Goal: Task Accomplishment & Management: Manage account settings

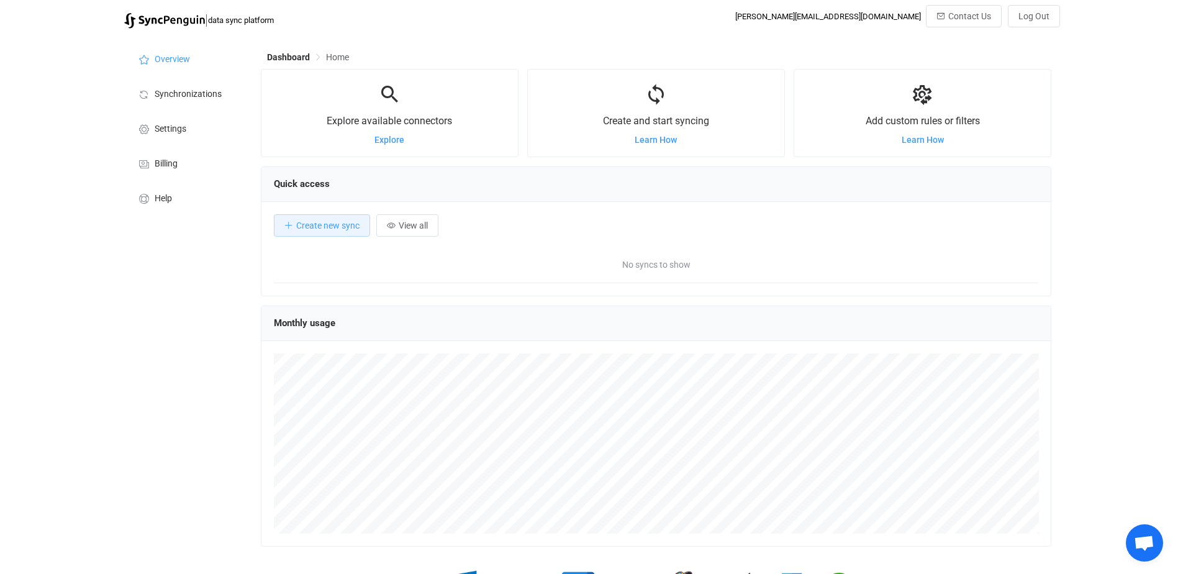
scroll to position [241, 790]
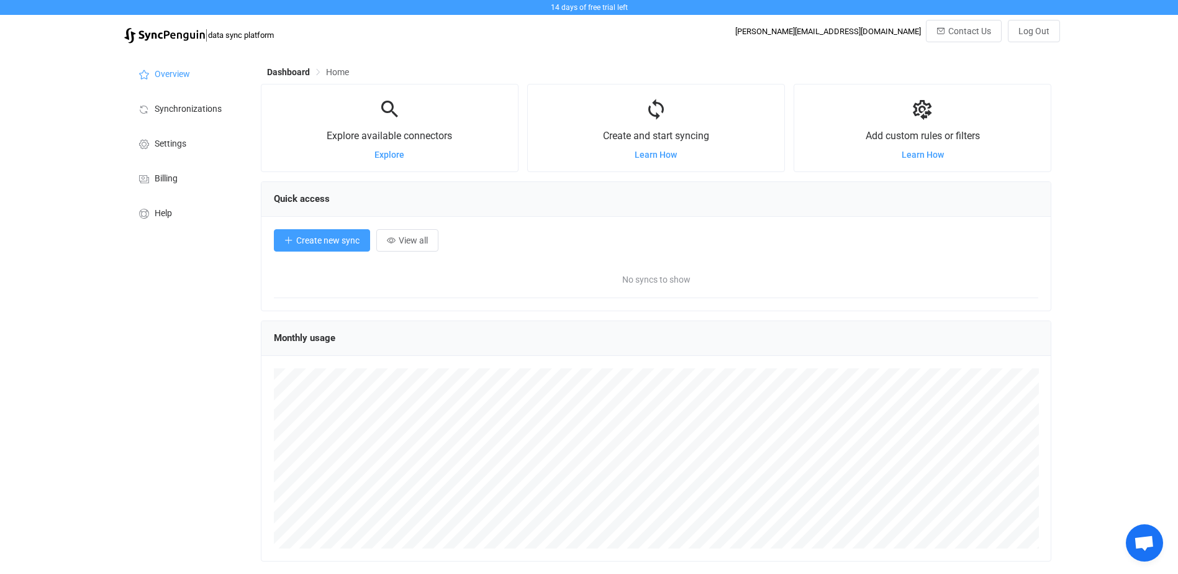
click at [312, 238] on span "Create new sync" at bounding box center [327, 240] width 63 height 10
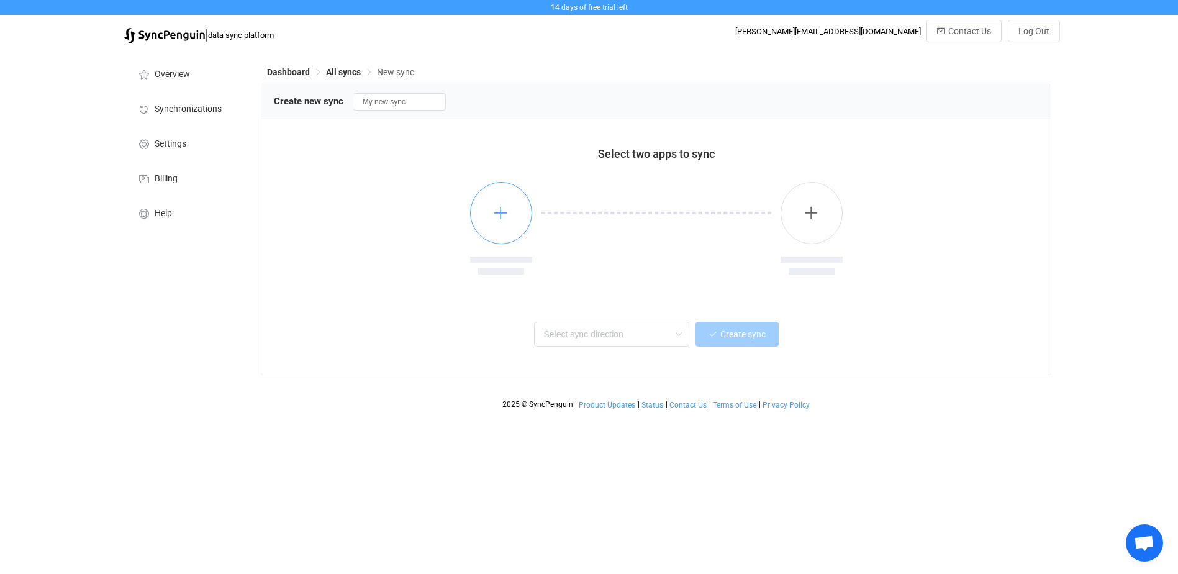
click at [508, 220] on icon "button" at bounding box center [501, 213] width 16 height 16
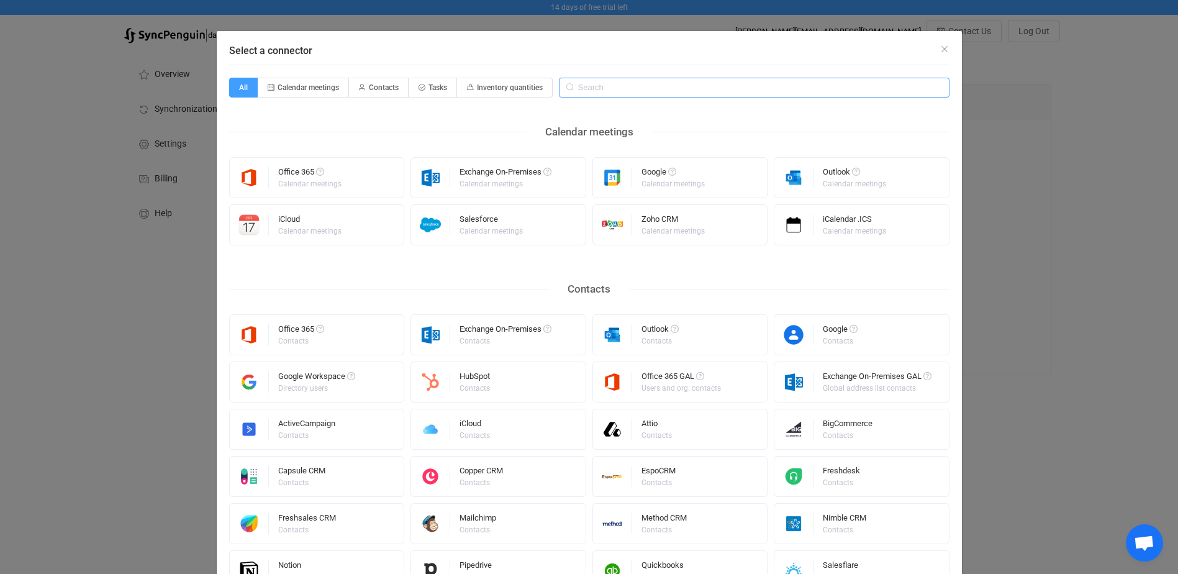
click at [682, 92] on input "Select a connector" at bounding box center [754, 88] width 391 height 20
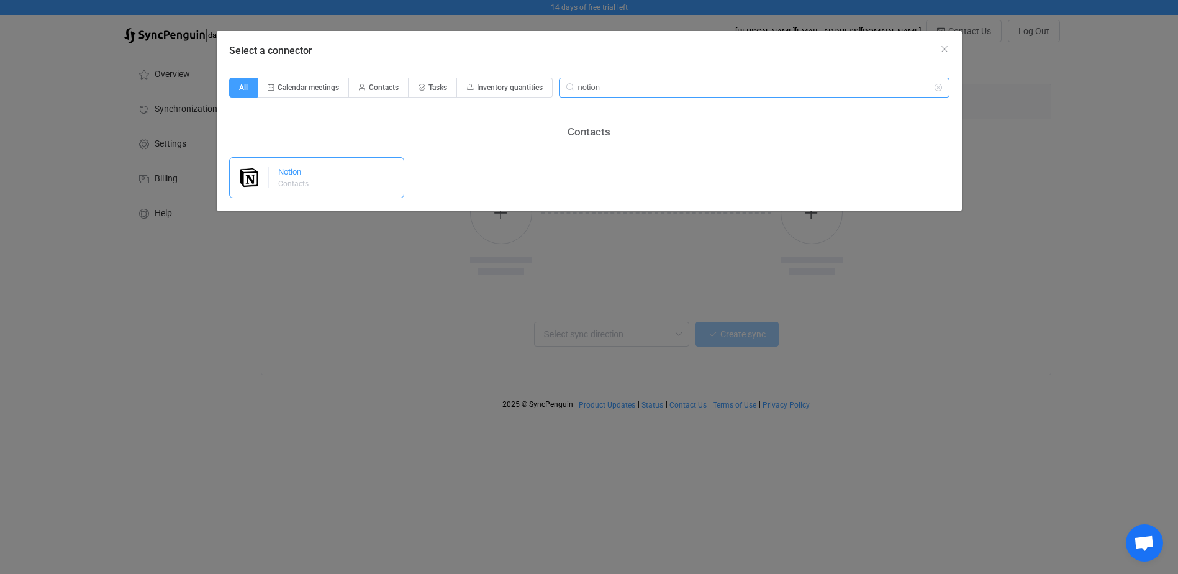
type input "notion"
click at [350, 182] on div "Notion Contacts" at bounding box center [317, 177] width 176 height 41
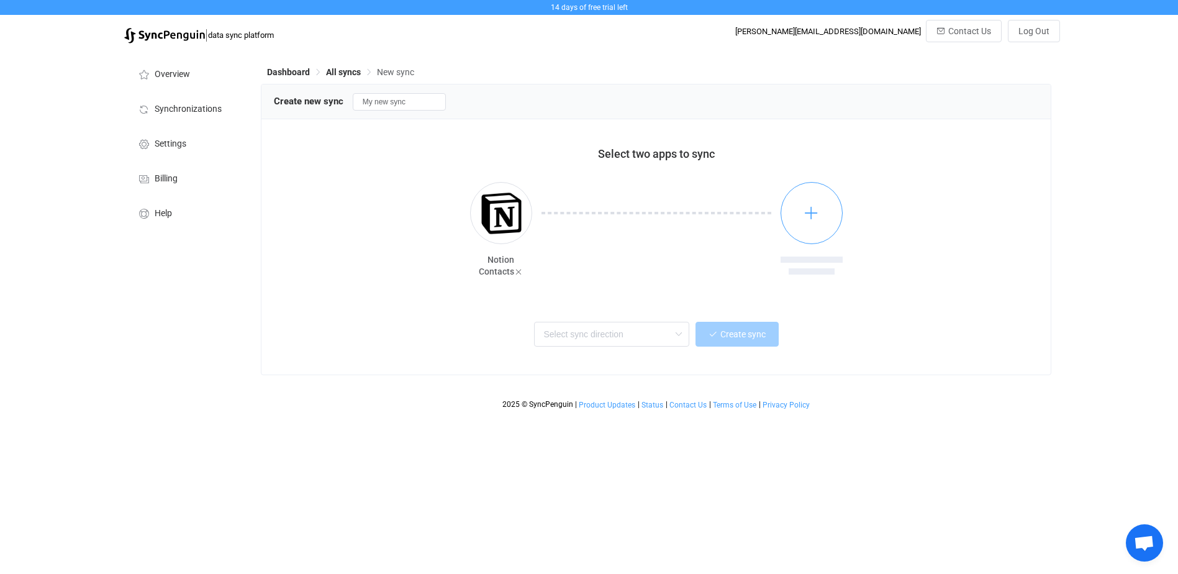
click at [795, 219] on button "button" at bounding box center [812, 213] width 62 height 62
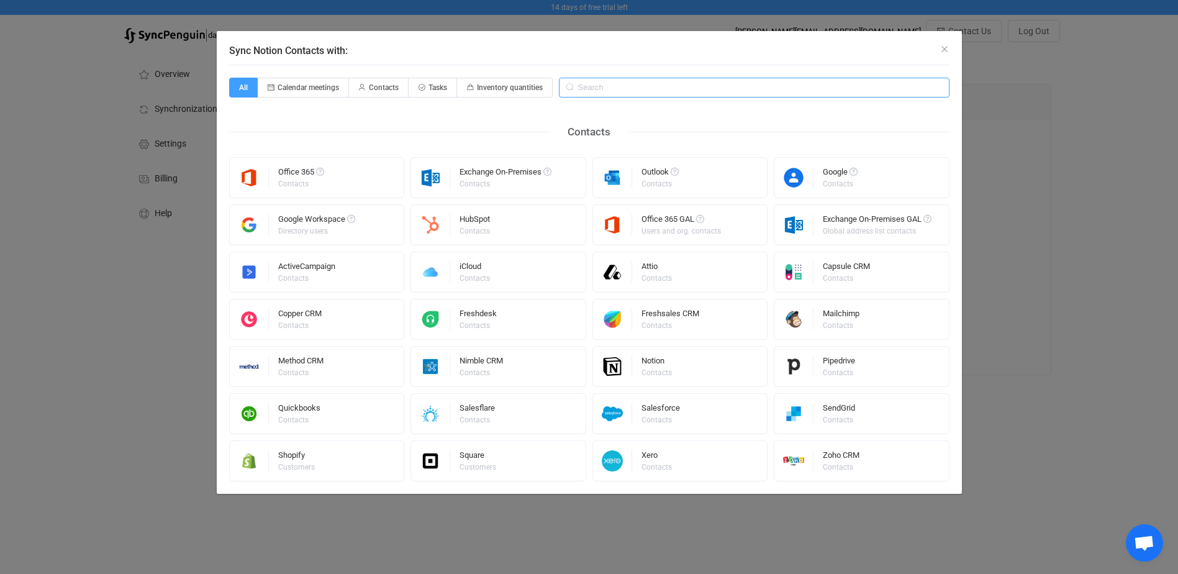
click at [610, 89] on input "Sync Notion Contacts with:" at bounding box center [754, 88] width 391 height 20
click at [393, 89] on span "Contacts" at bounding box center [384, 87] width 30 height 9
click at [360, 88] on input "Contacts" at bounding box center [356, 83] width 8 height 8
radio input "true"
radio input "false"
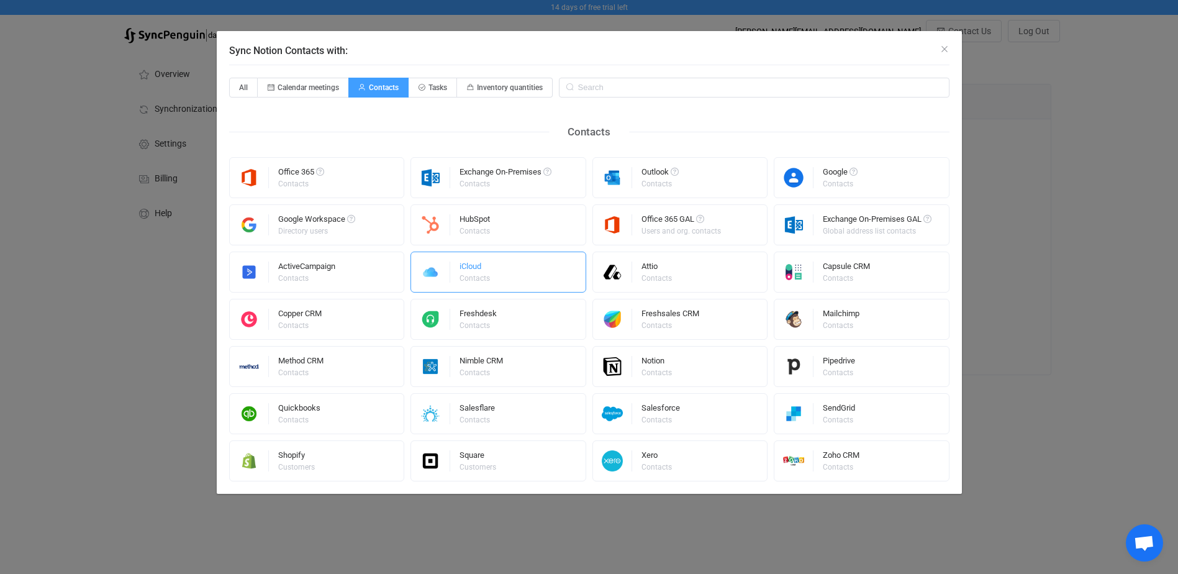
click at [505, 274] on div "iCloud Contacts" at bounding box center [498, 271] width 176 height 41
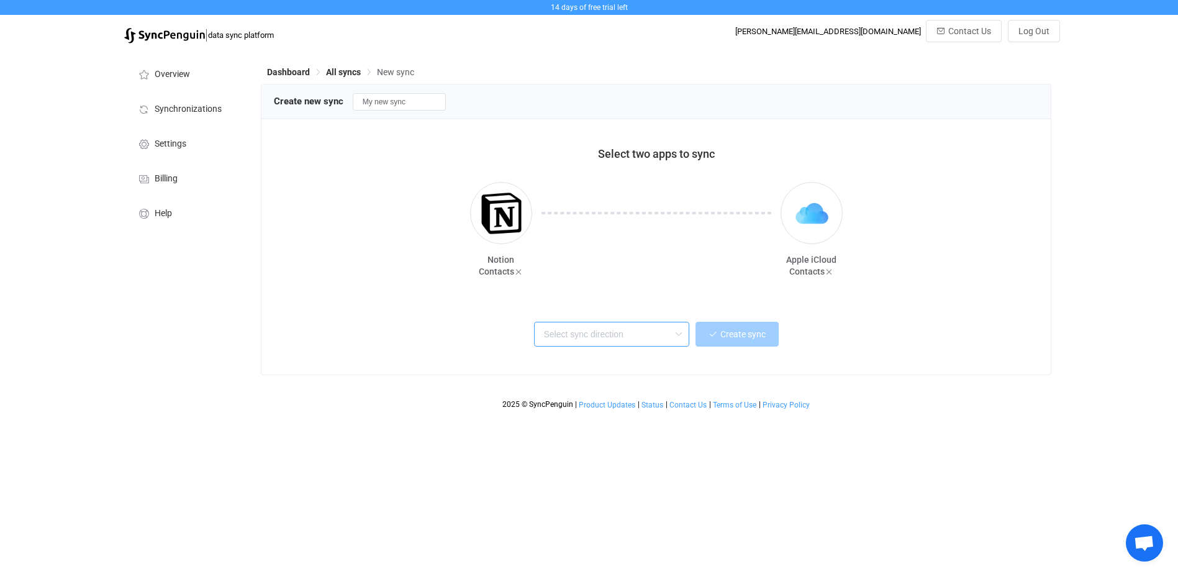
click at [654, 340] on input "text" at bounding box center [611, 334] width 155 height 25
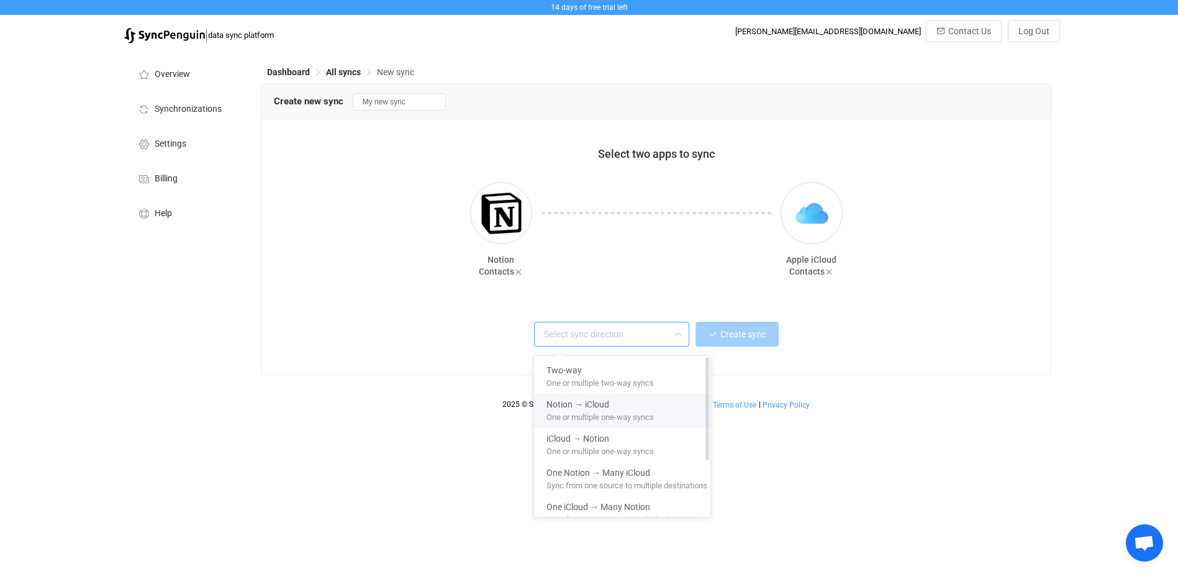
click at [645, 409] on span "One or multiple one-way syncs" at bounding box center [599, 415] width 107 height 14
type input "Notion → iCloud"
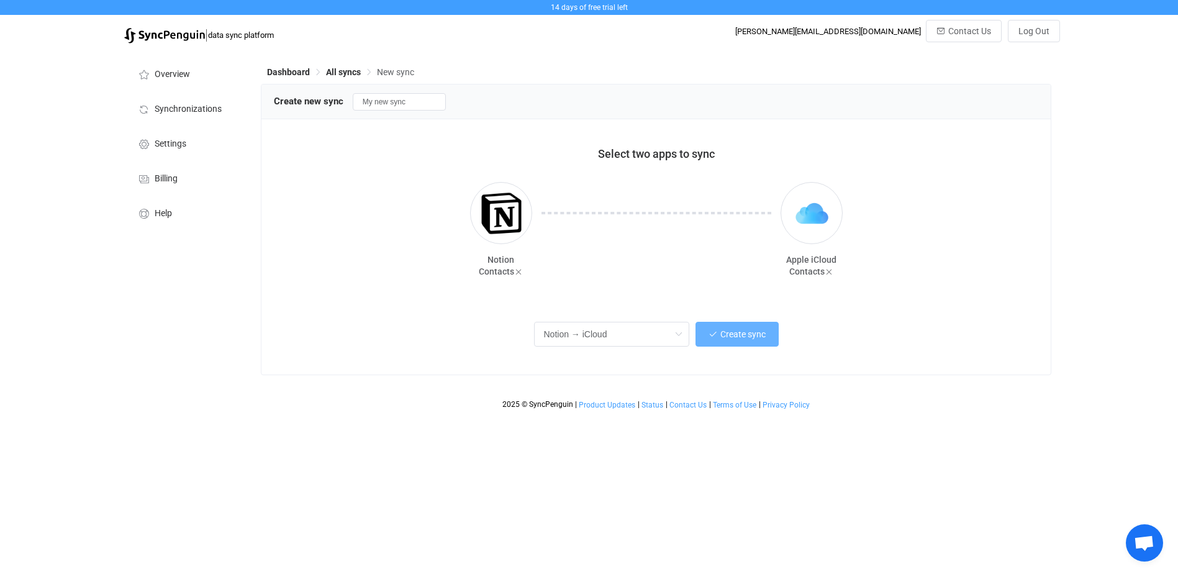
click at [742, 338] on span "Create sync" at bounding box center [742, 334] width 45 height 10
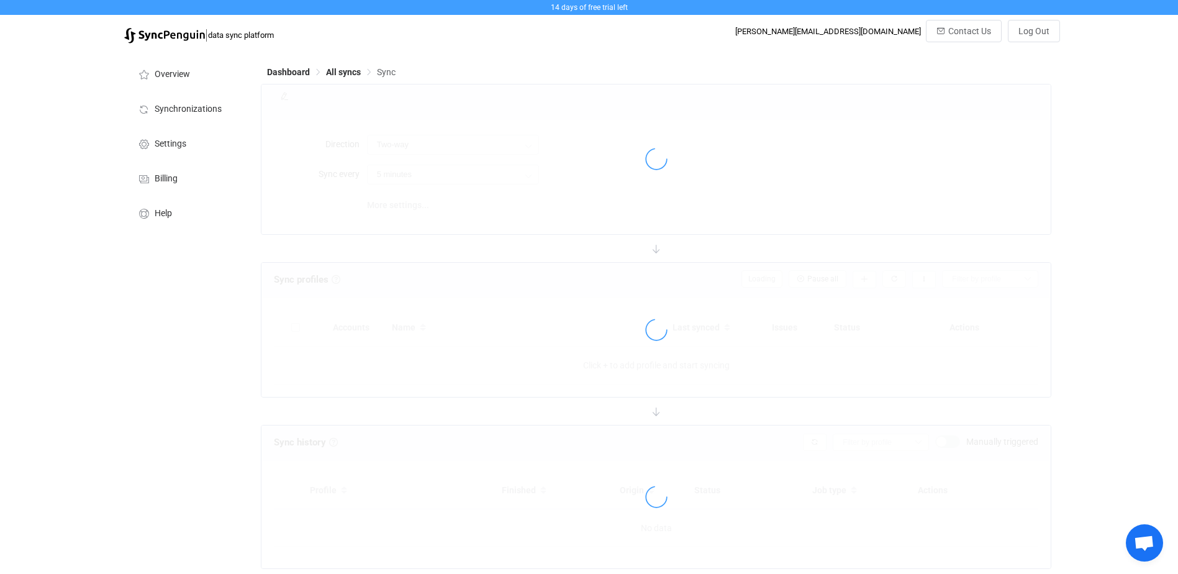
type input "Notion → iCloud"
type input "10 minutes"
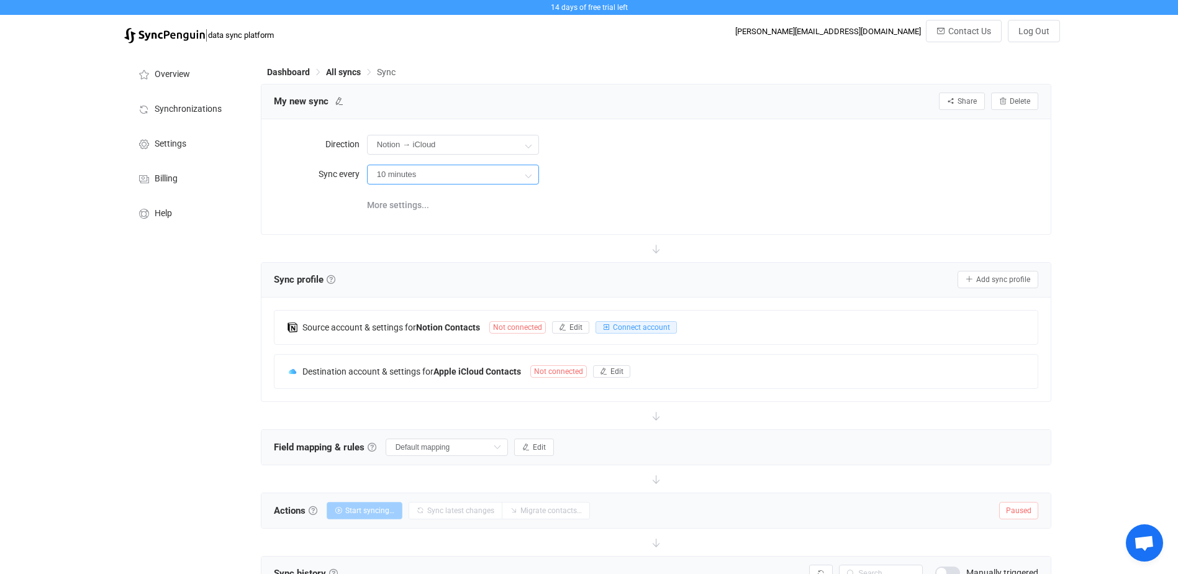
click at [503, 171] on input "10 minutes" at bounding box center [453, 175] width 172 height 20
click at [409, 201] on span "More settings..." at bounding box center [398, 204] width 62 height 25
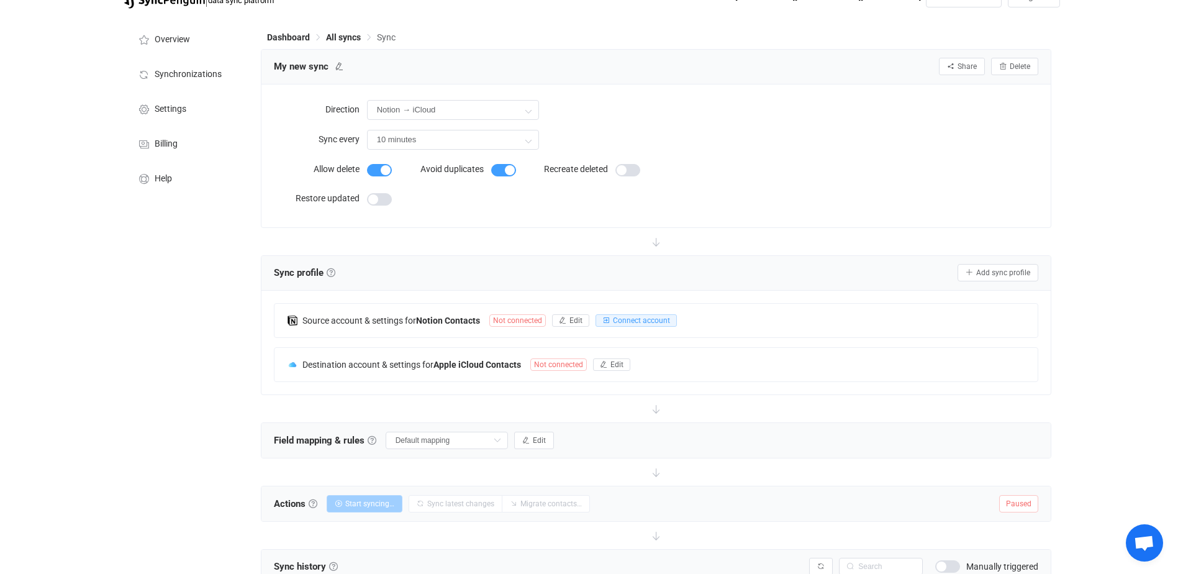
scroll to position [62, 0]
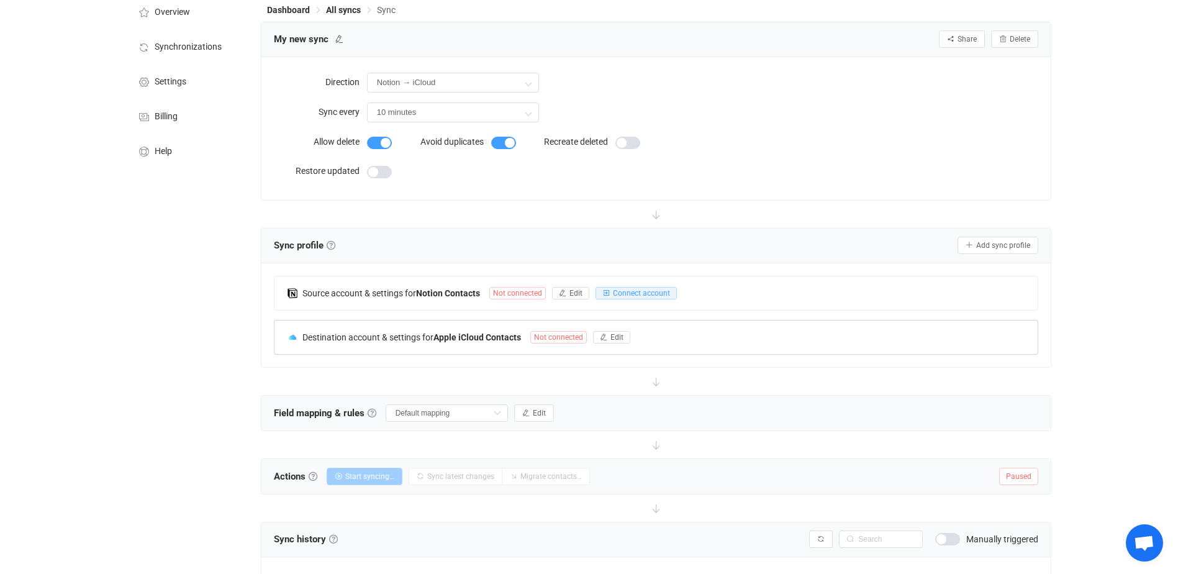
click at [392, 339] on span "Destination account & settings for" at bounding box center [367, 337] width 131 height 10
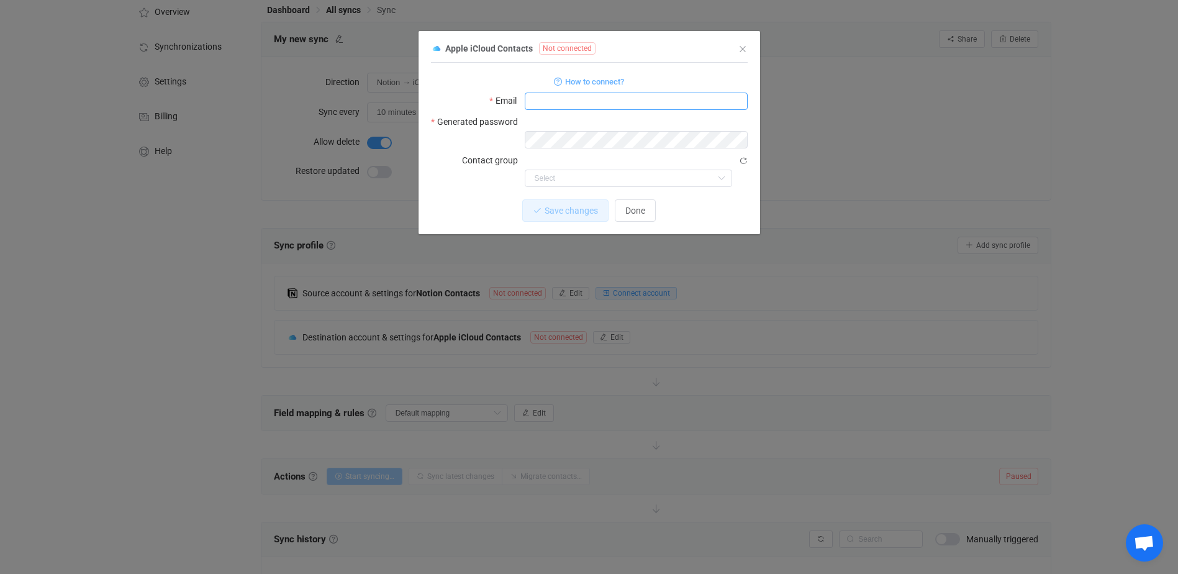
click at [579, 99] on input "dialog" at bounding box center [636, 101] width 223 height 17
click at [465, 92] on div "Email" at bounding box center [589, 101] width 317 height 18
click at [554, 101] on input "dialog" at bounding box center [636, 101] width 223 height 17
drag, startPoint x: 500, startPoint y: 115, endPoint x: 474, endPoint y: 119, distance: 27.0
click at [500, 115] on label "Generated password" at bounding box center [478, 121] width 94 height 17
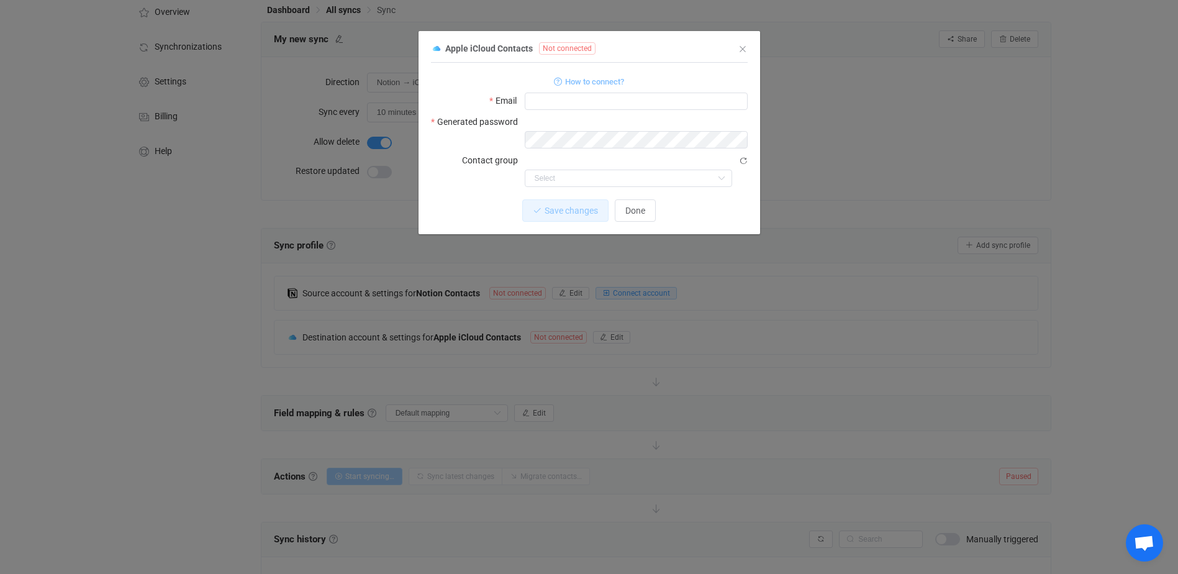
click at [595, 79] on span "How to connect?" at bounding box center [594, 82] width 59 height 14
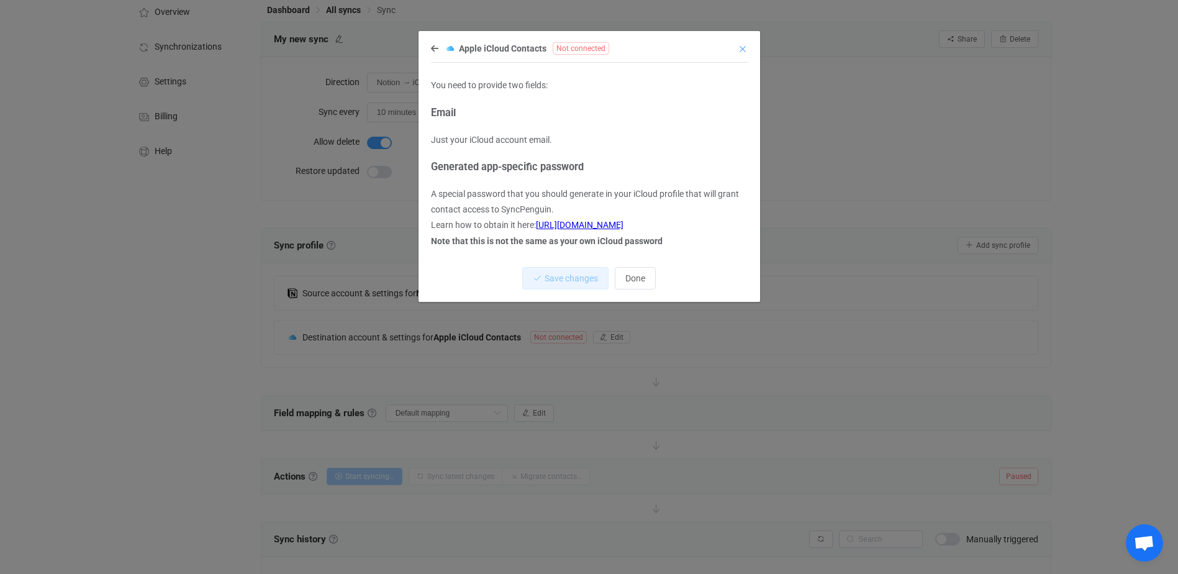
click at [744, 48] on icon "Close" at bounding box center [743, 49] width 10 height 10
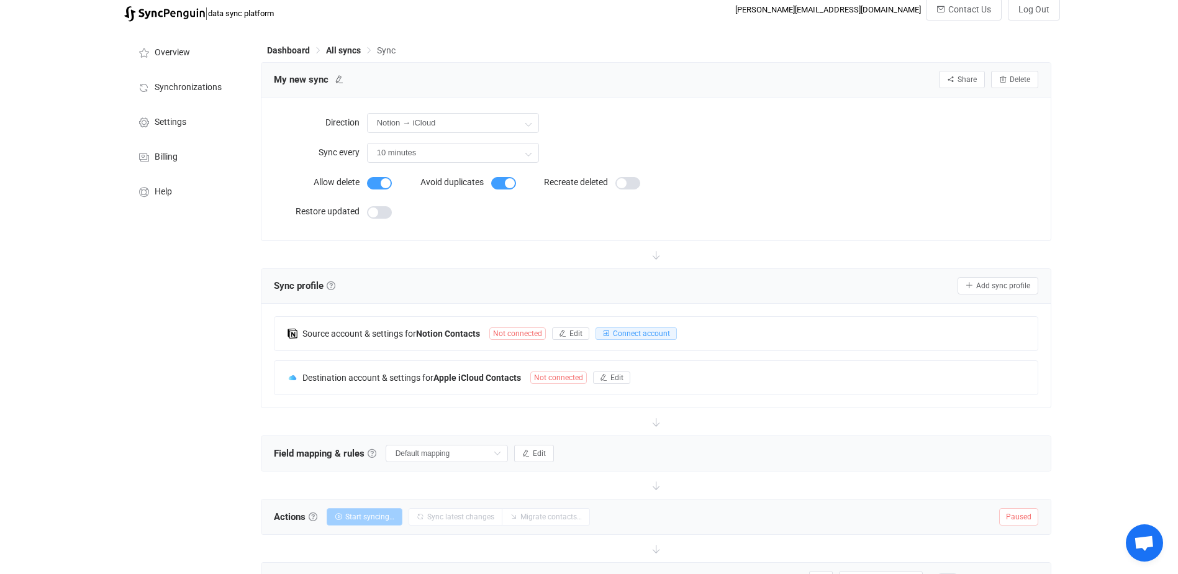
scroll to position [0, 0]
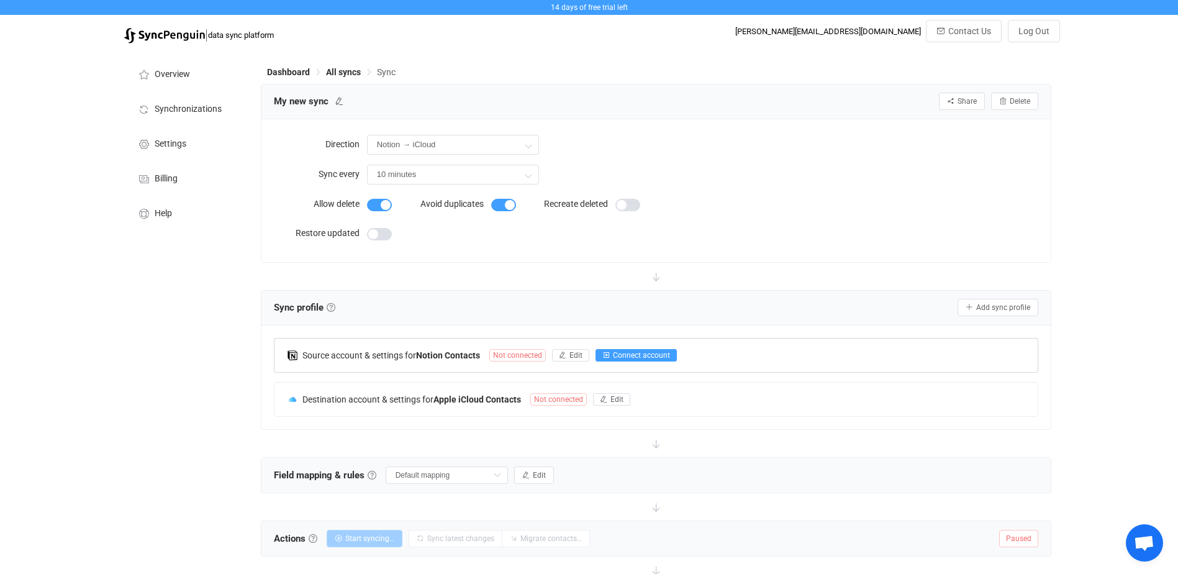
click at [650, 352] on span "Connect account" at bounding box center [641, 355] width 57 height 9
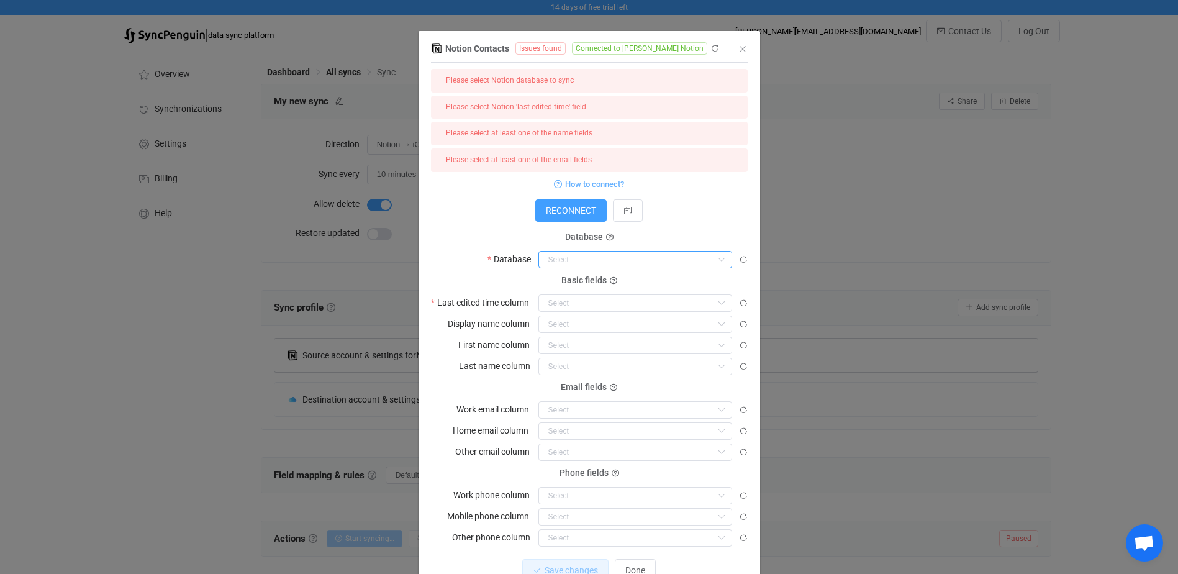
click at [588, 258] on input "dialog" at bounding box center [635, 259] width 194 height 17
click at [589, 288] on li "Homepage" at bounding box center [635, 289] width 202 height 21
type input "Homepage"
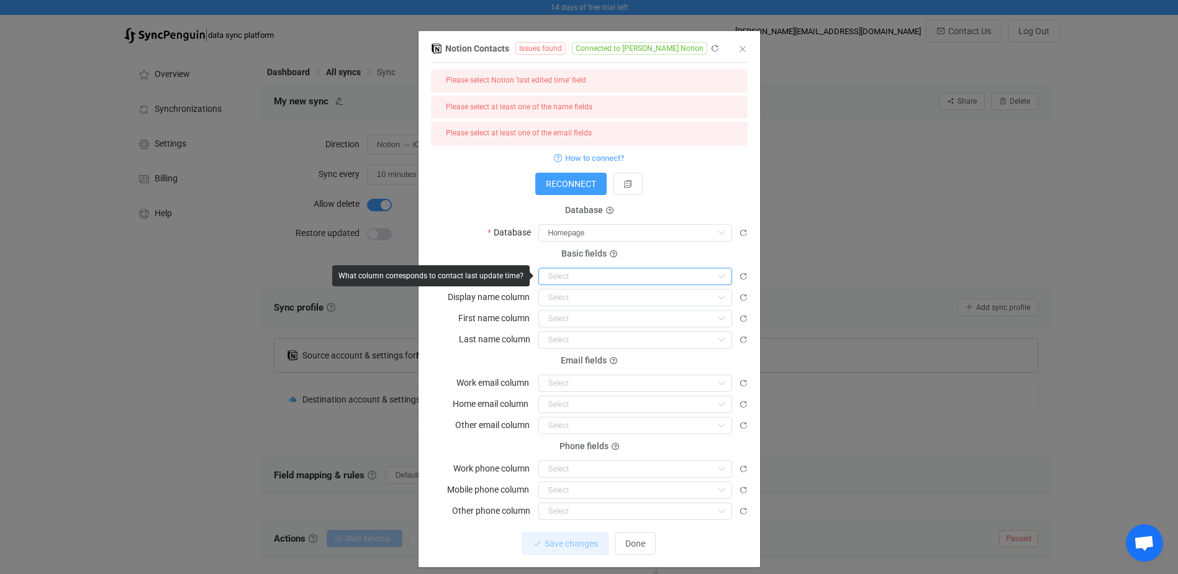
click at [592, 273] on input "dialog" at bounding box center [635, 276] width 194 height 17
click at [590, 296] on input "dialog" at bounding box center [635, 297] width 194 height 17
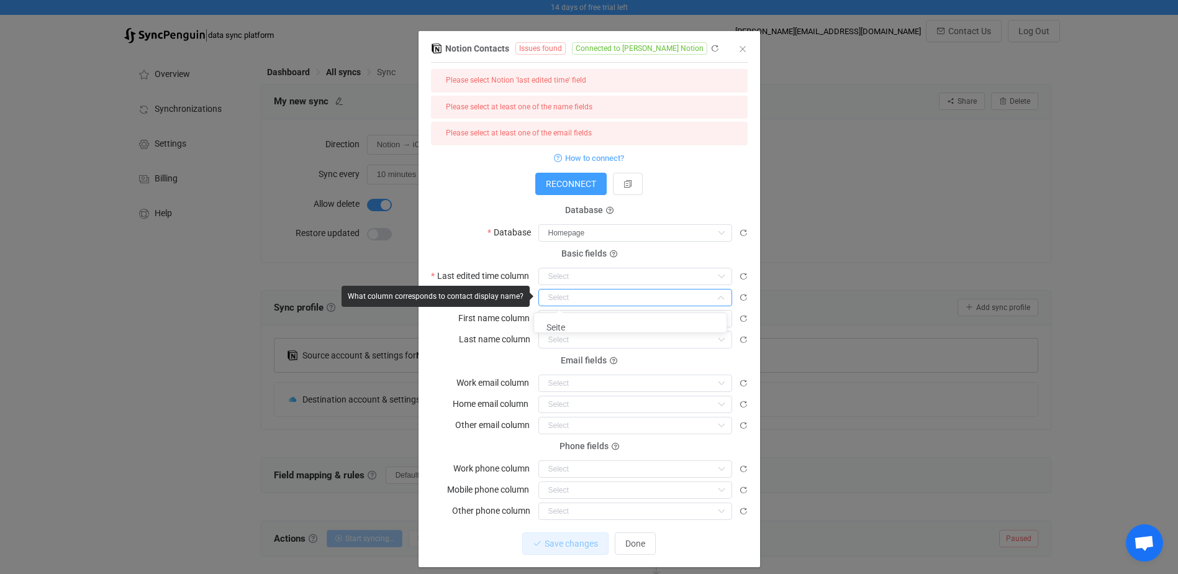
click at [590, 296] on input "dialog" at bounding box center [635, 297] width 194 height 17
click at [599, 233] on input "dialog" at bounding box center [635, 232] width 194 height 17
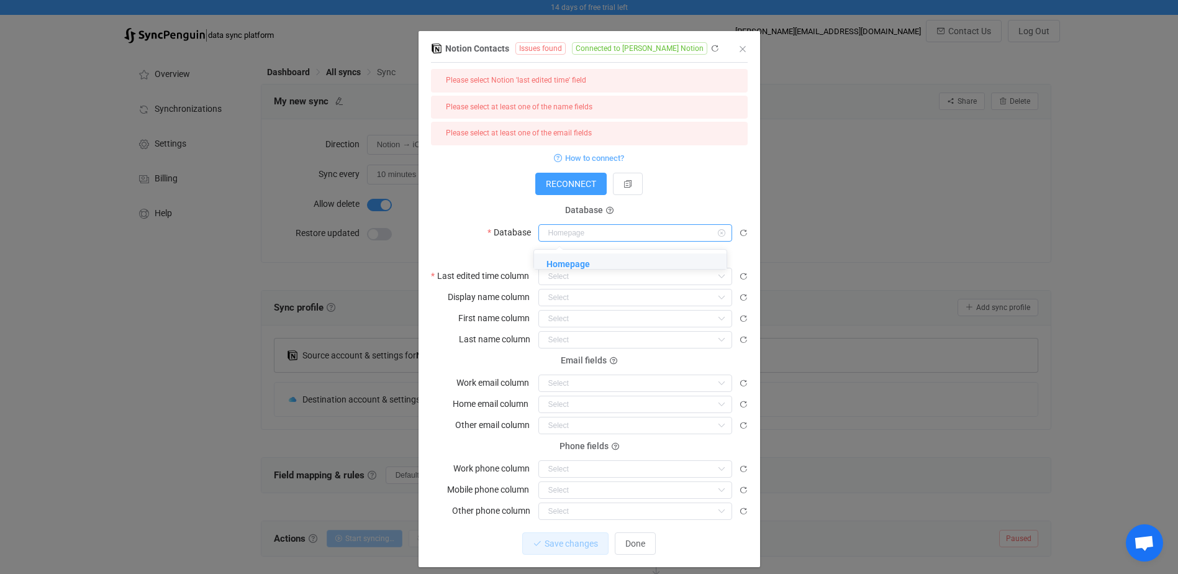
click at [620, 235] on input "dialog" at bounding box center [635, 232] width 194 height 17
type input "Homepage"
click at [573, 185] on span "RECONNECT" at bounding box center [571, 184] width 50 height 10
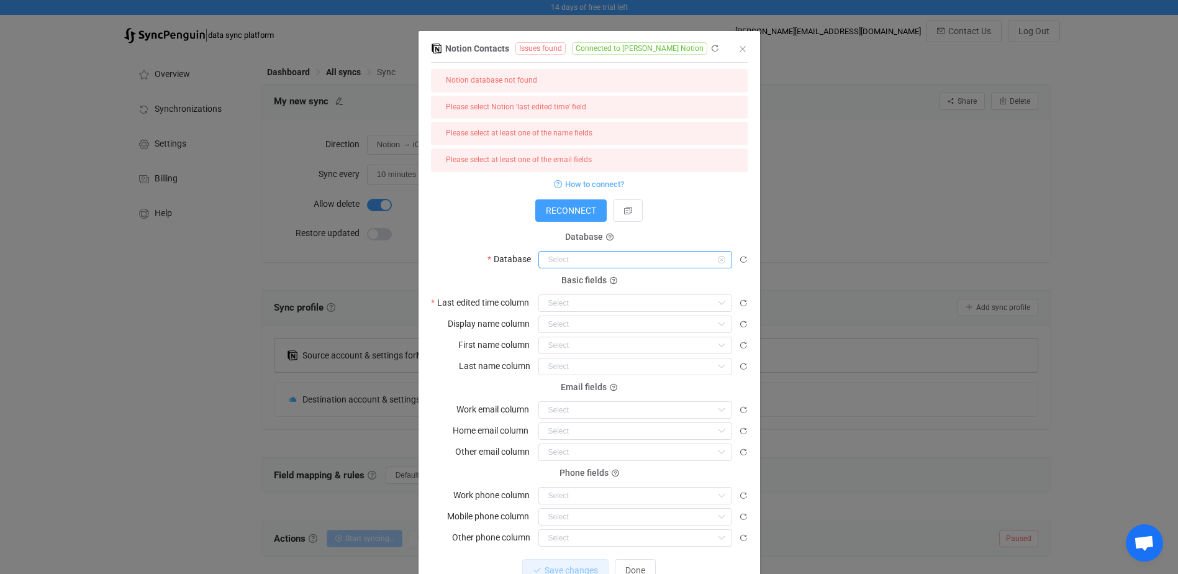
click at [605, 258] on input "dialog" at bounding box center [635, 259] width 194 height 17
click at [559, 286] on span "Kunden" at bounding box center [561, 286] width 30 height 10
type input "Kunden"
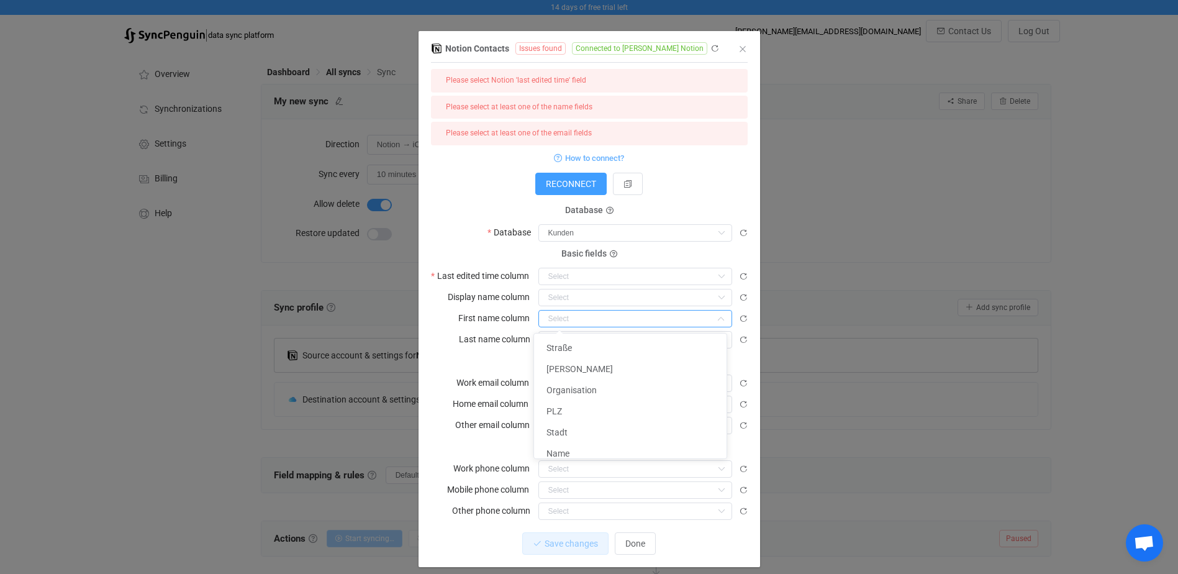
click at [575, 314] on input "dialog" at bounding box center [635, 318] width 194 height 17
click at [438, 309] on div "First name column" at bounding box center [589, 318] width 317 height 18
click at [571, 335] on input "dialog" at bounding box center [635, 339] width 194 height 17
click at [568, 469] on span "Name" at bounding box center [557, 474] width 23 height 10
type input "Name"
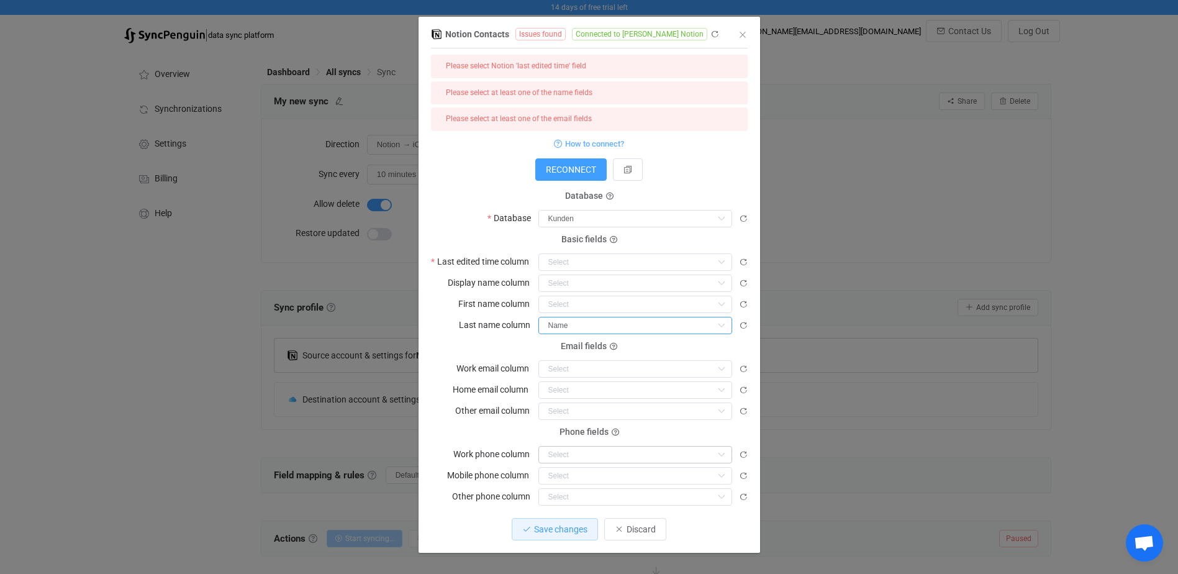
scroll to position [19, 0]
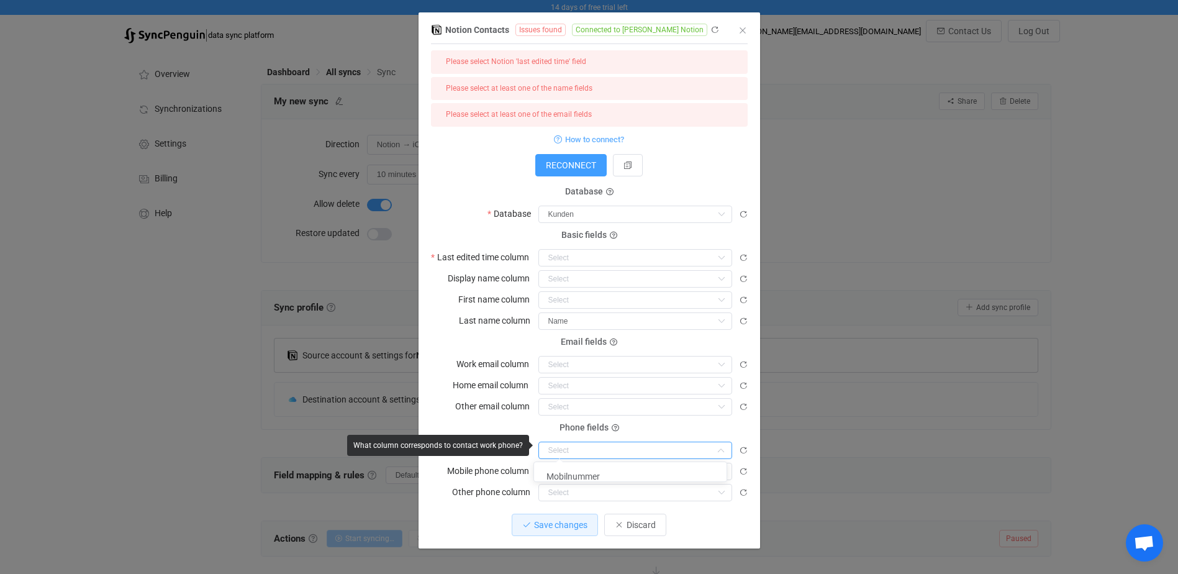
click at [583, 447] on input "dialog" at bounding box center [635, 450] width 194 height 17
click at [580, 475] on span "Mobilnummer" at bounding box center [572, 476] width 53 height 10
type input "Mobilnummer"
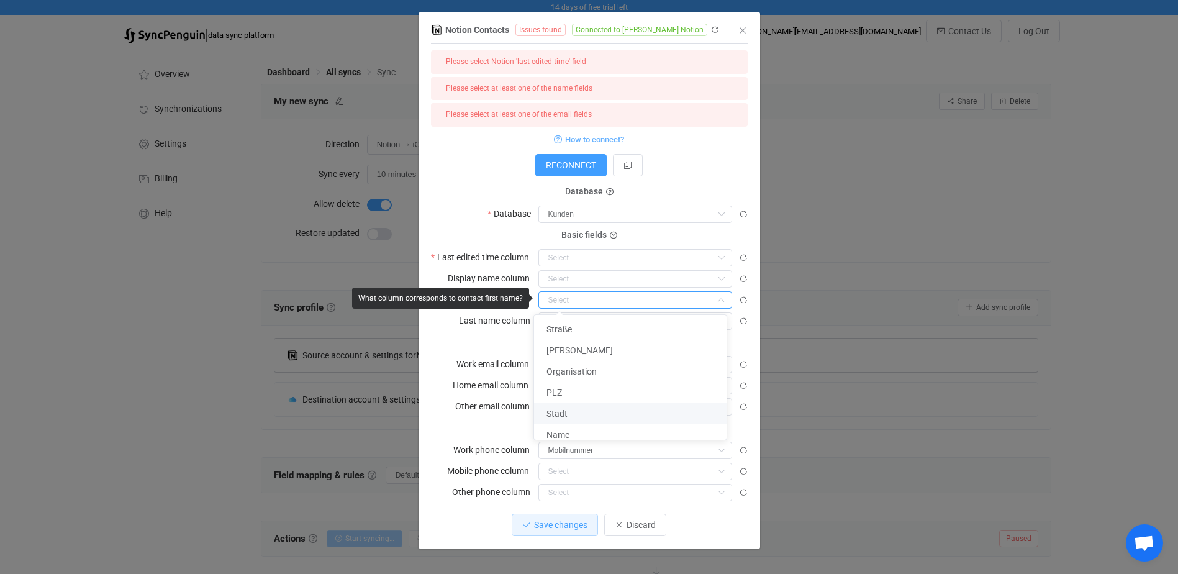
click at [568, 295] on input "dialog" at bounding box center [635, 299] width 194 height 17
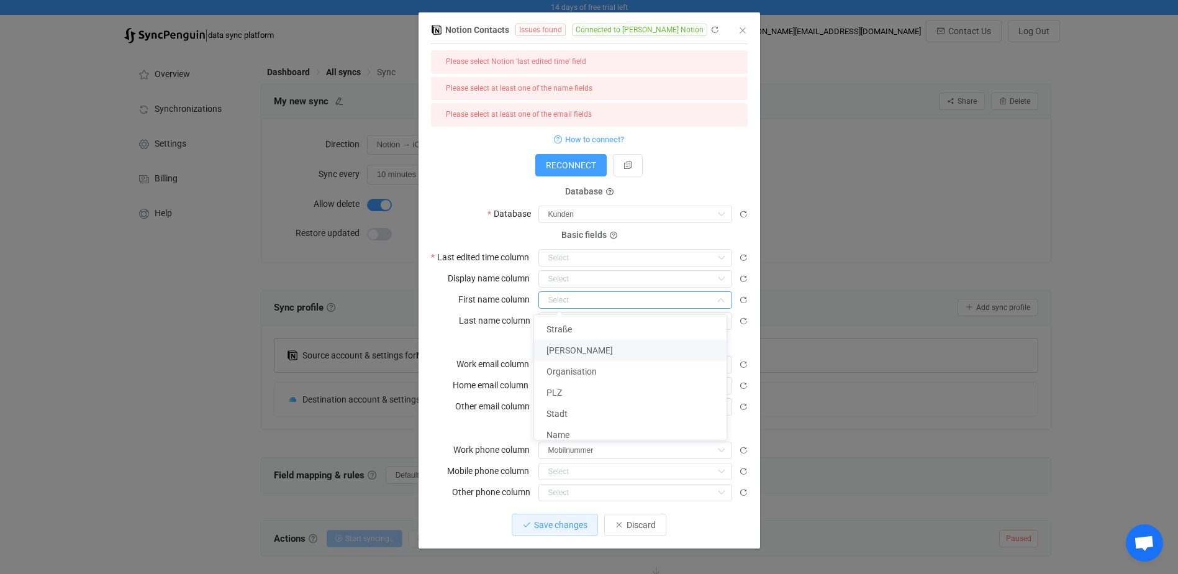
click at [597, 351] on li "Christoph" at bounding box center [635, 350] width 202 height 21
type input "Christoph"
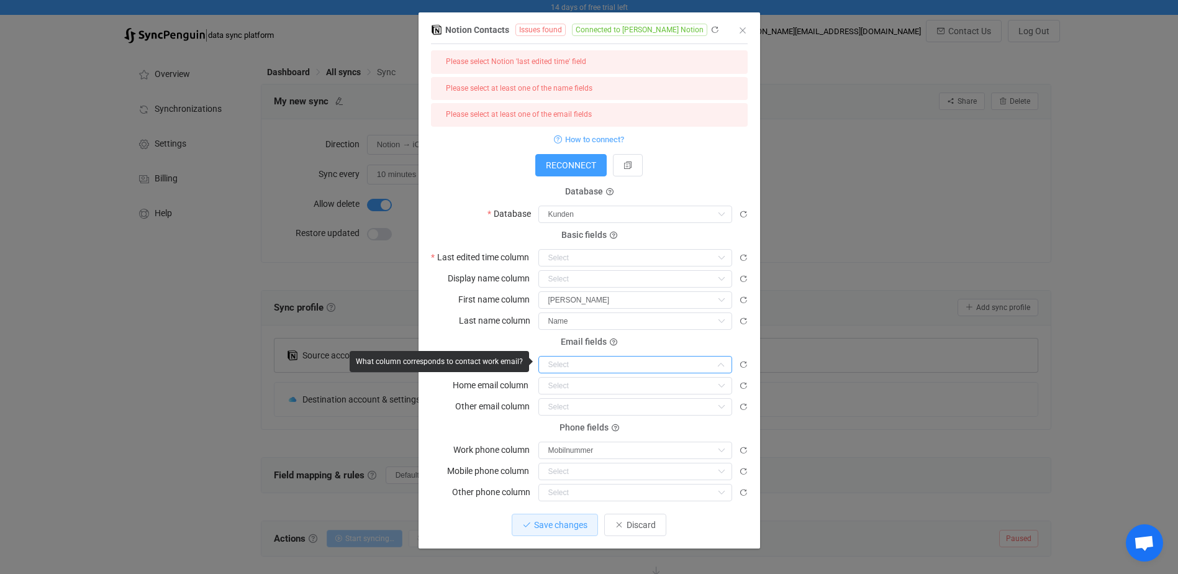
click at [580, 358] on input "dialog" at bounding box center [635, 364] width 194 height 17
click at [574, 398] on li "E-Mail" at bounding box center [635, 392] width 202 height 21
type input "E-Mail"
click at [585, 468] on input "dialog" at bounding box center [635, 471] width 194 height 17
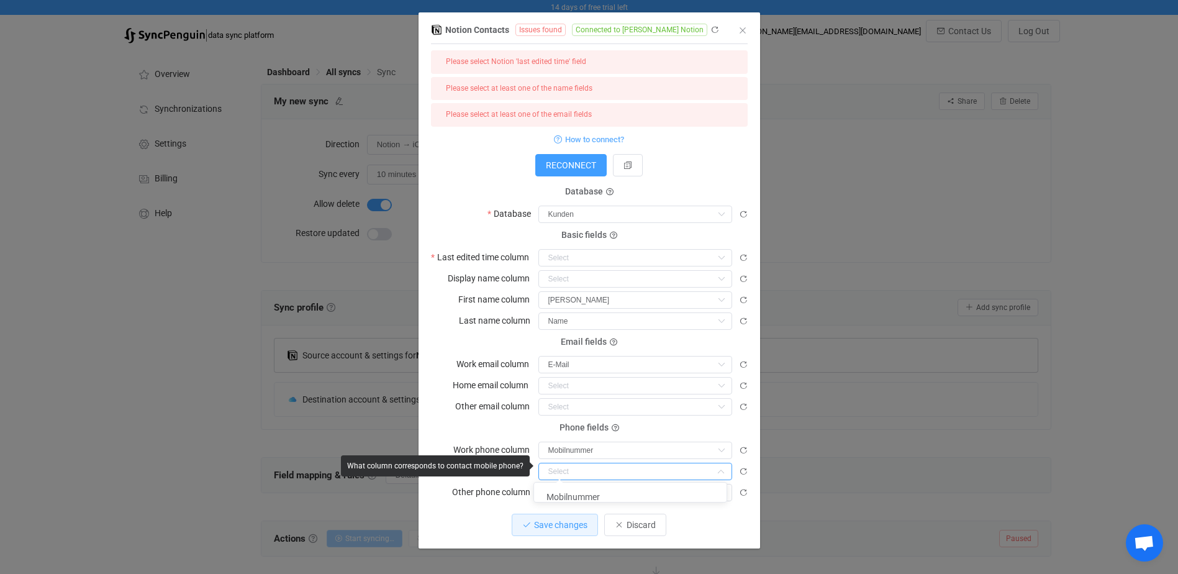
click at [585, 468] on input "dialog" at bounding box center [635, 471] width 194 height 17
click at [560, 485] on input "dialog" at bounding box center [635, 492] width 194 height 17
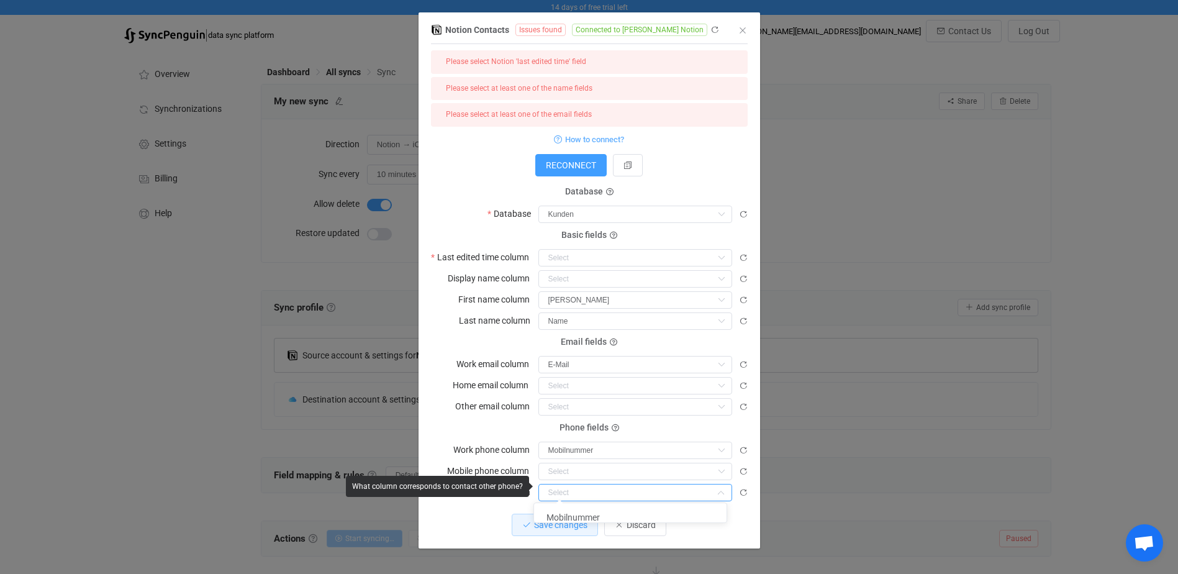
click at [560, 485] on input "dialog" at bounding box center [635, 492] width 194 height 17
click at [579, 399] on input "dialog" at bounding box center [635, 406] width 194 height 17
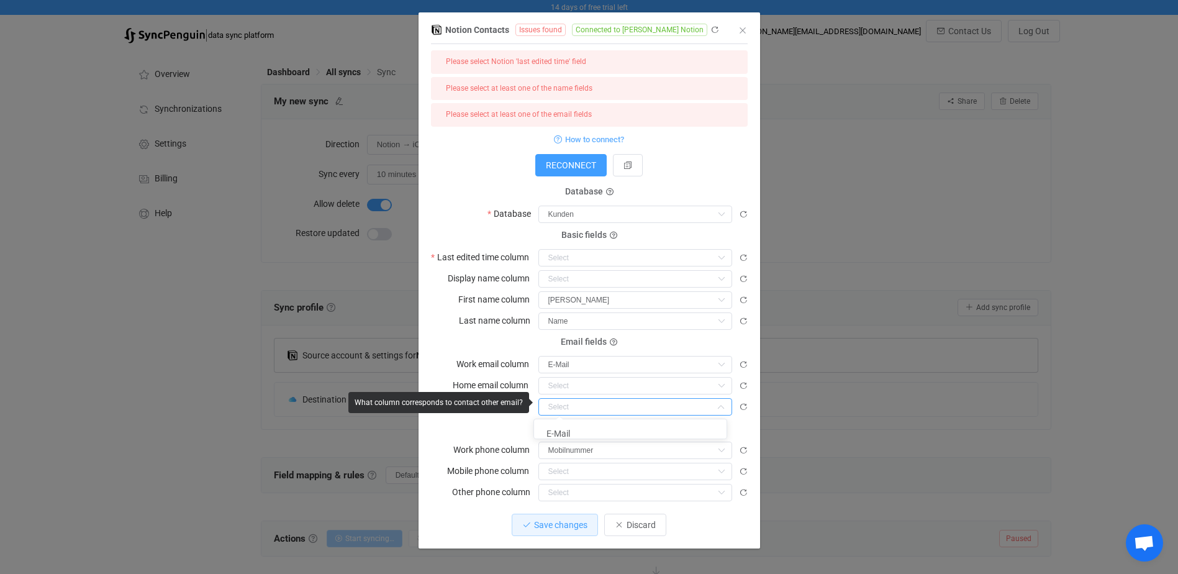
click at [579, 399] on input "dialog" at bounding box center [635, 406] width 194 height 17
click at [581, 382] on input "dialog" at bounding box center [635, 385] width 194 height 17
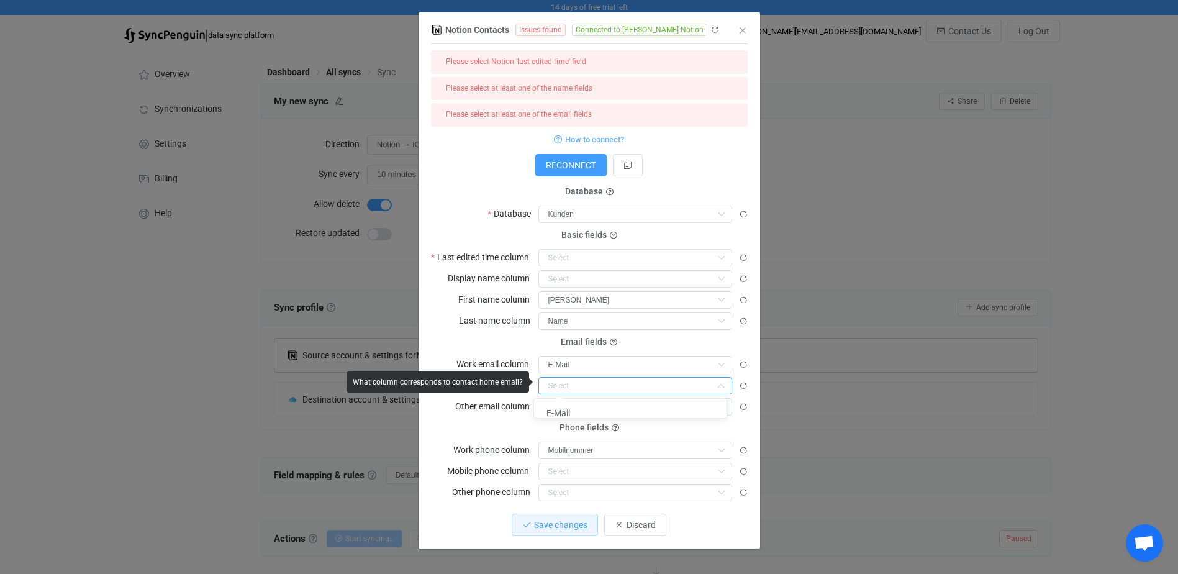
click at [581, 382] on input "dialog" at bounding box center [635, 385] width 194 height 17
click at [552, 276] on input "dialog" at bounding box center [635, 278] width 194 height 17
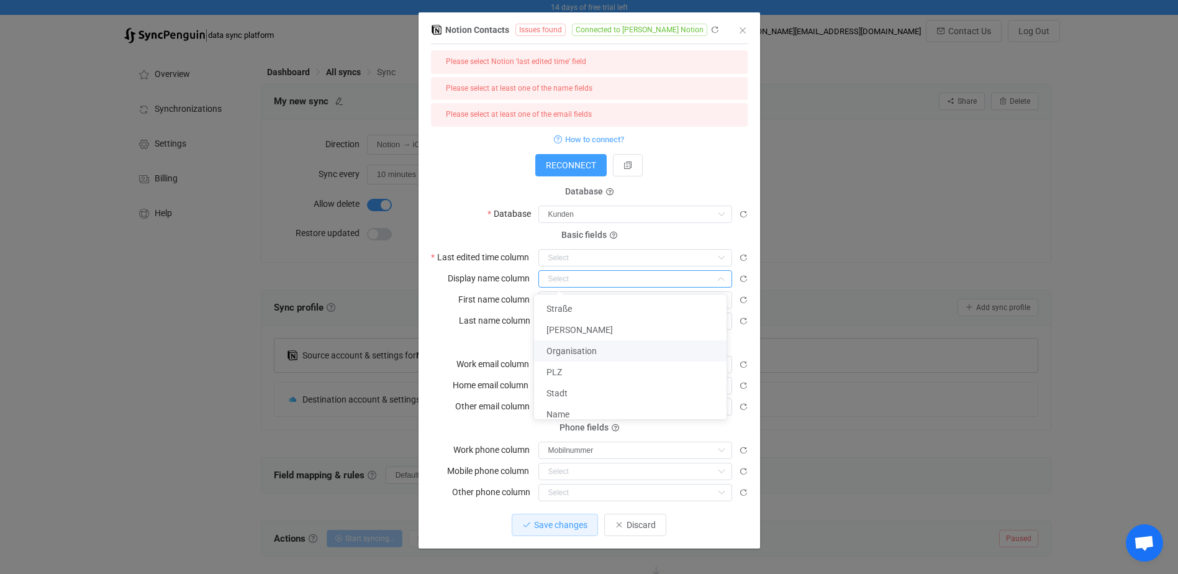
click at [584, 350] on span "Organisation" at bounding box center [571, 351] width 50 height 10
type input "Organisation"
click at [543, 520] on span "Save changes" at bounding box center [560, 525] width 53 height 10
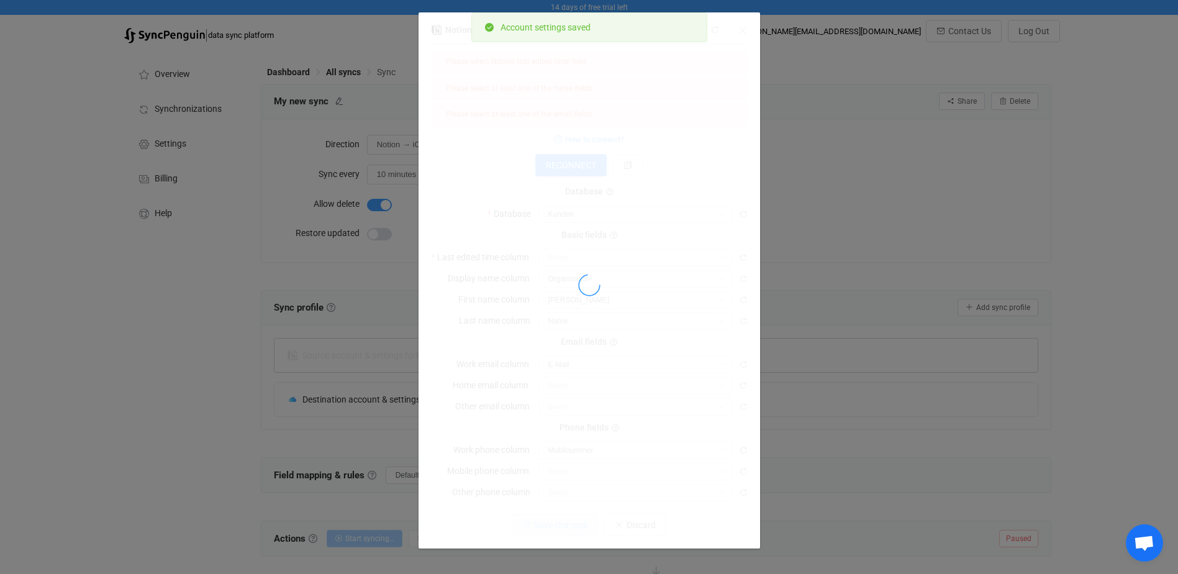
scroll to position [0, 0]
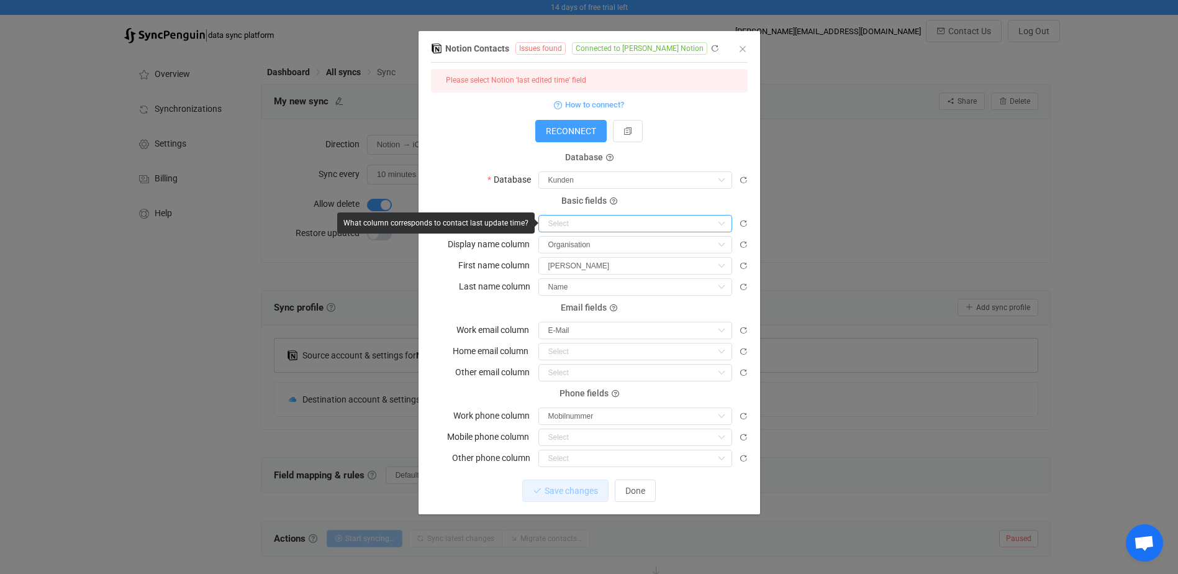
click at [584, 220] on input "dialog" at bounding box center [635, 223] width 194 height 17
click at [638, 222] on input "dialog" at bounding box center [635, 223] width 194 height 17
click at [641, 487] on span "Done" at bounding box center [635, 491] width 20 height 10
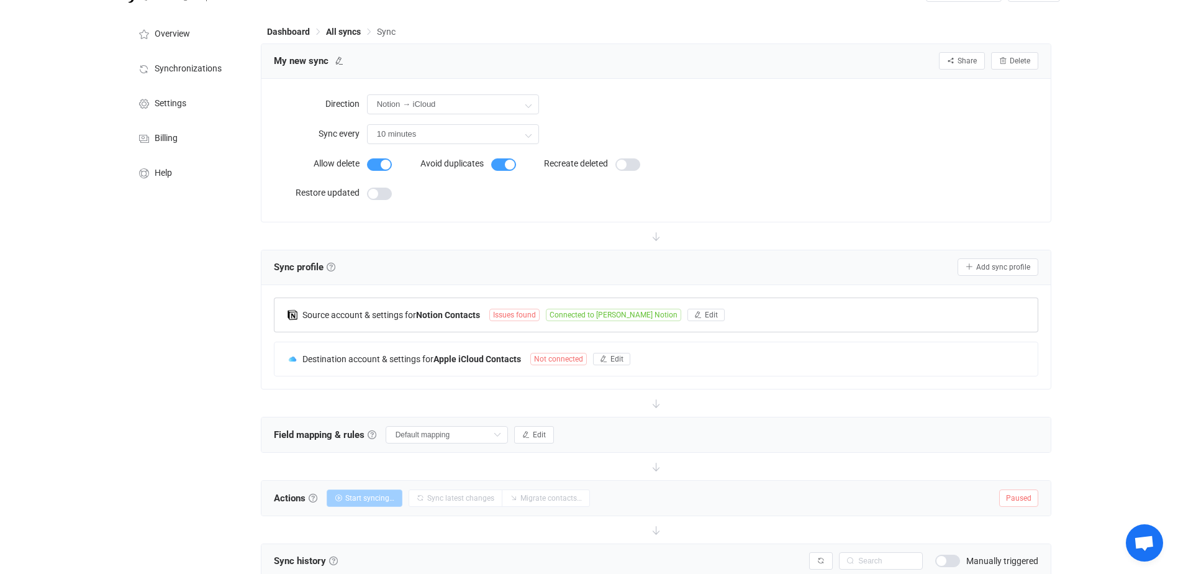
scroll to position [62, 0]
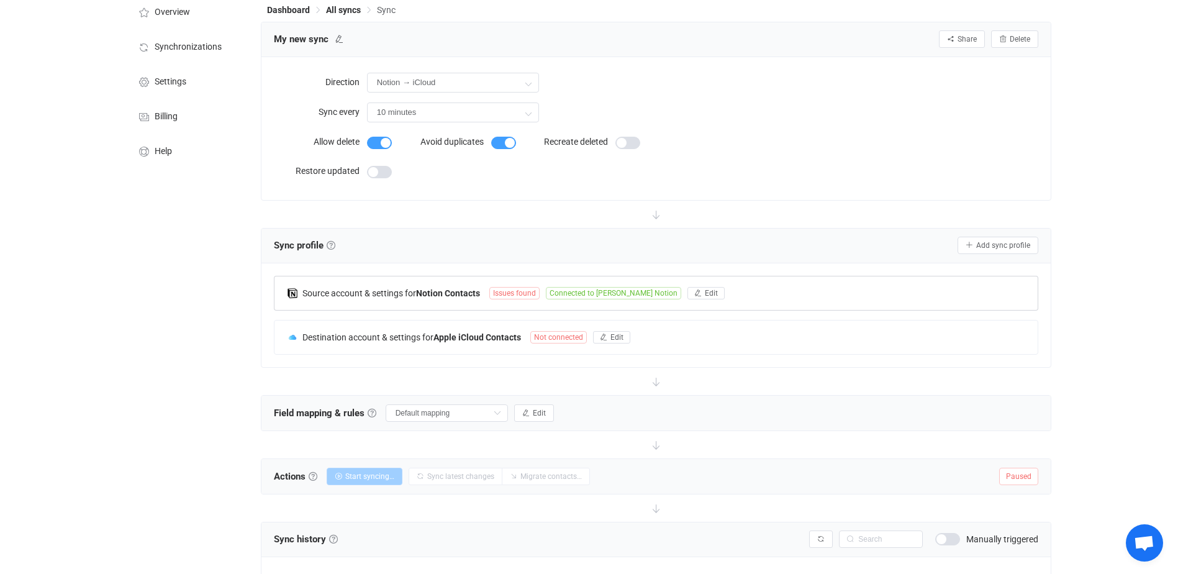
click at [516, 289] on span "Issues found" at bounding box center [514, 293] width 50 height 12
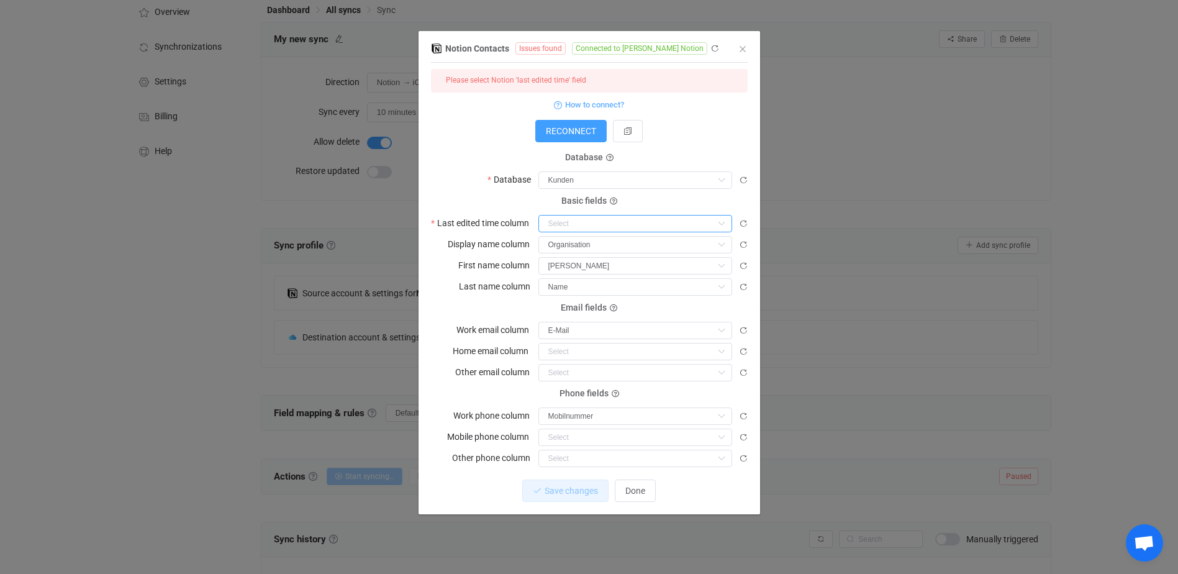
click at [617, 220] on input "dialog" at bounding box center [635, 223] width 194 height 17
click at [578, 137] on button "RECONNECT" at bounding box center [570, 131] width 71 height 22
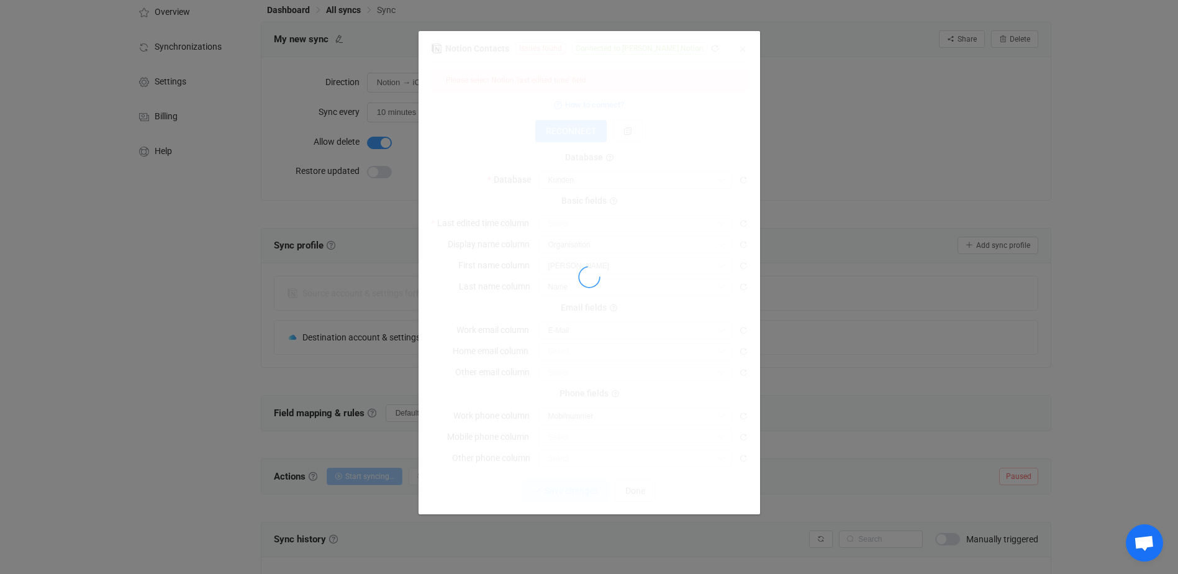
type input "Vorname"
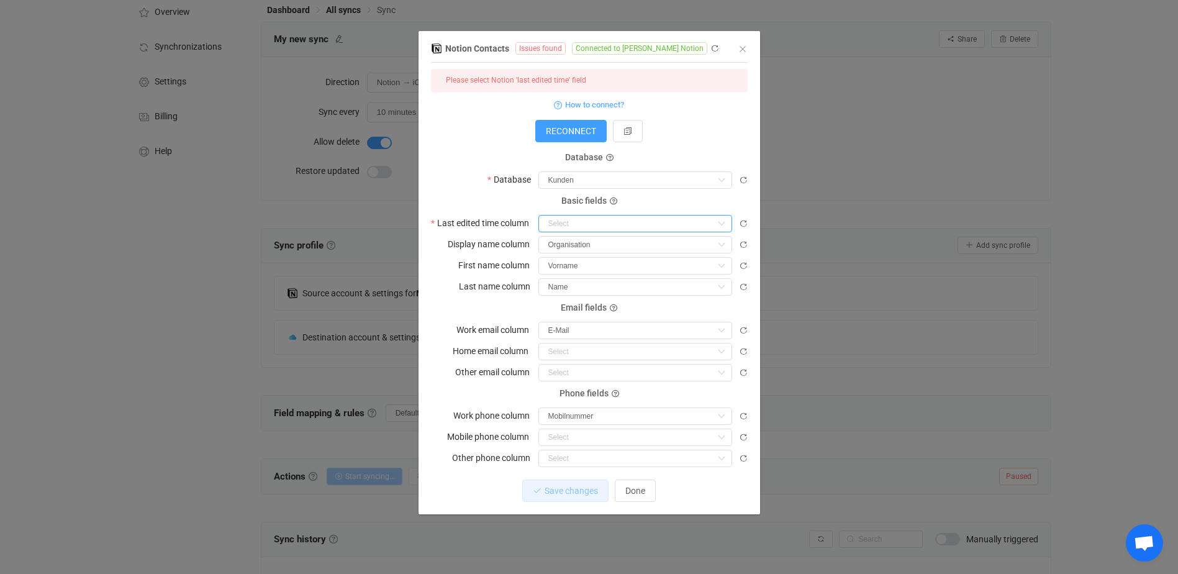
click at [633, 220] on input "dialog" at bounding box center [635, 223] width 194 height 17
click at [630, 253] on p "Nothing found or no access" at bounding box center [635, 250] width 192 height 22
click at [744, 227] on icon "dialog" at bounding box center [743, 223] width 9 height 9
click at [674, 227] on input "dialog" at bounding box center [635, 223] width 194 height 17
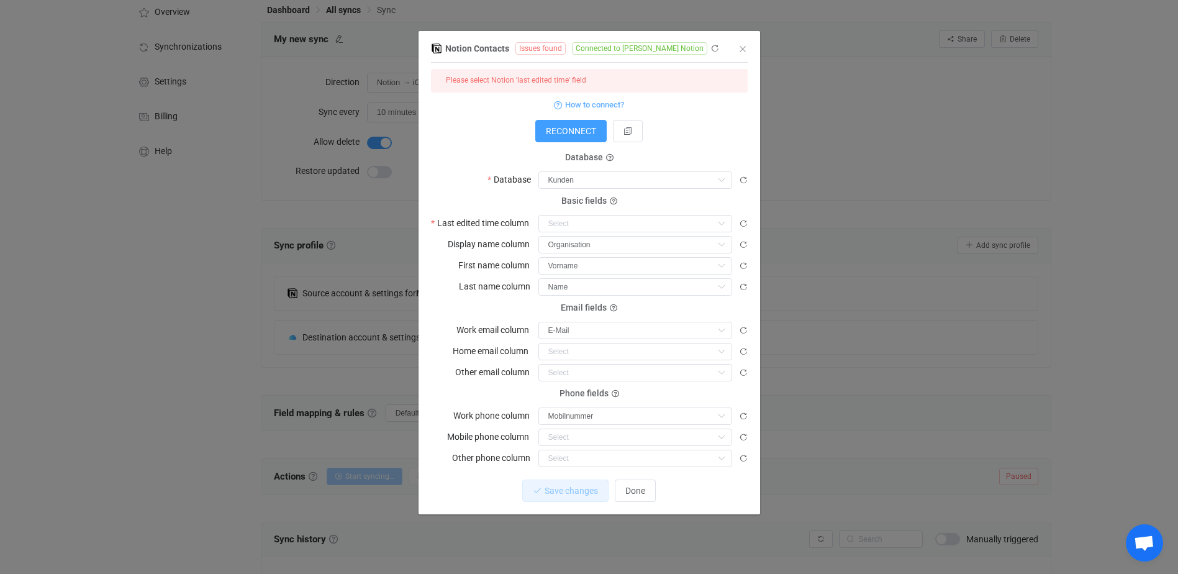
click at [431, 220] on label "Last edited time column" at bounding box center [484, 222] width 106 height 17
click at [587, 224] on input "dialog" at bounding box center [635, 223] width 194 height 17
click at [741, 220] on icon "dialog" at bounding box center [743, 223] width 9 height 9
click at [658, 224] on input "dialog" at bounding box center [635, 223] width 194 height 17
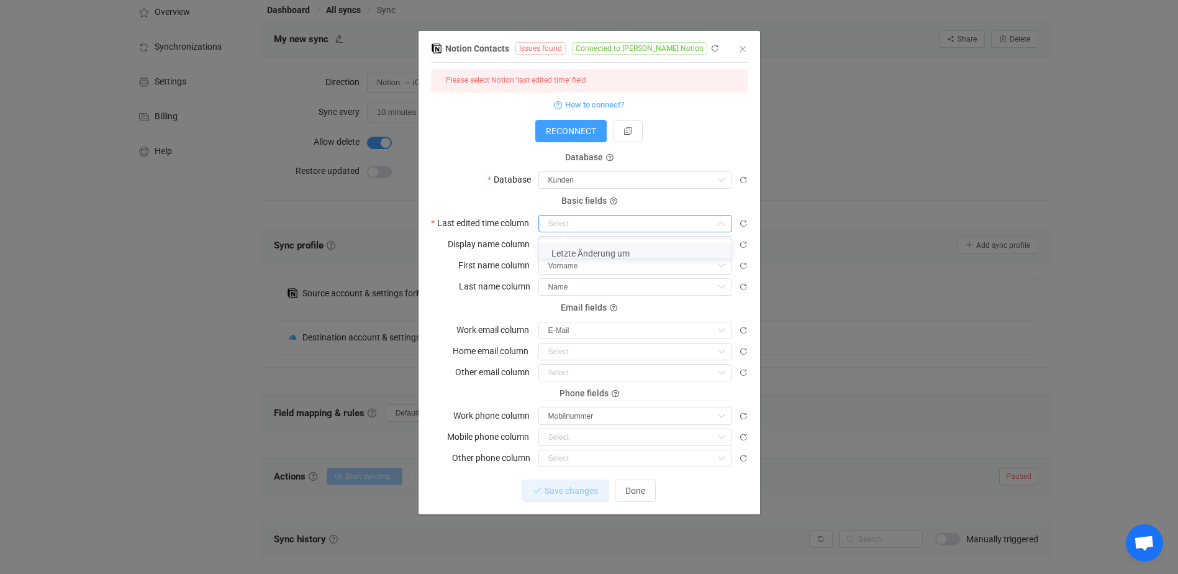
click at [624, 255] on span "Letzte Änderung um" at bounding box center [590, 253] width 78 height 10
type input "Letzte Änderung um"
click at [567, 486] on span "Save changes" at bounding box center [560, 491] width 53 height 10
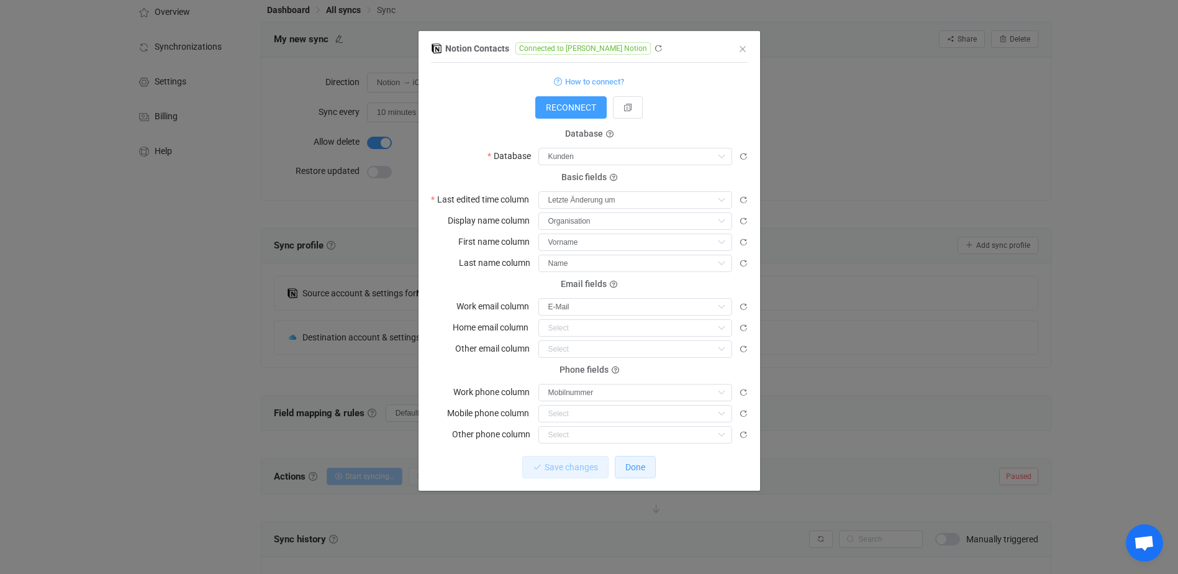
click at [645, 464] on span "Done" at bounding box center [635, 467] width 20 height 10
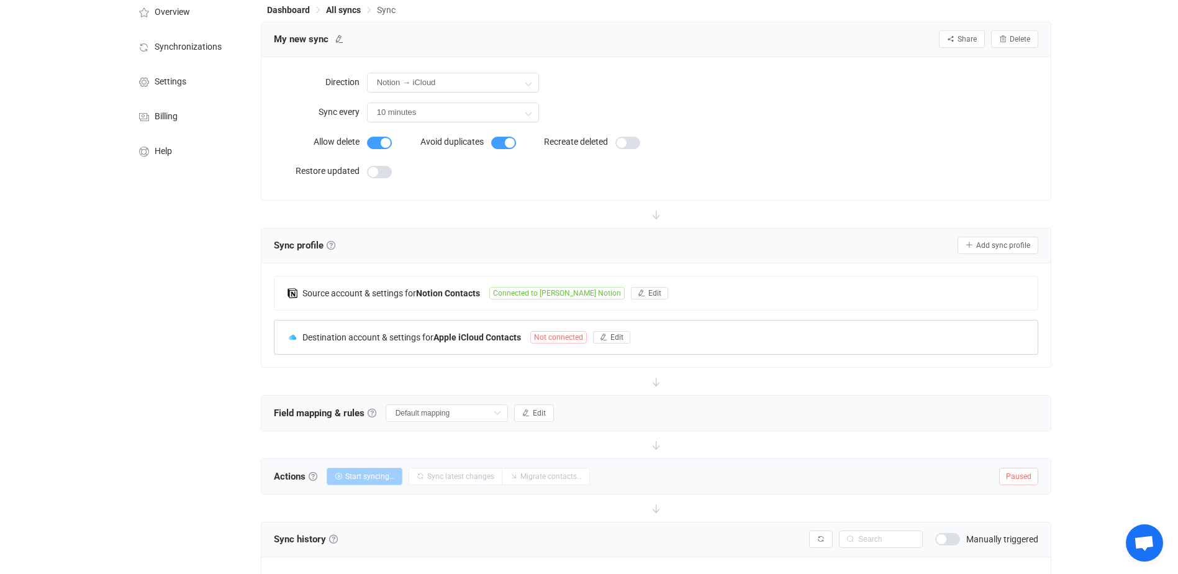
click at [521, 337] on b "Apple iCloud Contacts" at bounding box center [477, 337] width 88 height 10
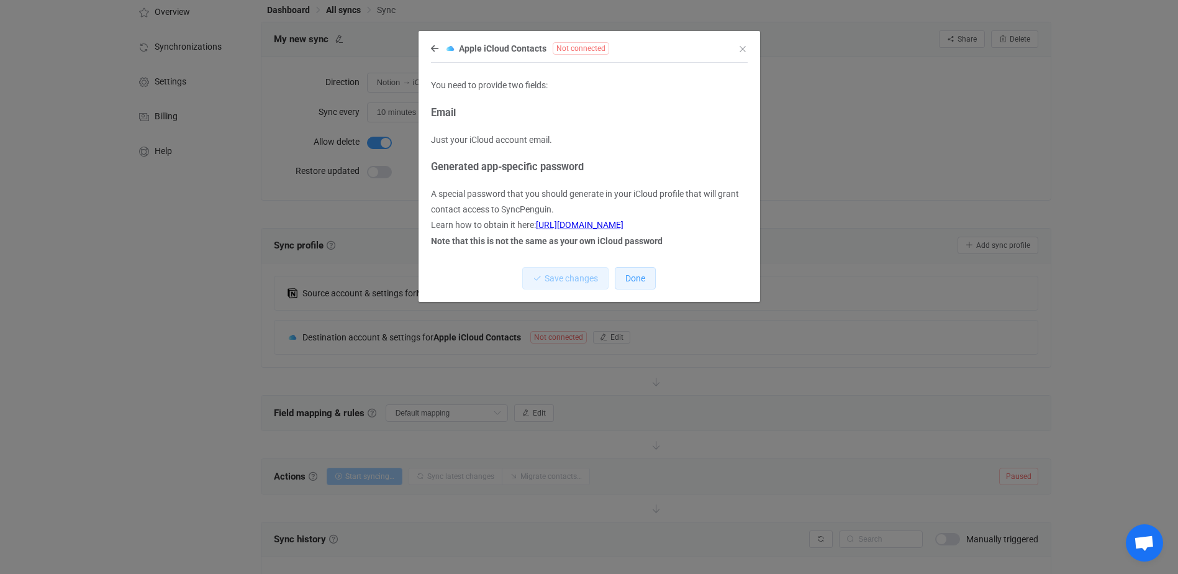
click at [628, 279] on span "Done" at bounding box center [635, 278] width 20 height 10
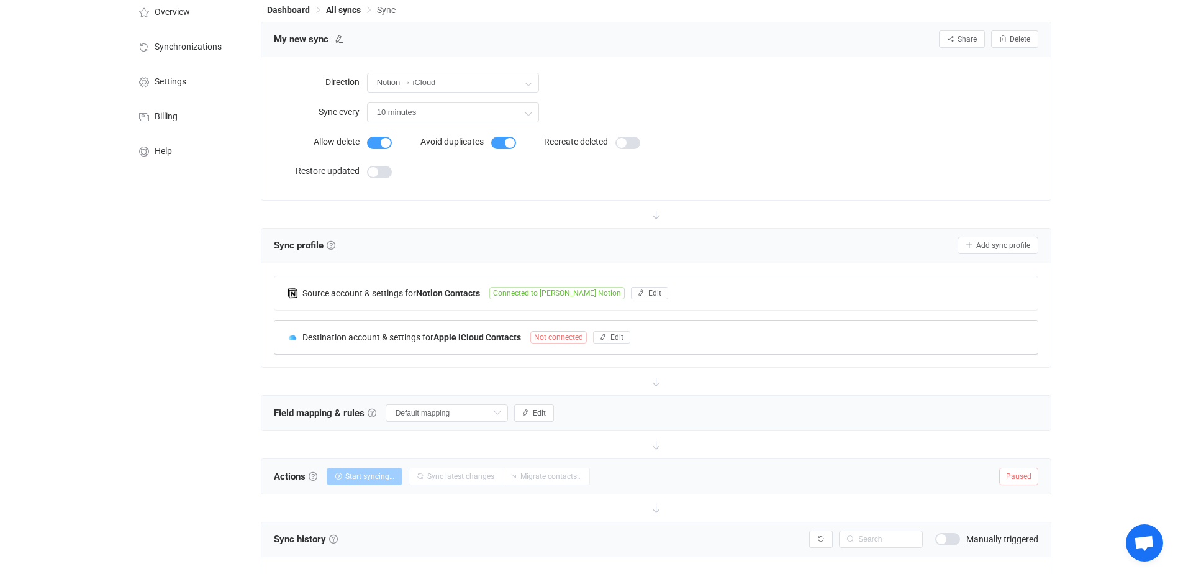
click at [492, 332] on b "Apple iCloud Contacts" at bounding box center [477, 337] width 88 height 10
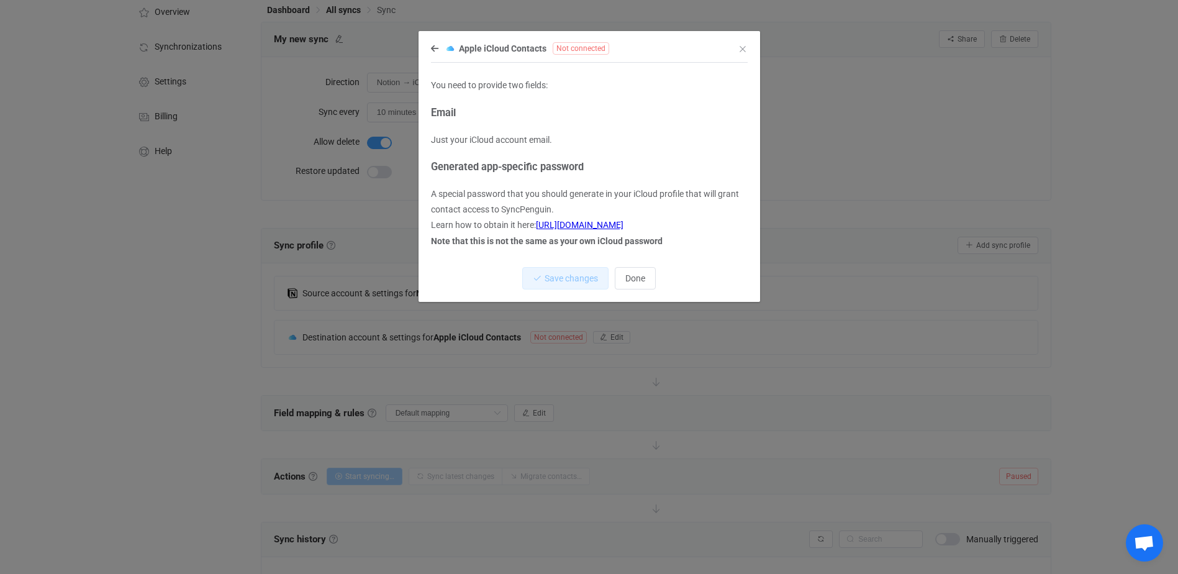
click at [499, 76] on div "You need to provide two fields: Email Just your iCloud account email. Generated…" at bounding box center [589, 163] width 317 height 189
click at [628, 274] on span "Done" at bounding box center [635, 278] width 20 height 10
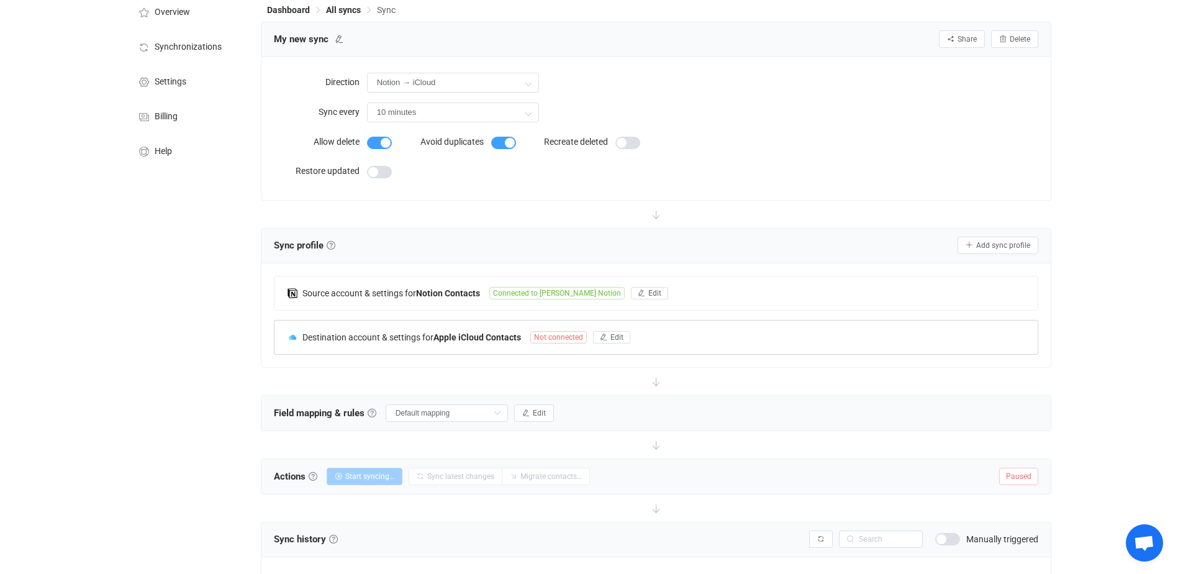
click at [568, 333] on span "Not connected" at bounding box center [558, 337] width 57 height 12
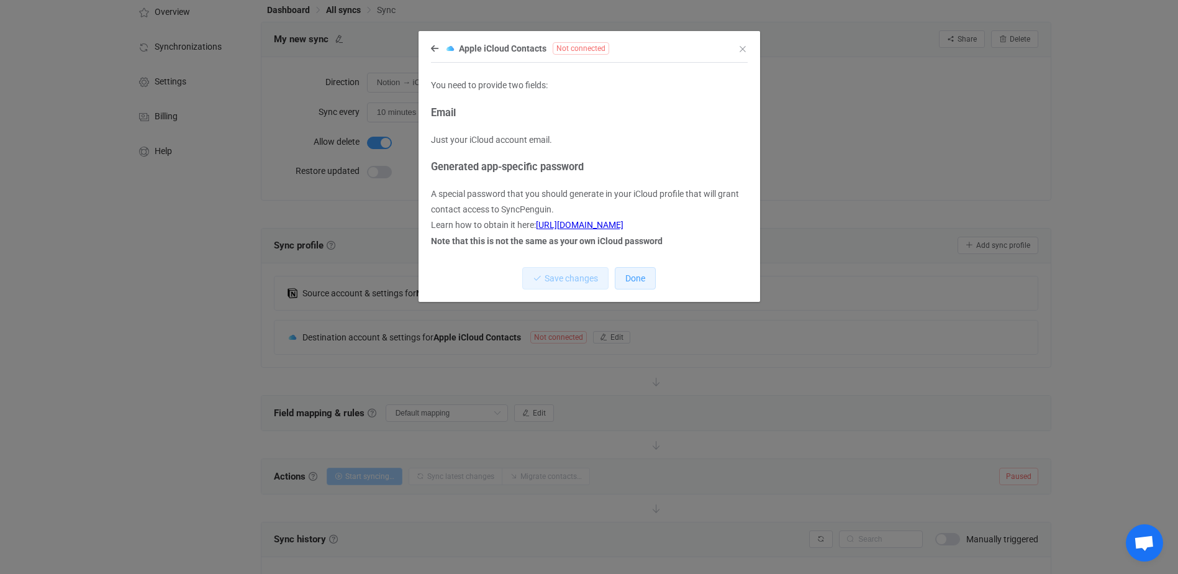
click at [636, 278] on span "Done" at bounding box center [635, 278] width 20 height 10
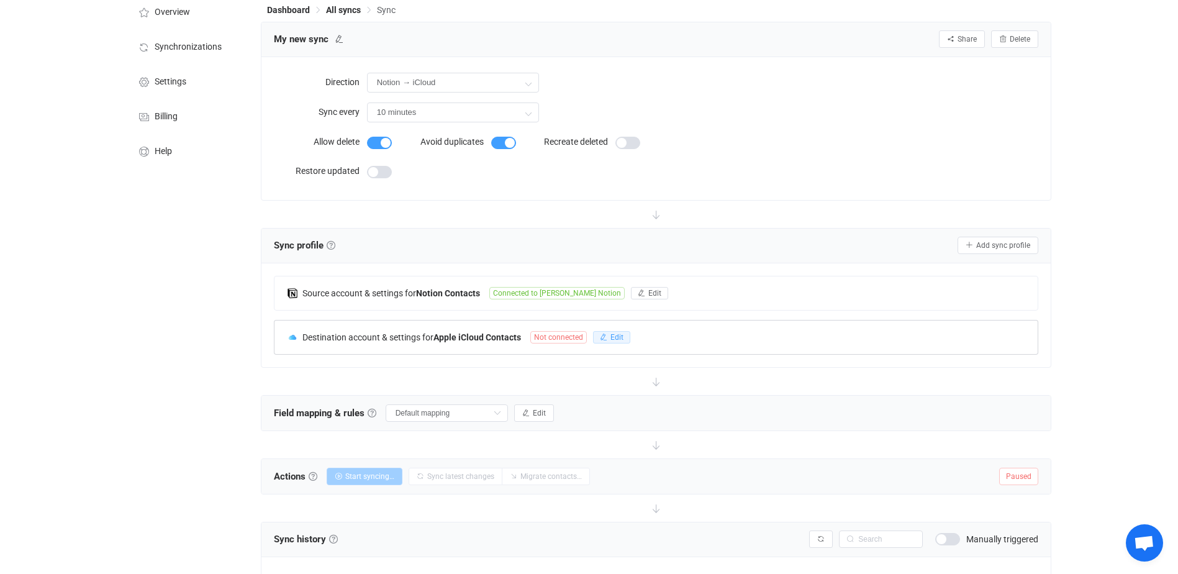
click at [618, 333] on span "Edit" at bounding box center [616, 337] width 13 height 9
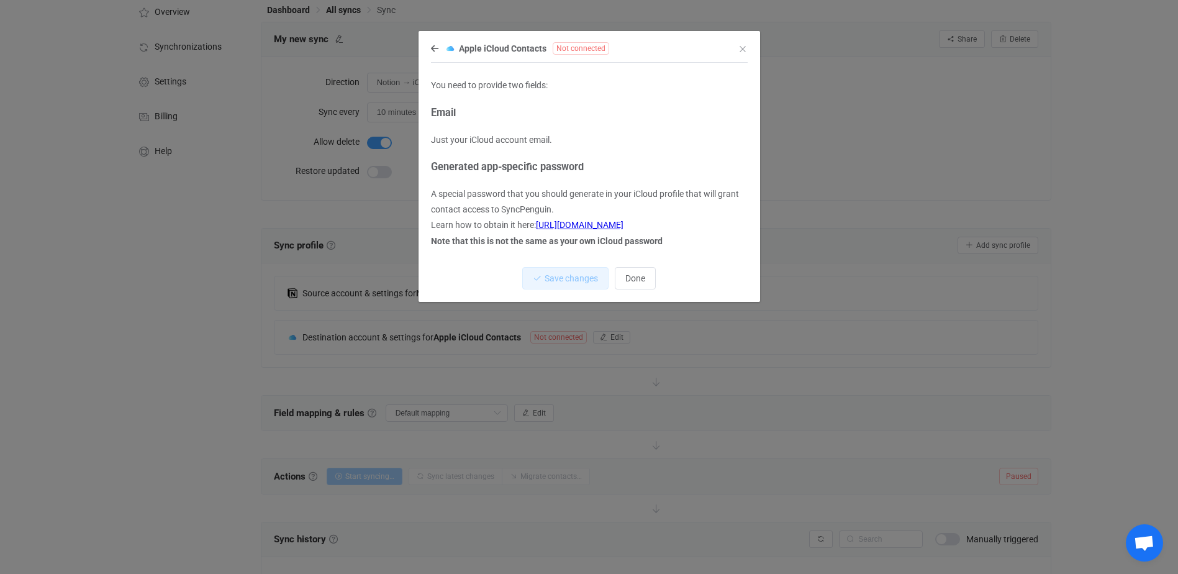
click at [579, 51] on span "Not connected" at bounding box center [581, 48] width 57 height 12
drag, startPoint x: 496, startPoint y: 54, endPoint x: 455, endPoint y: 43, distance: 42.3
click at [495, 53] on div "Apple iCloud Contacts Not connected" at bounding box center [583, 48] width 304 height 16
click at [453, 43] on img "dialog" at bounding box center [450, 48] width 11 height 11
click at [445, 54] on img "dialog" at bounding box center [450, 48] width 11 height 11
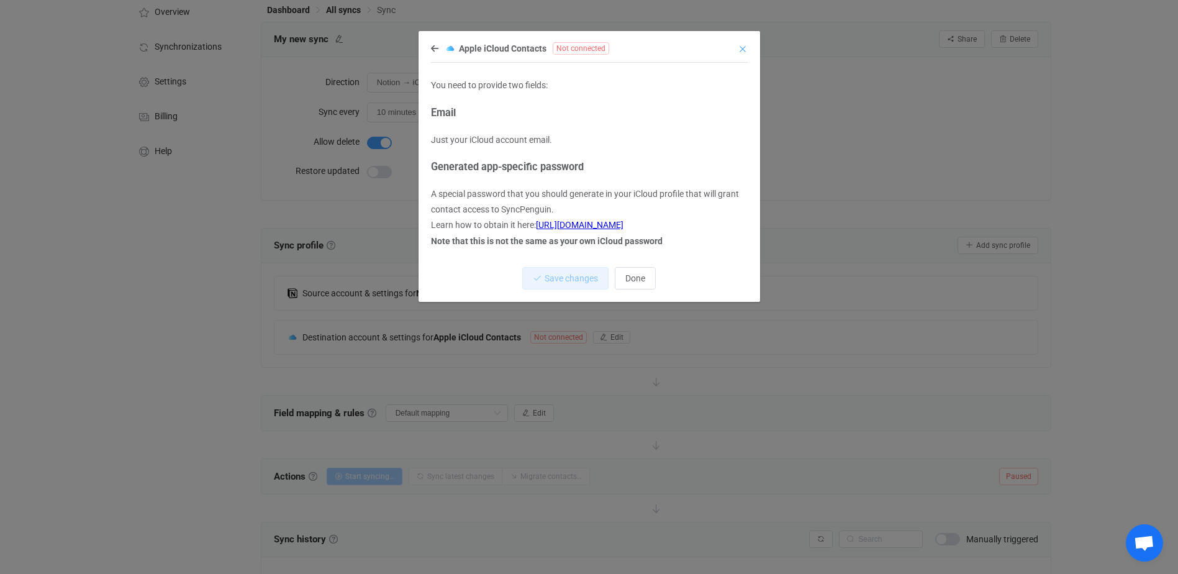
click at [742, 48] on icon "Close" at bounding box center [743, 49] width 10 height 10
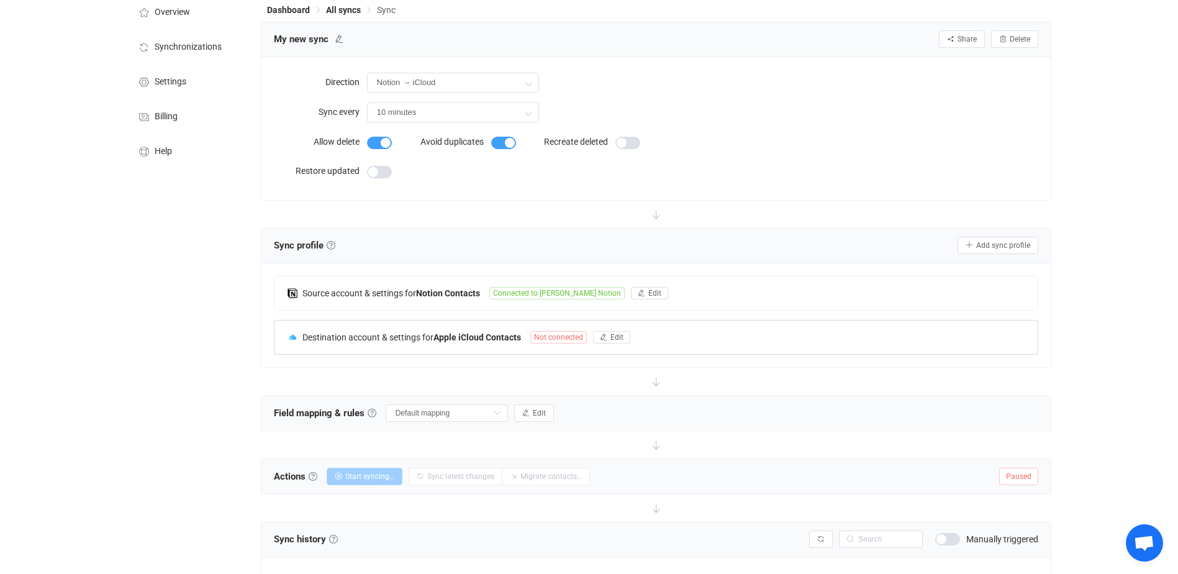
click at [322, 332] on span "Destination account & settings for" at bounding box center [367, 337] width 131 height 10
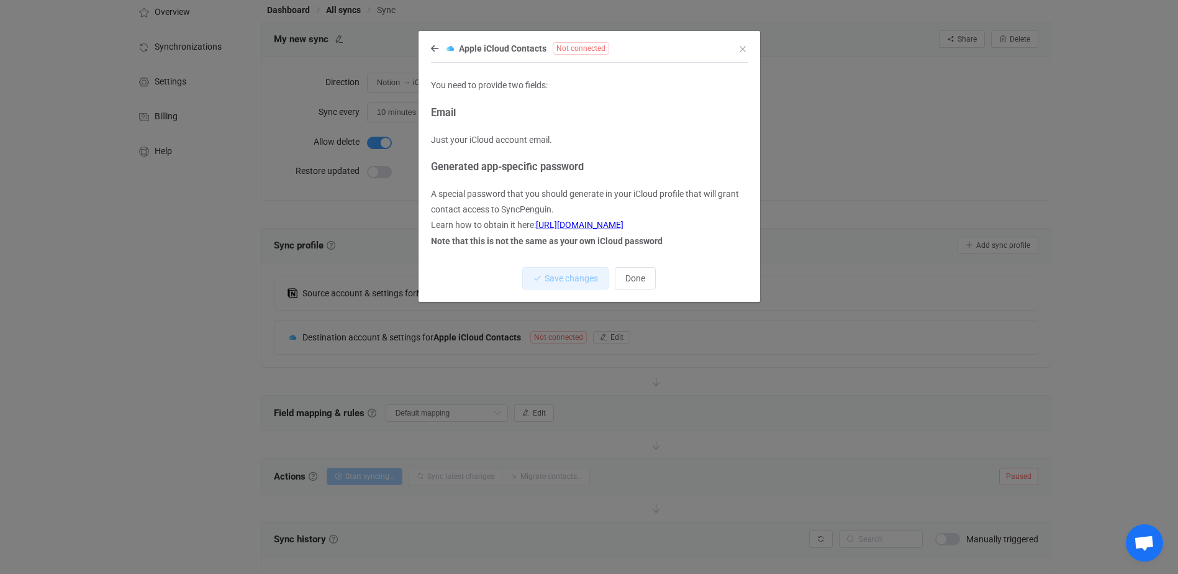
click at [494, 140] on p "Just your iCloud account email." at bounding box center [589, 140] width 317 height 16
click at [586, 47] on span "Not connected" at bounding box center [581, 48] width 57 height 12
click at [522, 48] on span "Apple iCloud Contacts" at bounding box center [503, 48] width 88 height 10
click at [452, 44] on img "dialog" at bounding box center [450, 48] width 11 height 11
click at [477, 86] on p "You need to provide two fields:" at bounding box center [589, 86] width 317 height 16
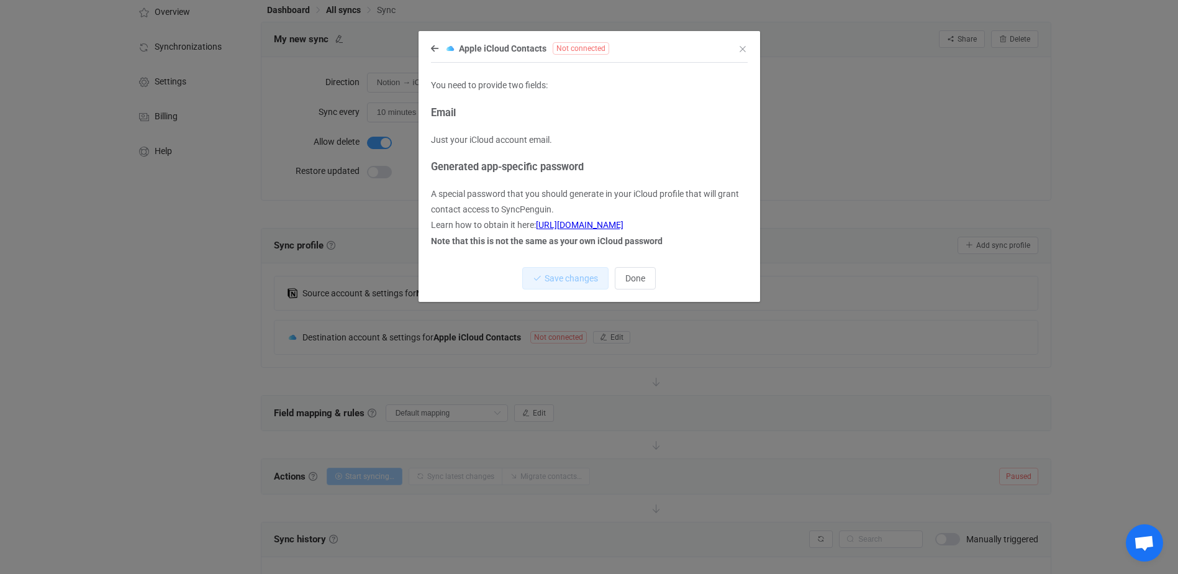
click at [458, 109] on h3 "Email" at bounding box center [589, 113] width 317 height 18
click at [447, 116] on h3 "Email" at bounding box center [589, 113] width 317 height 18
click at [454, 129] on div "You need to provide two fields: Email Just your iCloud account email. Generated…" at bounding box center [589, 163] width 317 height 171
click at [487, 114] on h3 "Email" at bounding box center [589, 113] width 317 height 18
click at [492, 106] on h3 "Email" at bounding box center [589, 113] width 317 height 18
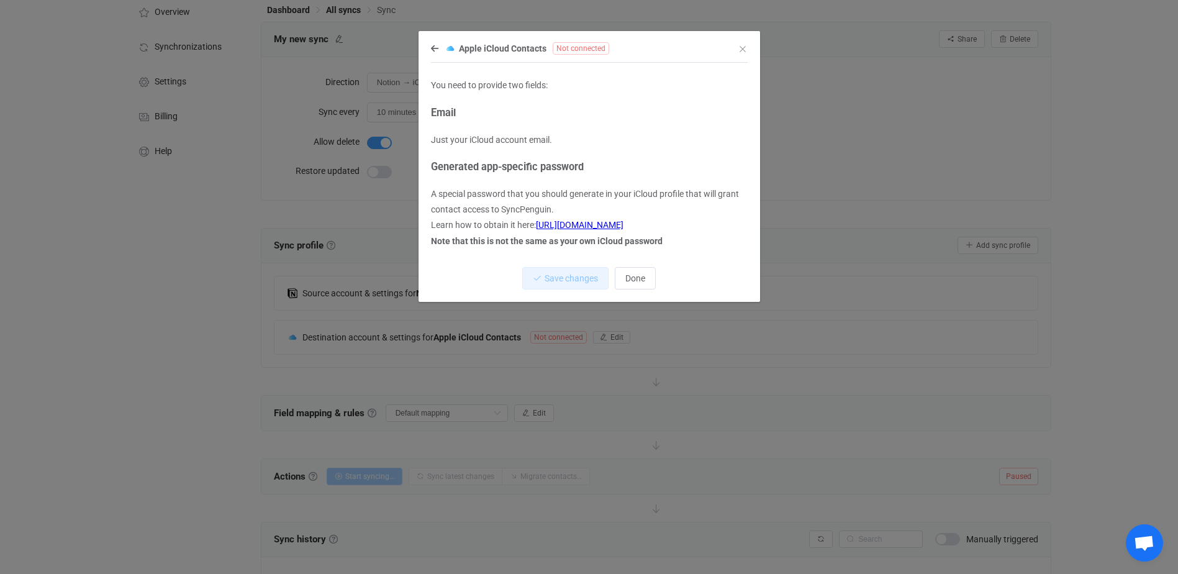
drag, startPoint x: 585, startPoint y: 115, endPoint x: 593, endPoint y: 116, distance: 8.1
click at [593, 116] on h3 "Email" at bounding box center [589, 113] width 317 height 18
click at [460, 127] on div "You need to provide two fields: Email Just your iCloud account email. Generated…" at bounding box center [589, 163] width 317 height 171
drag, startPoint x: 460, startPoint y: 127, endPoint x: 446, endPoint y: 138, distance: 16.8
click at [446, 138] on div "You need to provide two fields: Email Just your iCloud account email. Generated…" at bounding box center [589, 163] width 317 height 171
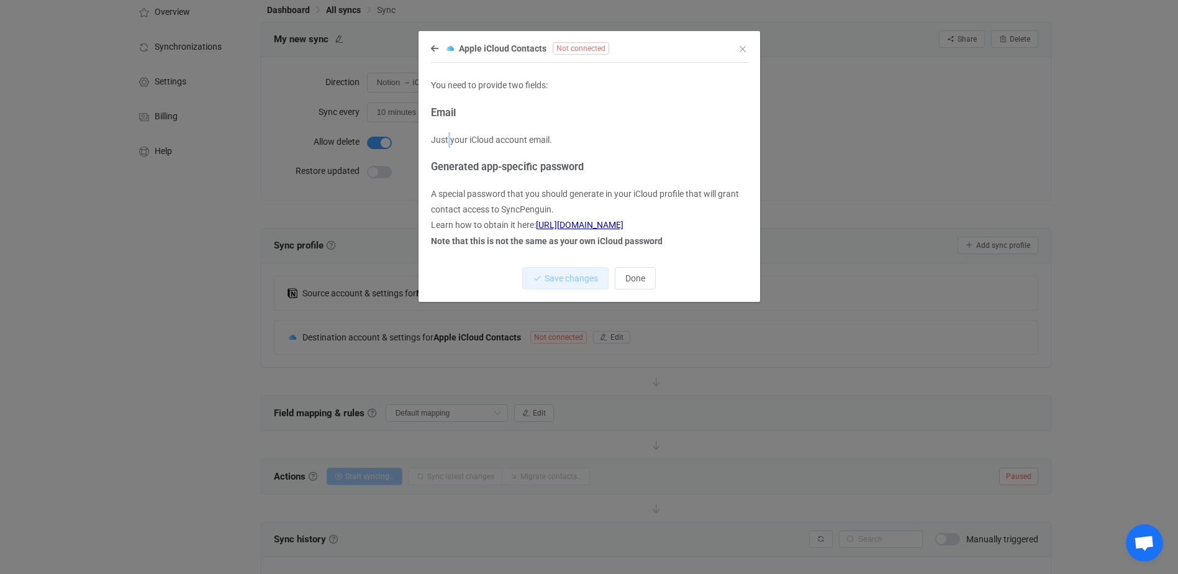
drag, startPoint x: 446, startPoint y: 138, endPoint x: 490, endPoint y: 134, distance: 43.7
click at [448, 138] on p "Just your iCloud account email." at bounding box center [589, 140] width 317 height 16
click at [538, 139] on p "Just your iCloud account email." at bounding box center [589, 140] width 317 height 16
click at [568, 149] on div "You need to provide two fields: Email Just your iCloud account email. Generated…" at bounding box center [589, 163] width 317 height 171
click at [639, 283] on span "Done" at bounding box center [635, 278] width 20 height 10
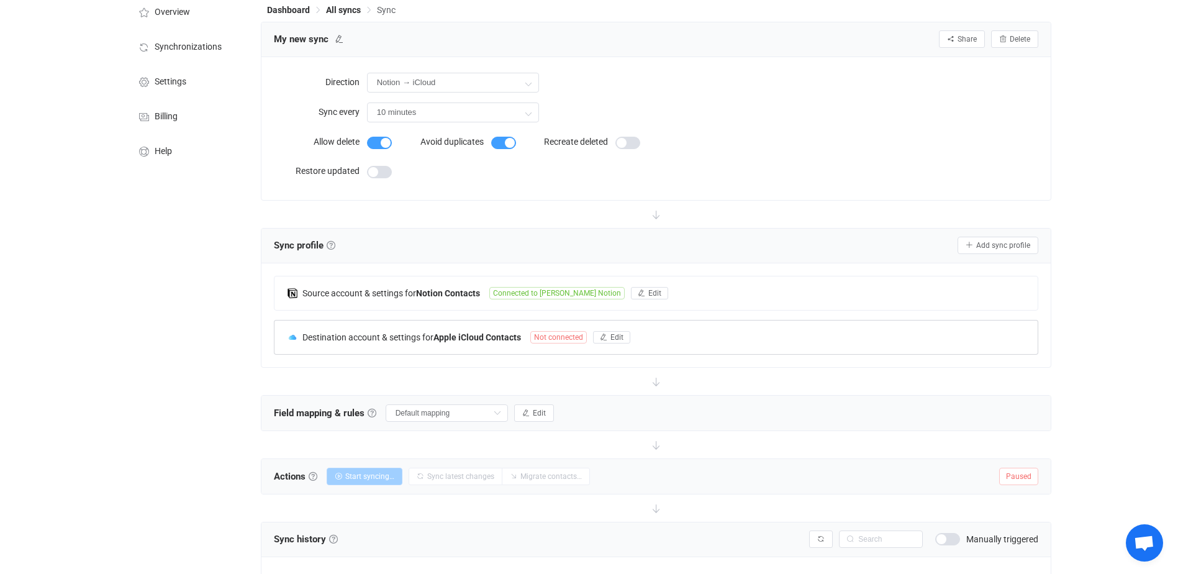
click at [493, 337] on b "Apple iCloud Contacts" at bounding box center [477, 337] width 88 height 10
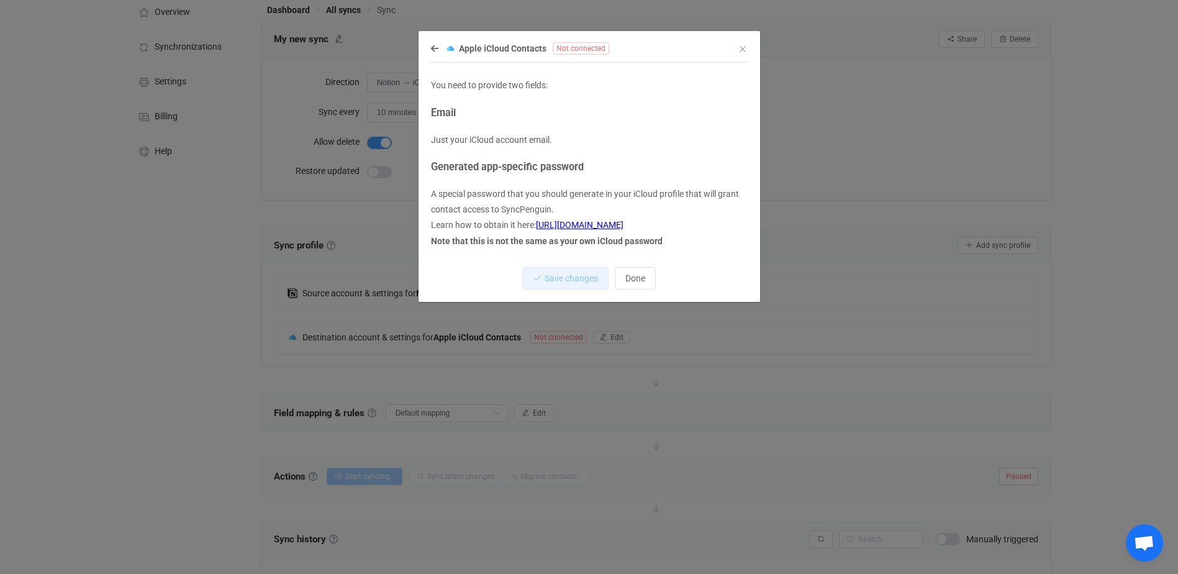
click at [589, 247] on p "A special password that you should generate in your iCloud profile that will gr…" at bounding box center [589, 217] width 317 height 63
drag, startPoint x: 520, startPoint y: 160, endPoint x: 524, endPoint y: 118, distance: 41.8
click at [520, 148] on div "You need to provide two fields: Email Just your iCloud account email. Generated…" at bounding box center [589, 163] width 317 height 171
click at [533, 84] on p "You need to provide two fields:" at bounding box center [589, 86] width 317 height 16
drag, startPoint x: 534, startPoint y: 83, endPoint x: 435, endPoint y: 48, distance: 105.3
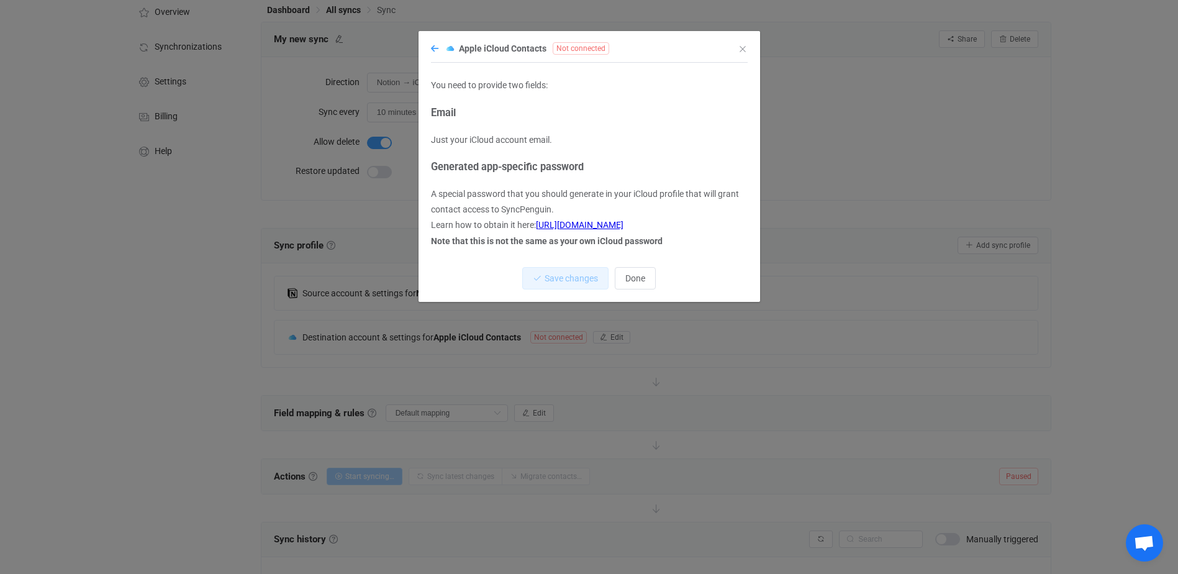
click at [439, 38] on div "dialog" at bounding box center [590, 35] width 342 height 9
click at [433, 51] on icon "dialog" at bounding box center [434, 48] width 7 height 9
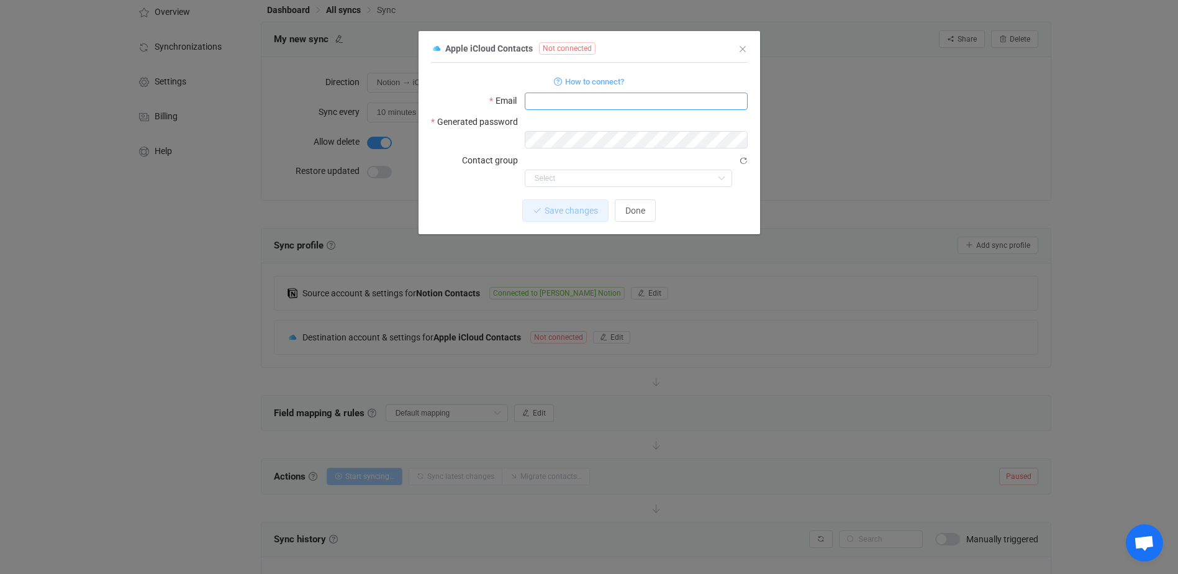
click at [545, 104] on input "dialog" at bounding box center [636, 101] width 223 height 17
type input "tobias.pleye@gmail.com"
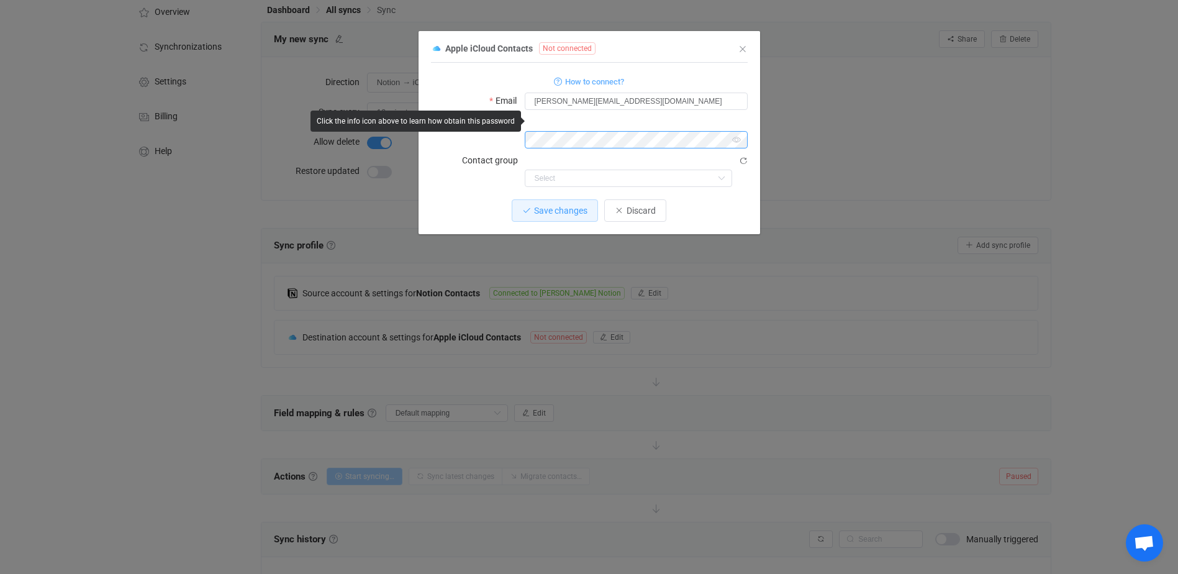
click at [511, 120] on body "14 days of free trial left | data sync platform tobias.pleye@gmail.com Contact …" at bounding box center [589, 322] width 1178 height 768
drag, startPoint x: 486, startPoint y: 150, endPoint x: 494, endPoint y: 146, distance: 8.6
click at [486, 152] on label "Contact group" at bounding box center [493, 160] width 63 height 17
click at [548, 170] on input "dialog" at bounding box center [628, 178] width 207 height 17
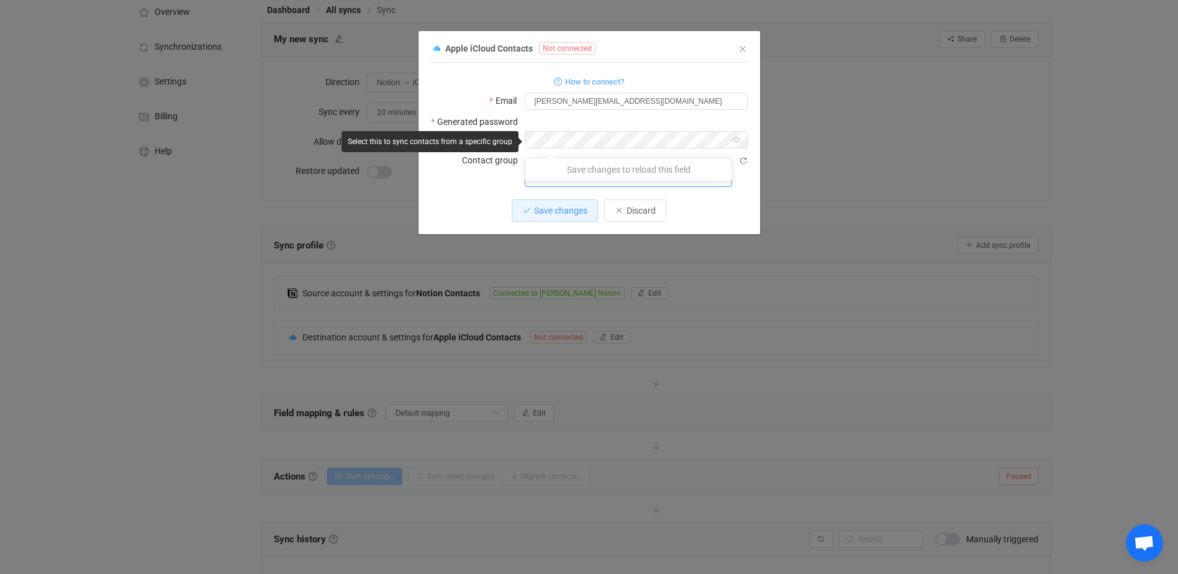
click at [698, 170] on input "dialog" at bounding box center [628, 178] width 207 height 17
click at [556, 199] on button "Save changes" at bounding box center [555, 210] width 86 height 22
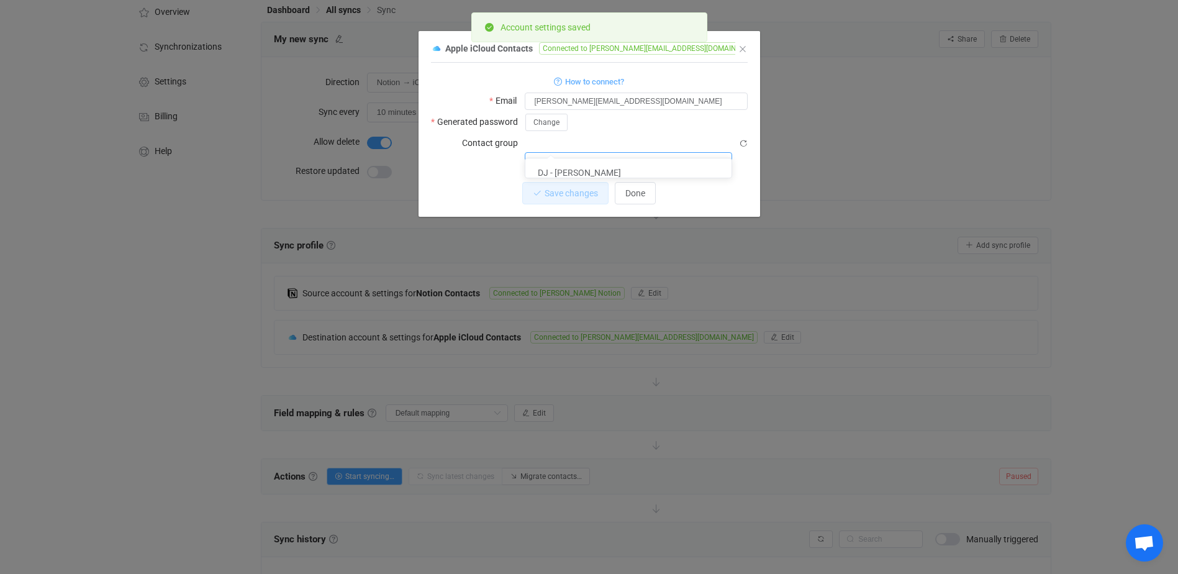
click at [664, 152] on input "dialog" at bounding box center [628, 160] width 207 height 17
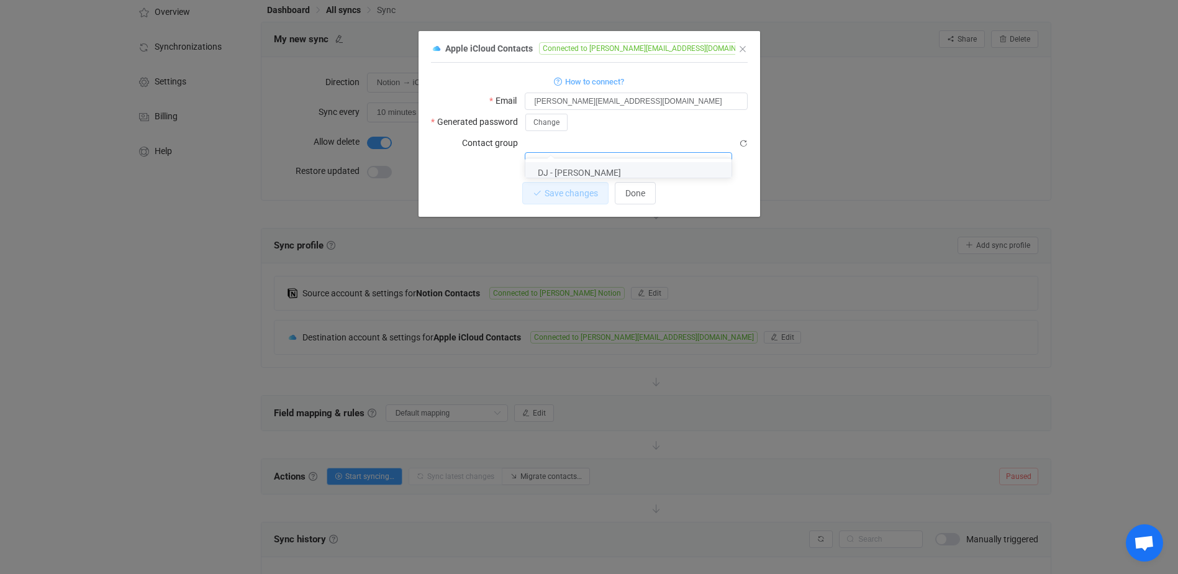
click at [597, 170] on li "DJ - Kunden" at bounding box center [632, 172] width 215 height 21
type input "DJ - Kunden"
click at [568, 188] on span "Save changes" at bounding box center [560, 193] width 53 height 10
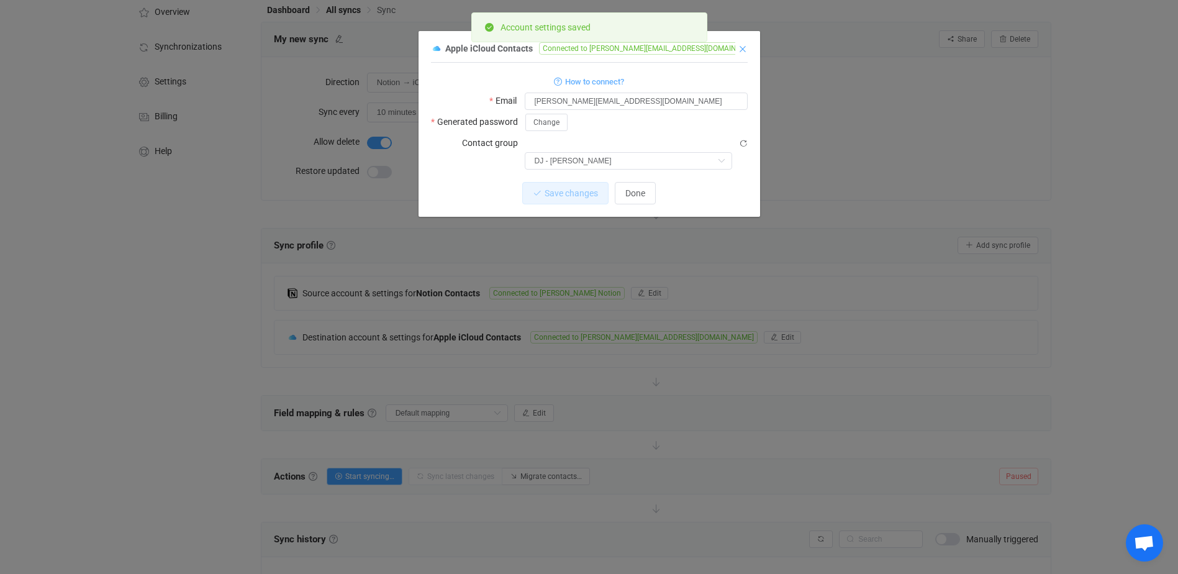
click at [742, 50] on icon "Close" at bounding box center [743, 49] width 10 height 10
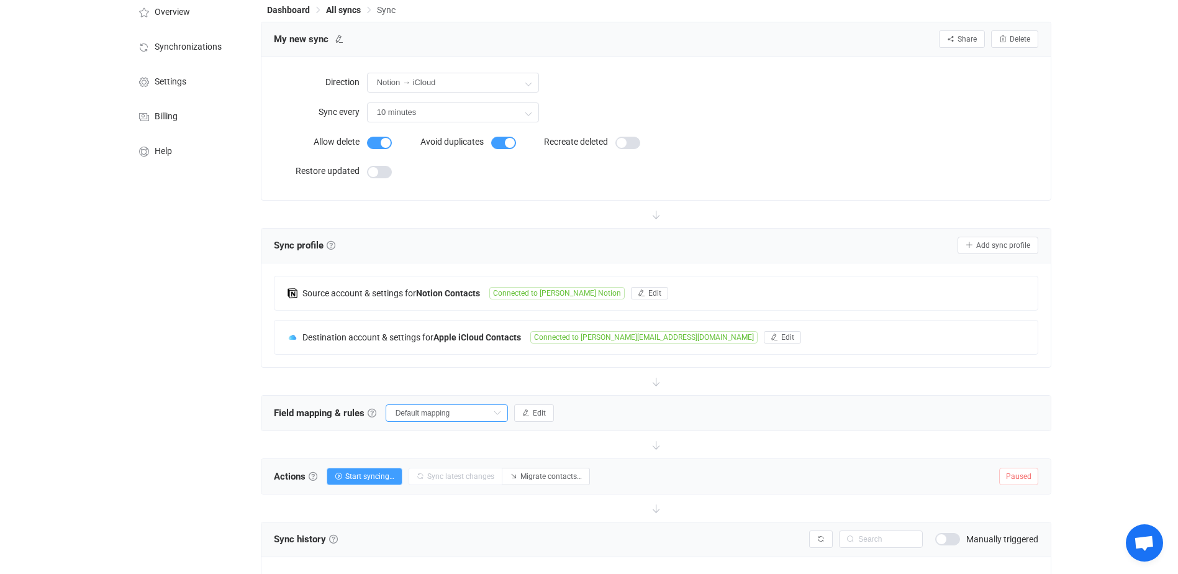
click at [458, 414] on input "Default mapping" at bounding box center [447, 412] width 122 height 17
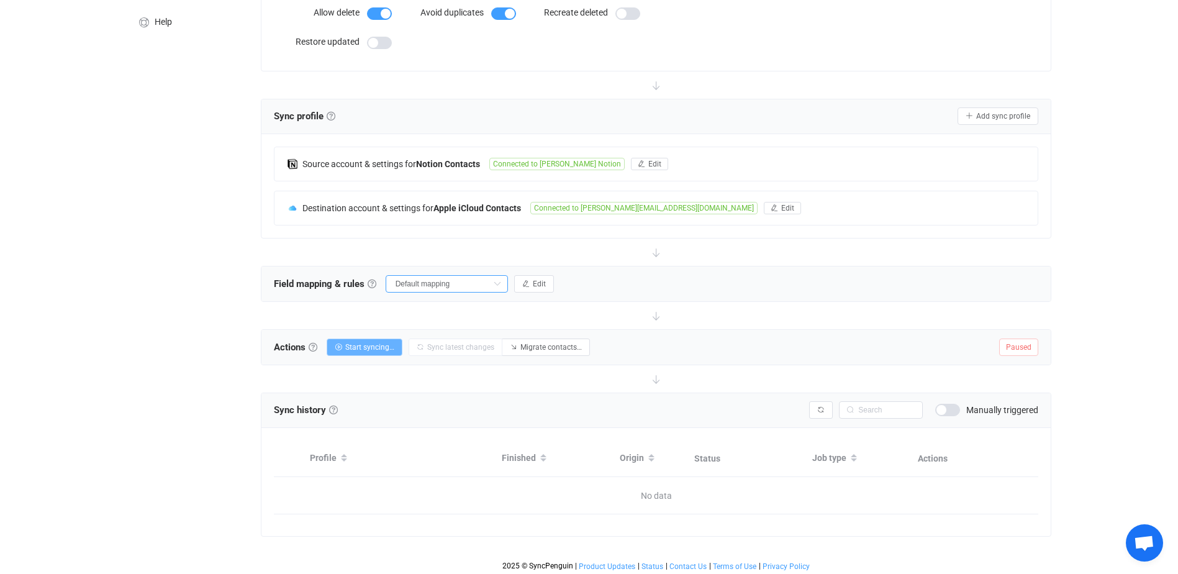
scroll to position [194, 0]
click at [361, 344] on span "Start syncing…" at bounding box center [369, 344] width 49 height 9
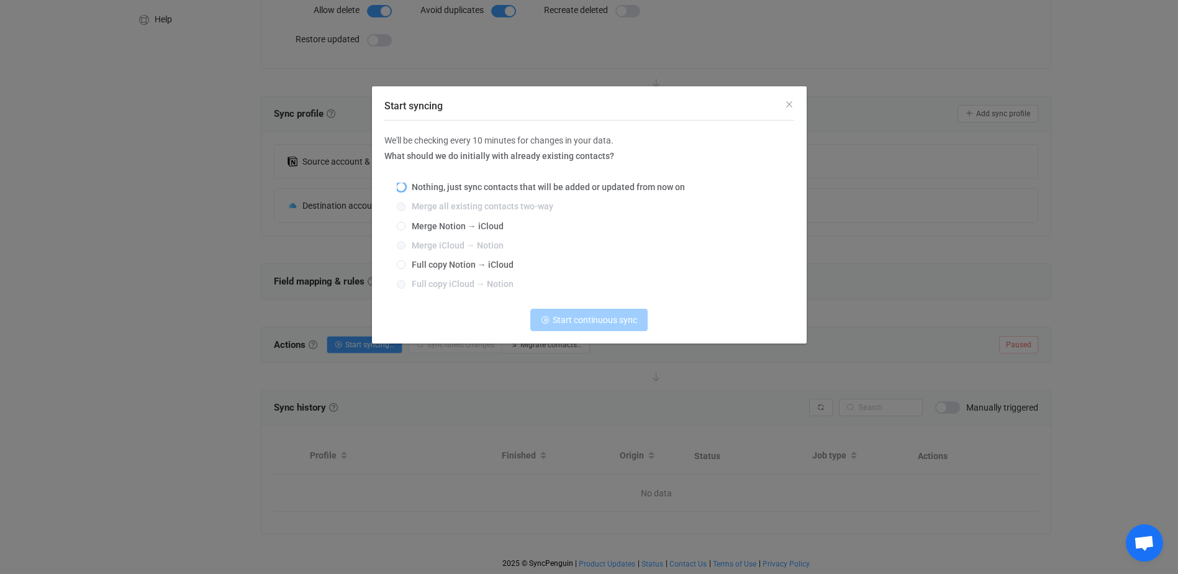
click at [428, 189] on span "Nothing, just sync contacts that will be added or updated from now on" at bounding box center [544, 187] width 279 height 10
click at [405, 189] on input "Nothing, just sync contacts that will be added or updated from now on" at bounding box center [401, 188] width 9 height 10
radio input "true"
click at [435, 228] on span "Merge Notion → iCloud" at bounding box center [454, 226] width 98 height 10
click at [405, 228] on input "Merge Notion → iCloud" at bounding box center [401, 227] width 9 height 10
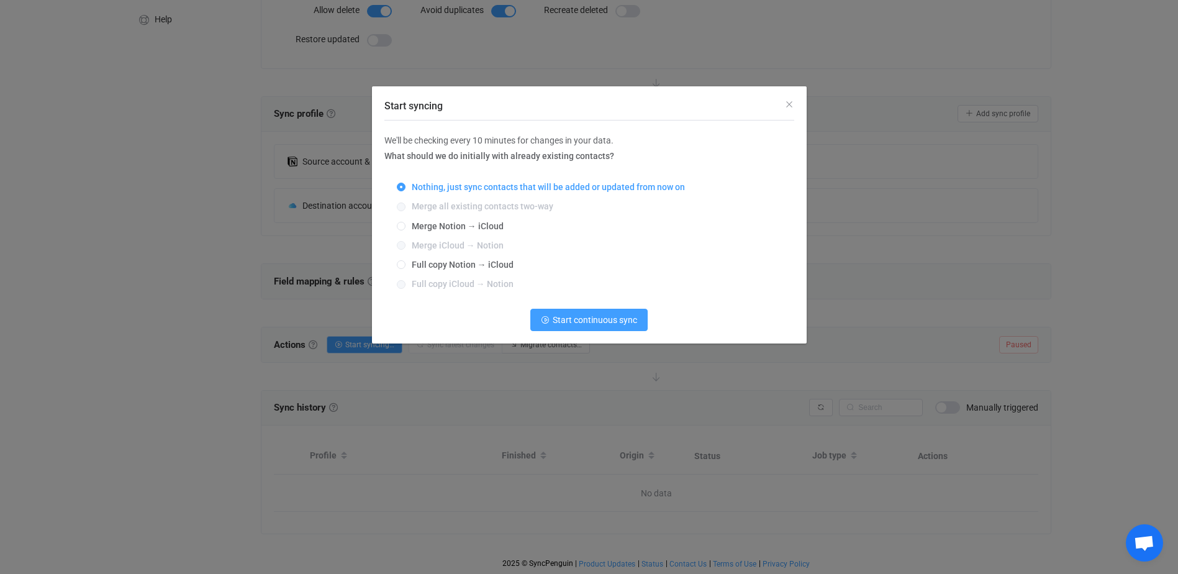
radio input "true"
radio input "false"
radio input "true"
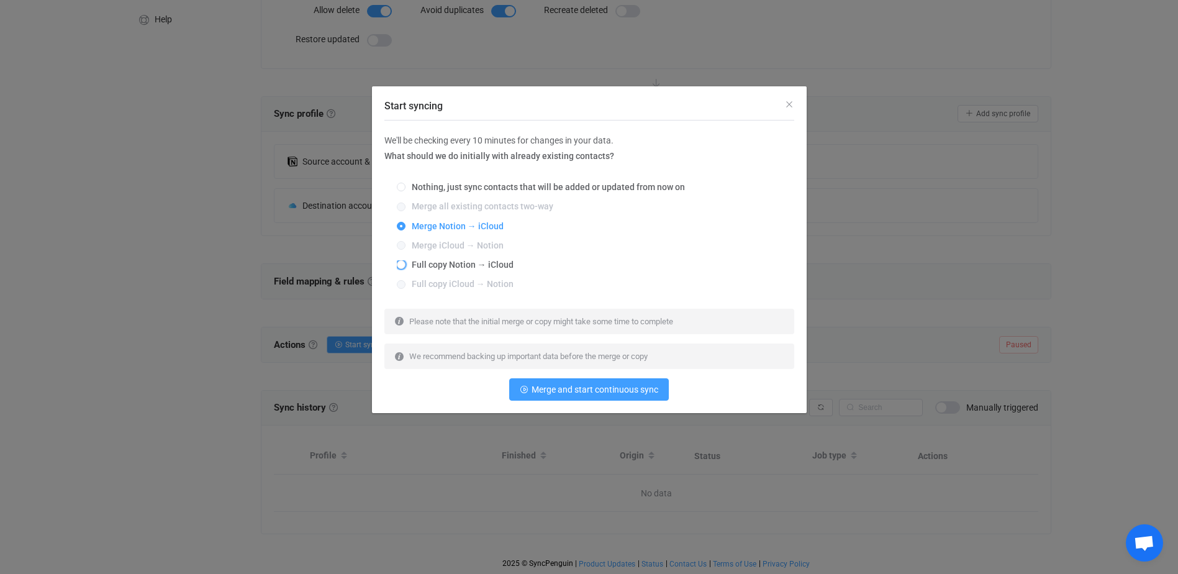
click at [440, 269] on span "Full copy Notion → iCloud" at bounding box center [459, 265] width 108 height 10
click at [405, 269] on input "Full copy Notion → iCloud" at bounding box center [401, 265] width 9 height 10
radio input "true"
radio input "false"
radio input "true"
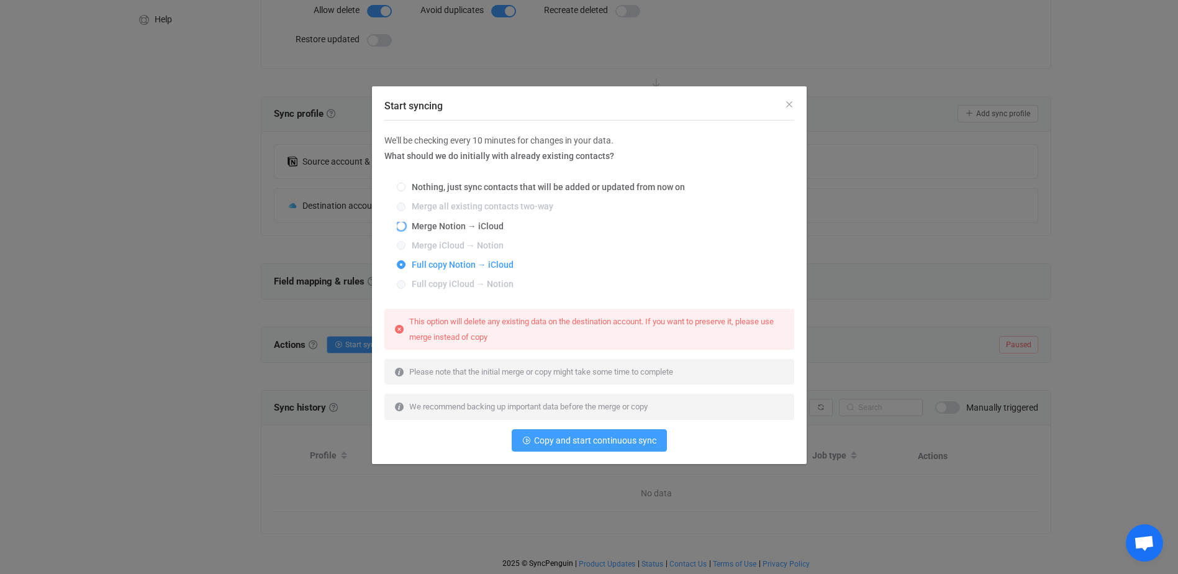
click at [454, 227] on span "Merge Notion → iCloud" at bounding box center [454, 226] width 98 height 10
click at [405, 227] on input "Merge Notion → iCloud" at bounding box center [401, 227] width 9 height 10
radio input "true"
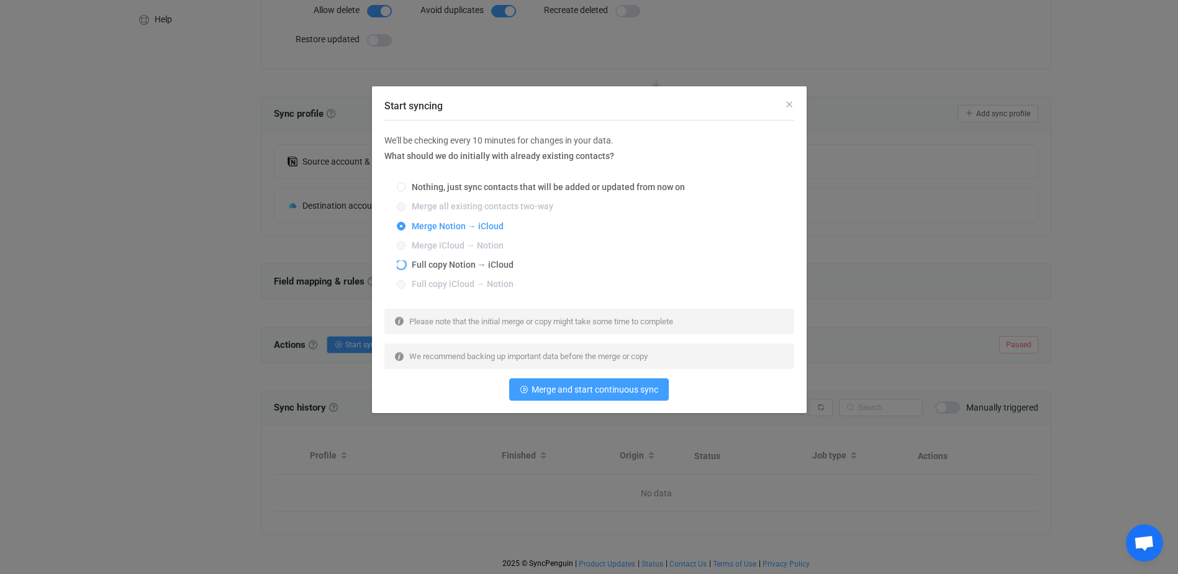
click at [471, 268] on span "Full copy Notion → iCloud" at bounding box center [459, 265] width 108 height 10
click at [405, 268] on input "Full copy Notion → iCloud" at bounding box center [401, 265] width 9 height 10
radio input "true"
radio input "false"
radio input "true"
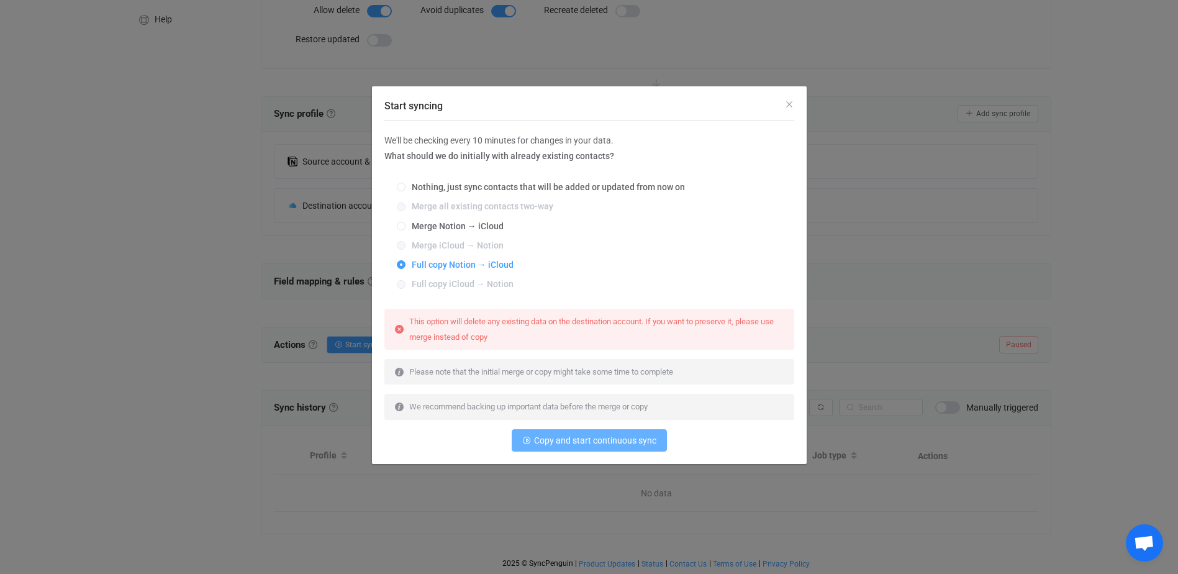
click at [589, 443] on span "Copy and start continuous sync" at bounding box center [595, 440] width 122 height 10
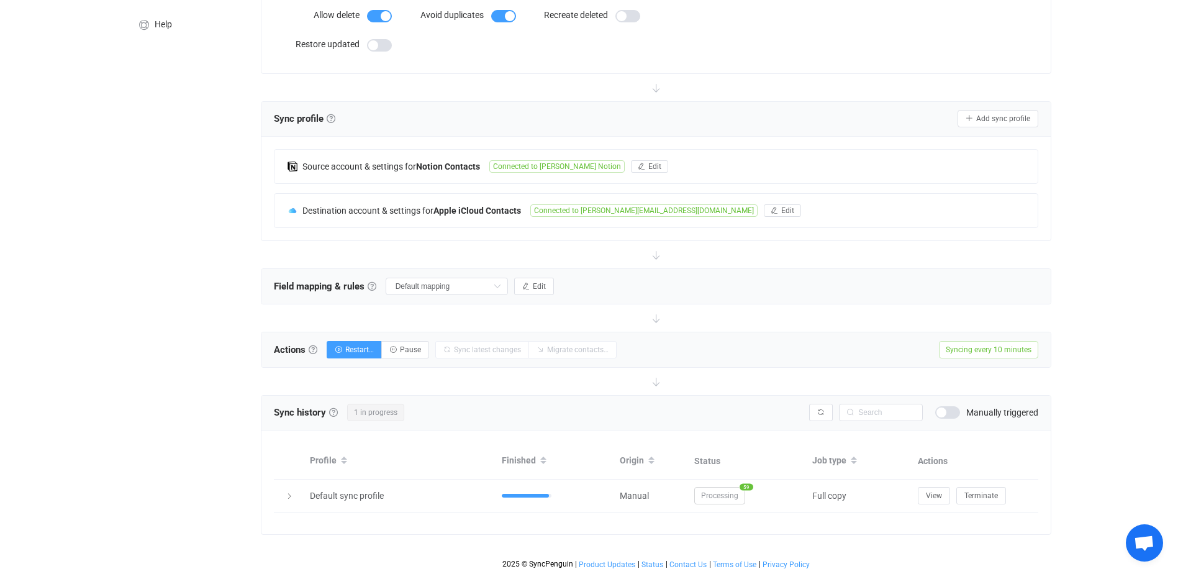
scroll to position [189, 0]
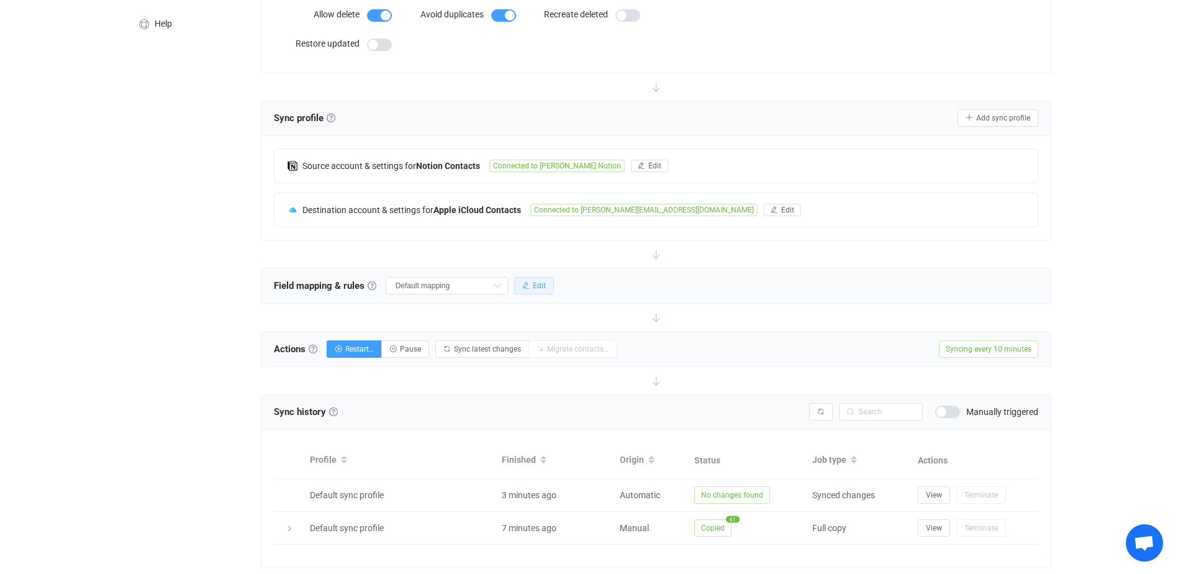
click at [529, 286] on icon "button" at bounding box center [525, 285] width 7 height 7
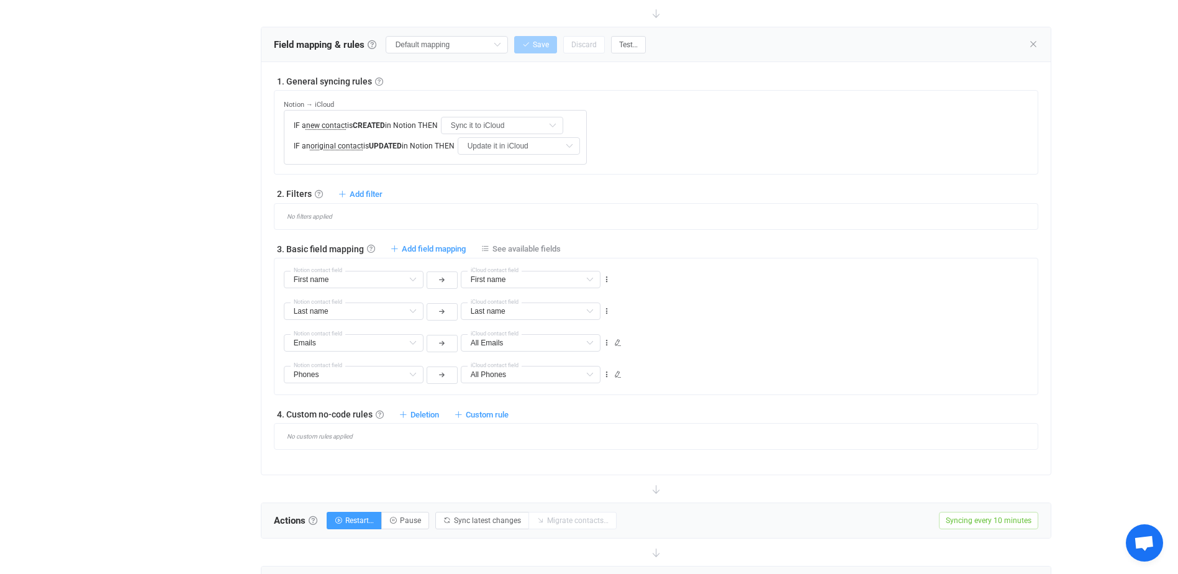
scroll to position [438, 0]
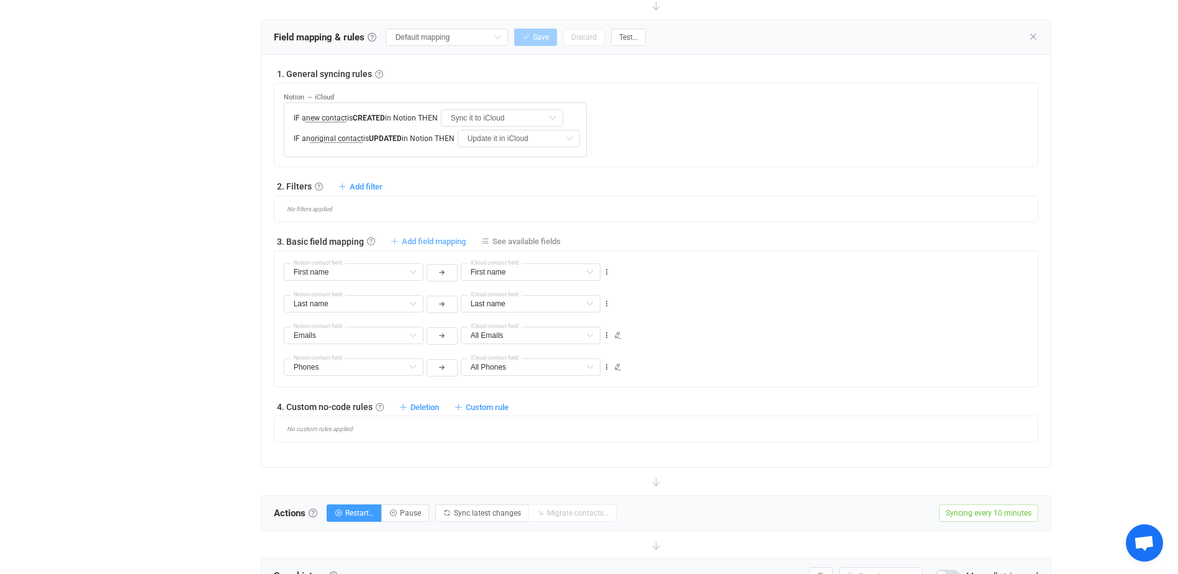
click at [432, 242] on span "Add field mapping" at bounding box center [434, 241] width 64 height 9
type input "First name"
type input "Last name"
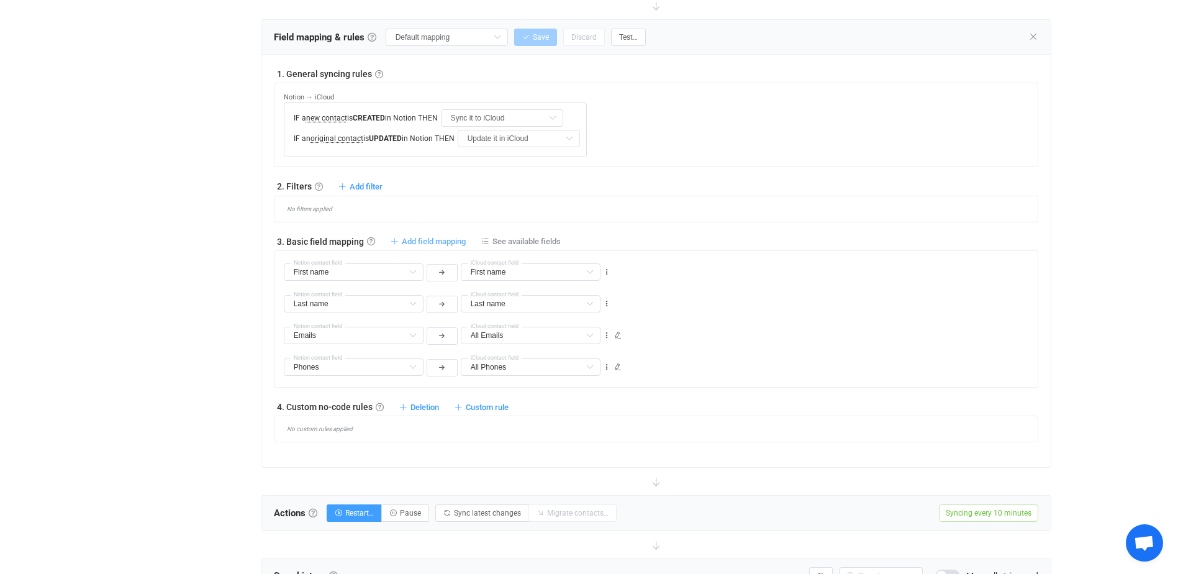
type input "Emails"
type input "All Emails"
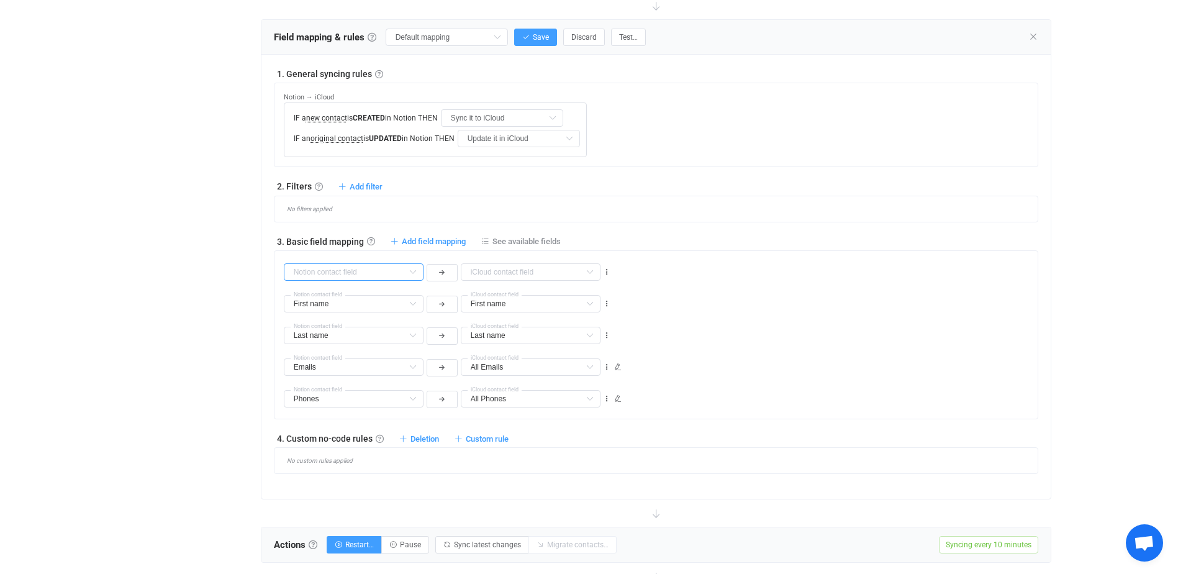
click at [395, 269] on input "text" at bounding box center [354, 271] width 140 height 17
click at [353, 320] on span "Organisation" at bounding box center [334, 320] width 50 height 10
type input "Organisation"
click at [526, 270] on input "text" at bounding box center [531, 271] width 140 height 17
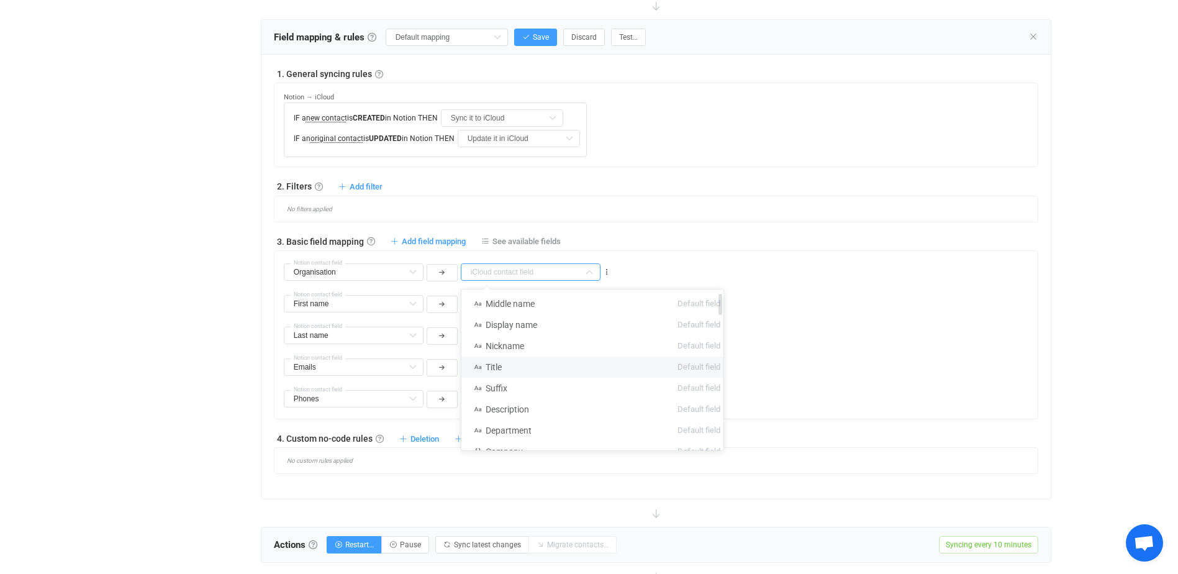
scroll to position [62, 0]
click at [543, 391] on li "Company Default field" at bounding box center [596, 389] width 271 height 21
type input "Company"
click at [421, 238] on span "Add field mapping" at bounding box center [434, 241] width 64 height 9
type input "Organisation"
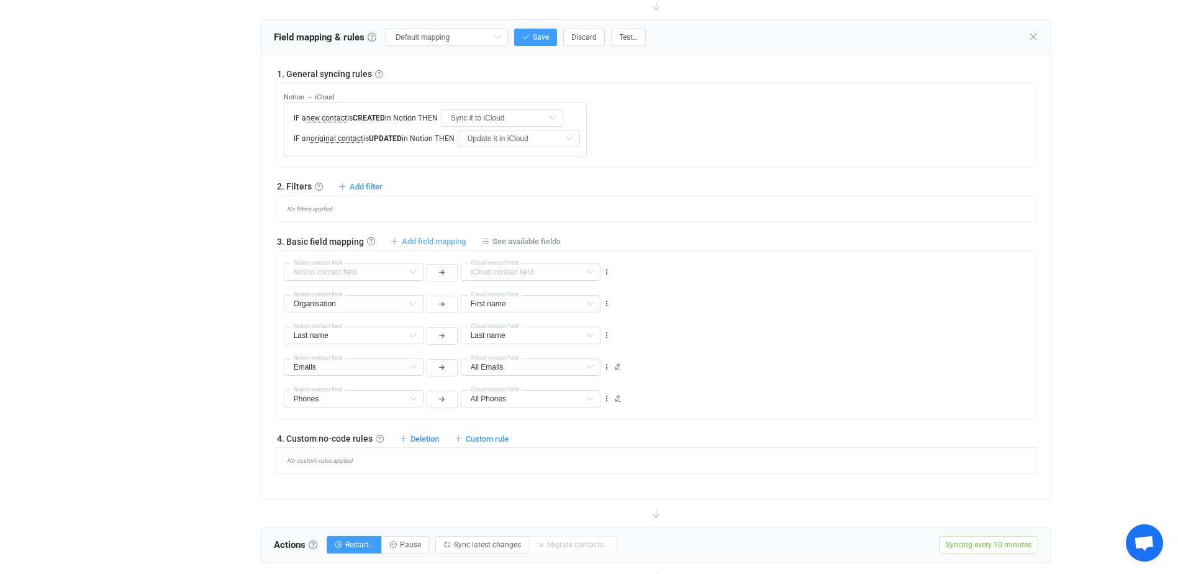
type input "Company"
type input "First name"
type input "Last name"
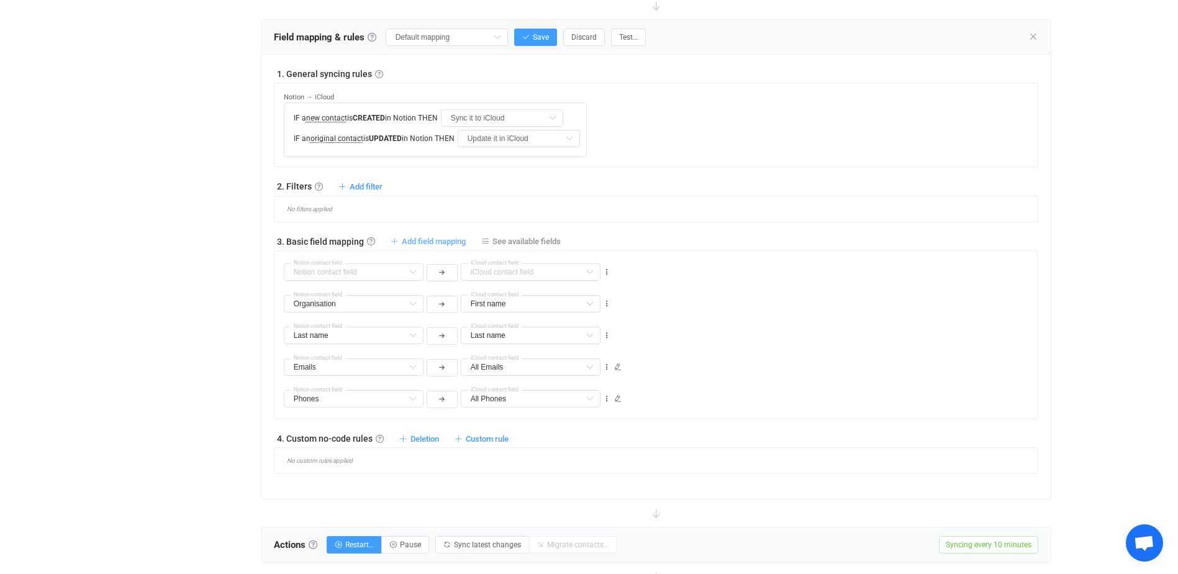
type input "Emails"
type input "All Emails"
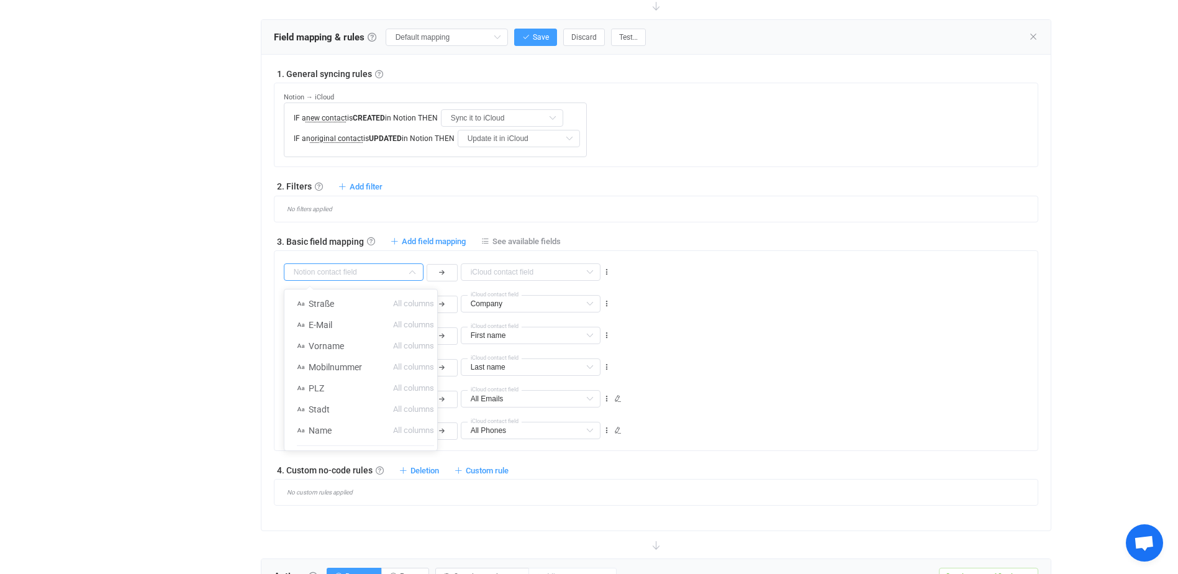
click at [373, 266] on input "text" at bounding box center [354, 271] width 140 height 17
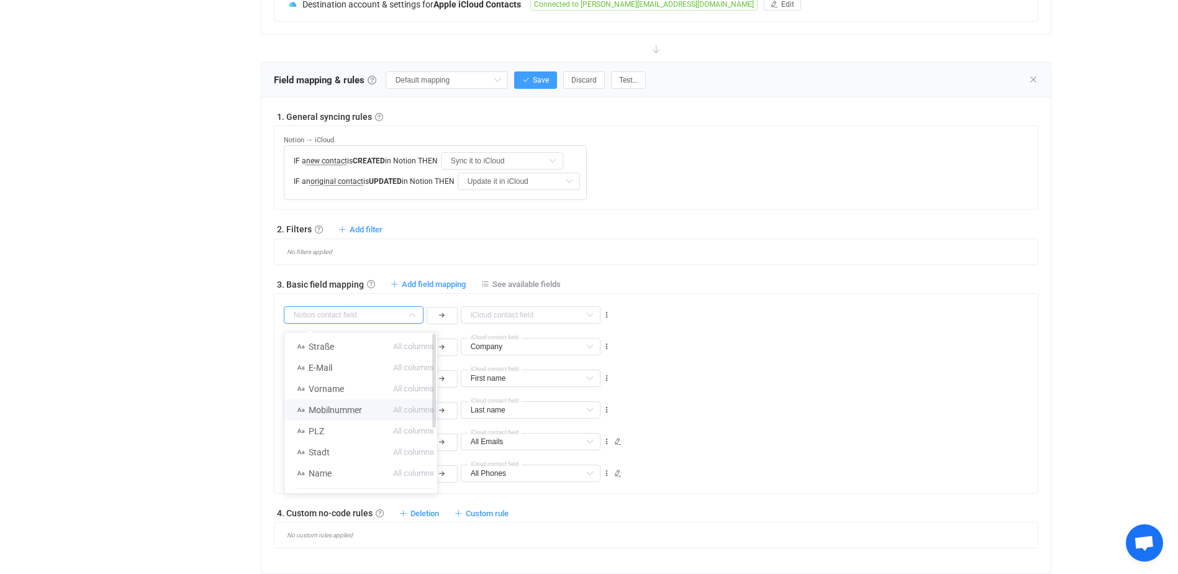
scroll to position [376, 0]
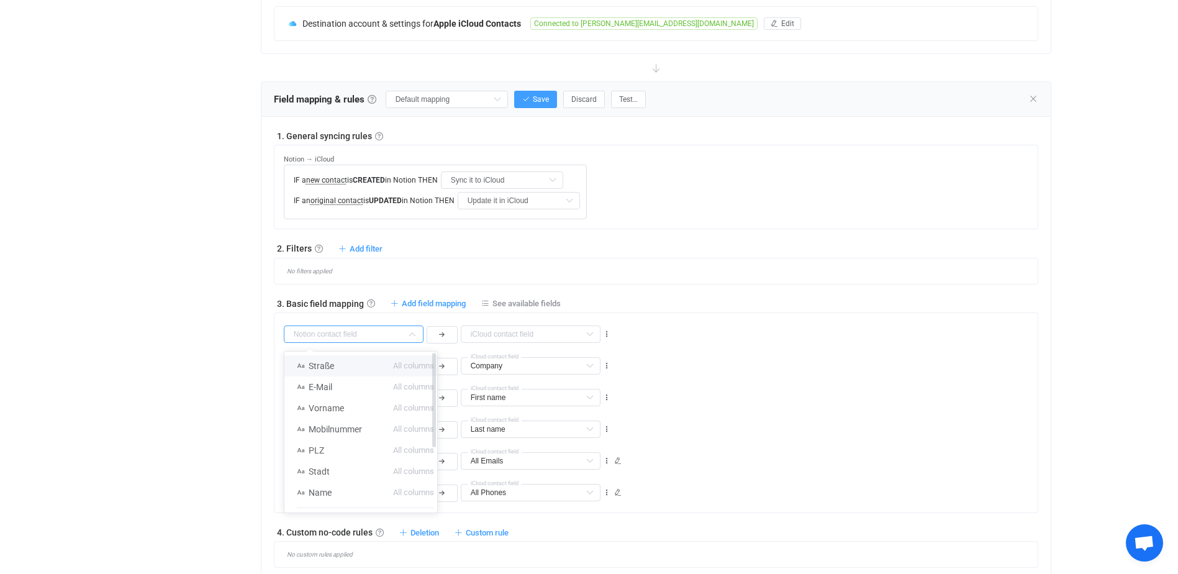
click at [351, 368] on li "Straße All columns" at bounding box center [365, 365] width 162 height 21
type input "Straße"
click at [499, 331] on input "text" at bounding box center [531, 333] width 140 height 17
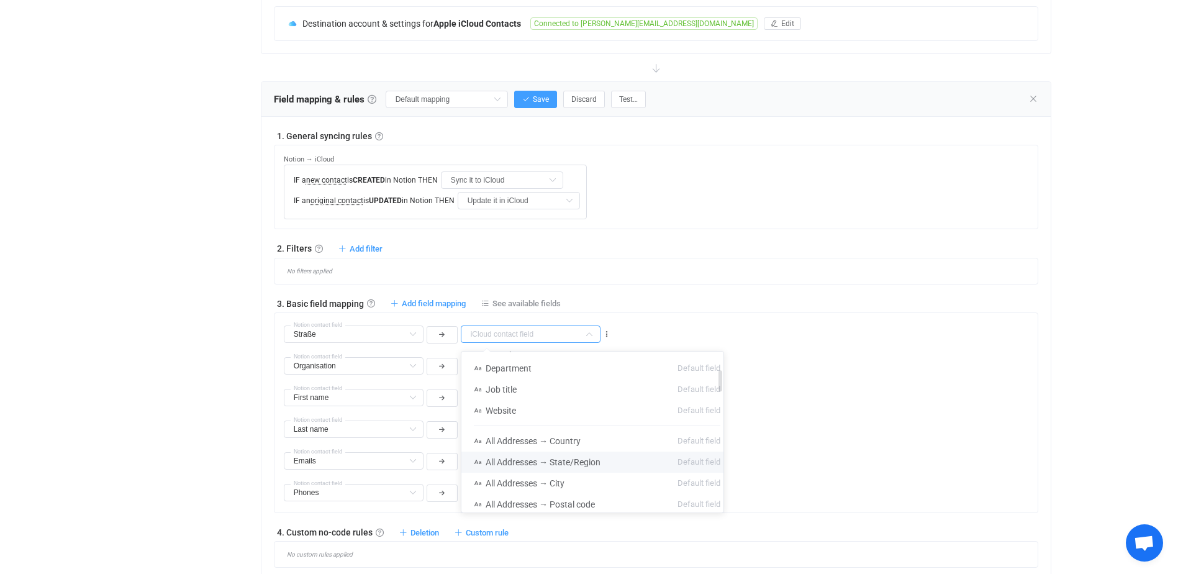
scroll to position [186, 0]
click at [625, 463] on li "All Addresses → Street address Default field" at bounding box center [596, 463] width 271 height 21
type input "All Addresses → Street address"
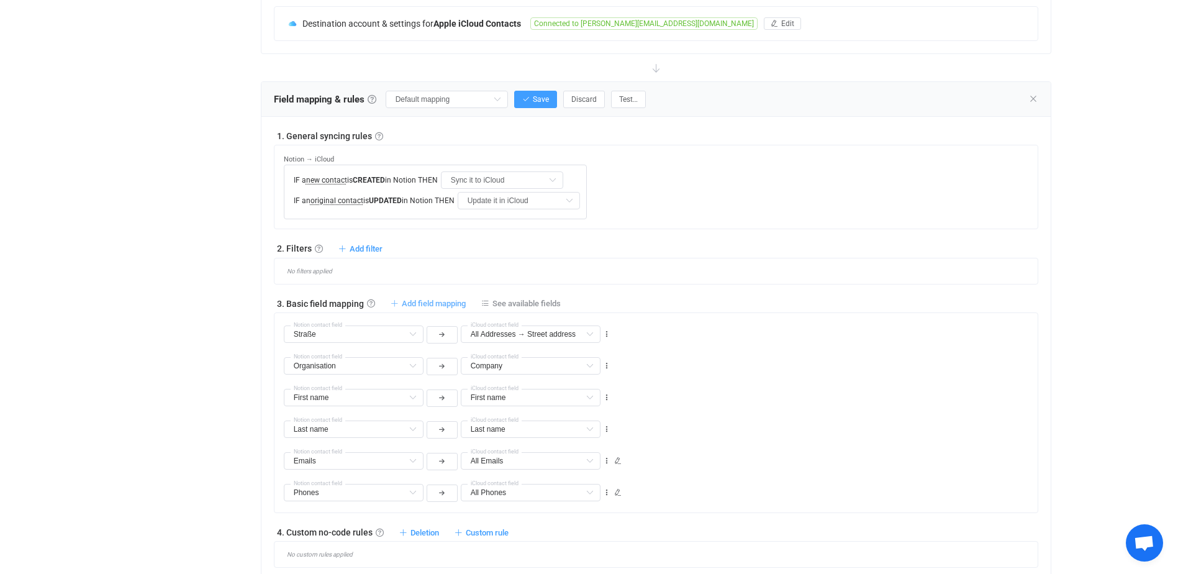
click at [428, 301] on span "Add field mapping" at bounding box center [434, 303] width 64 height 9
type input "Straße"
type input "All Addresses → Street address"
type input "Organisation"
type input "Company"
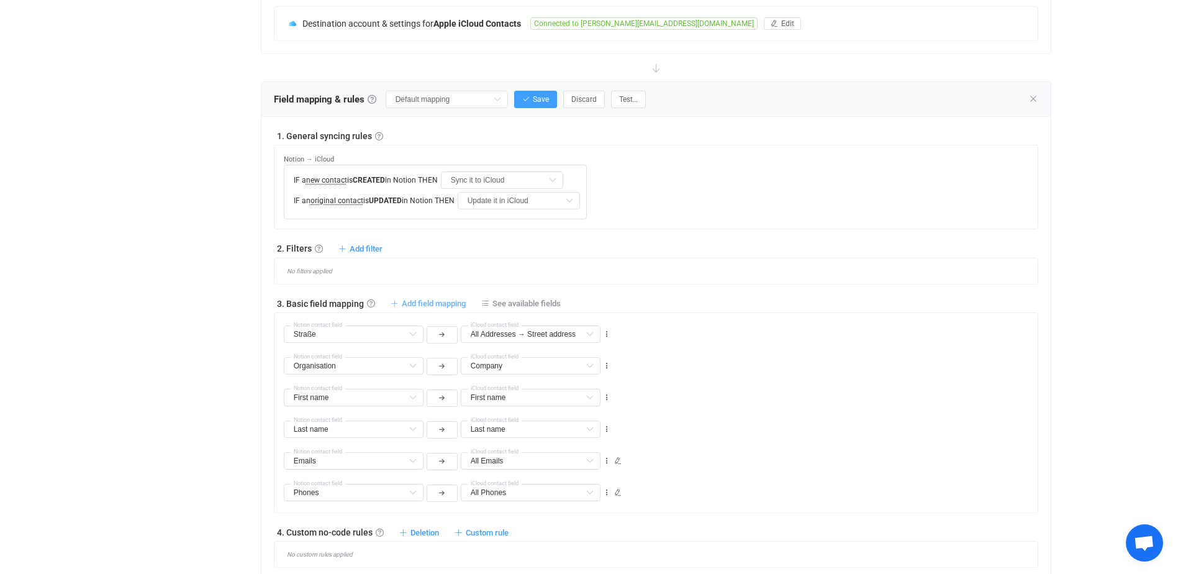
type input "First name"
type input "Last name"
type input "Emails"
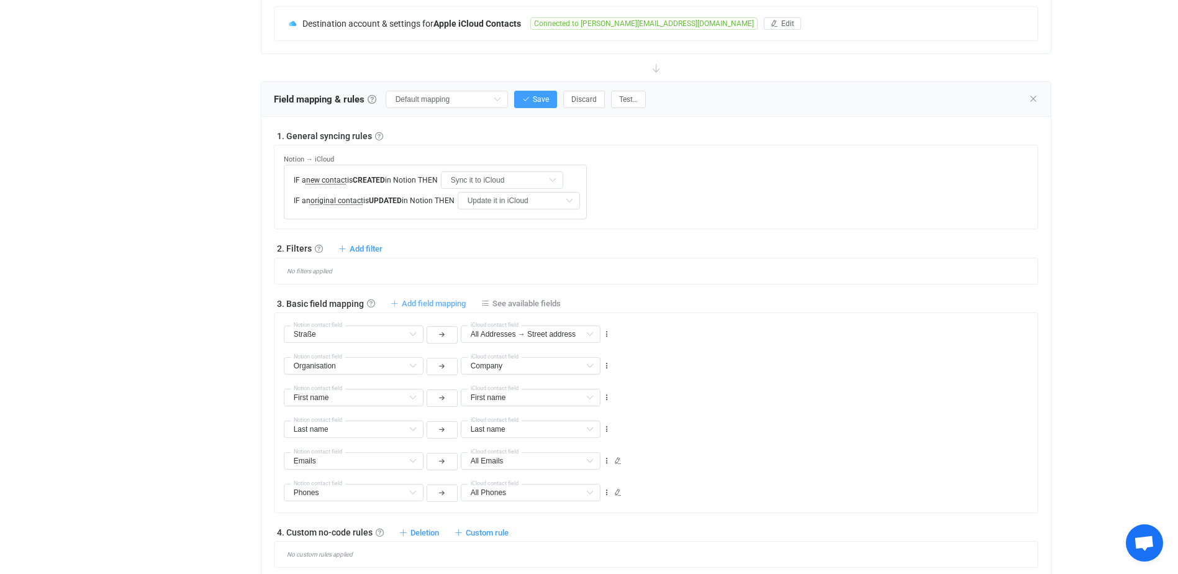
type input "All Emails"
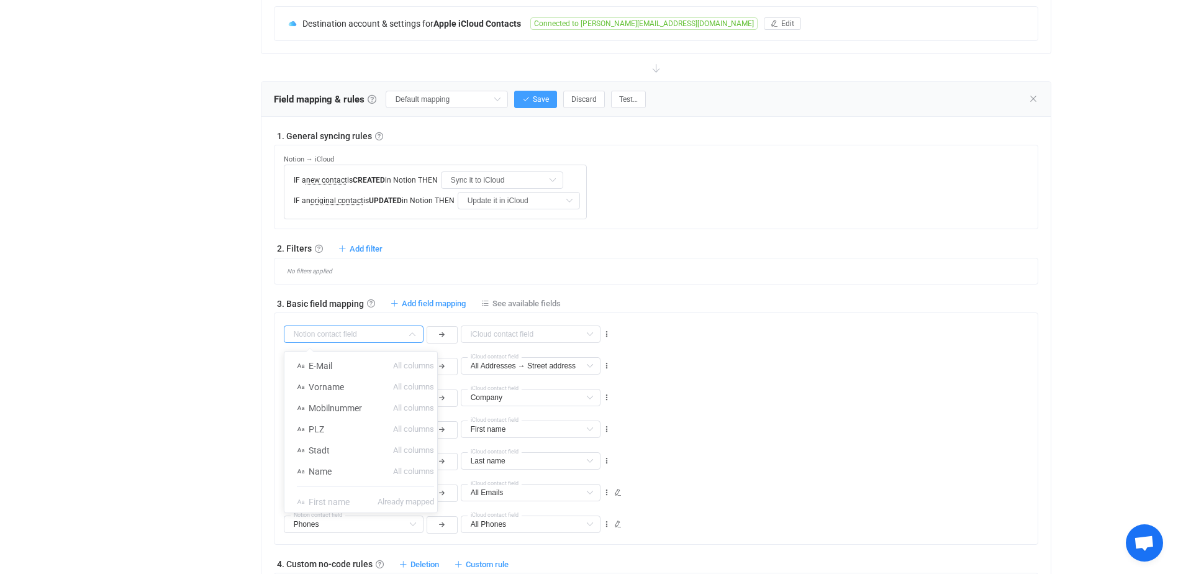
click at [368, 328] on input "text" at bounding box center [354, 333] width 140 height 17
click at [348, 389] on li "Stadt All columns" at bounding box center [365, 388] width 162 height 21
type input "Stadt"
click at [495, 332] on input "text" at bounding box center [531, 333] width 140 height 17
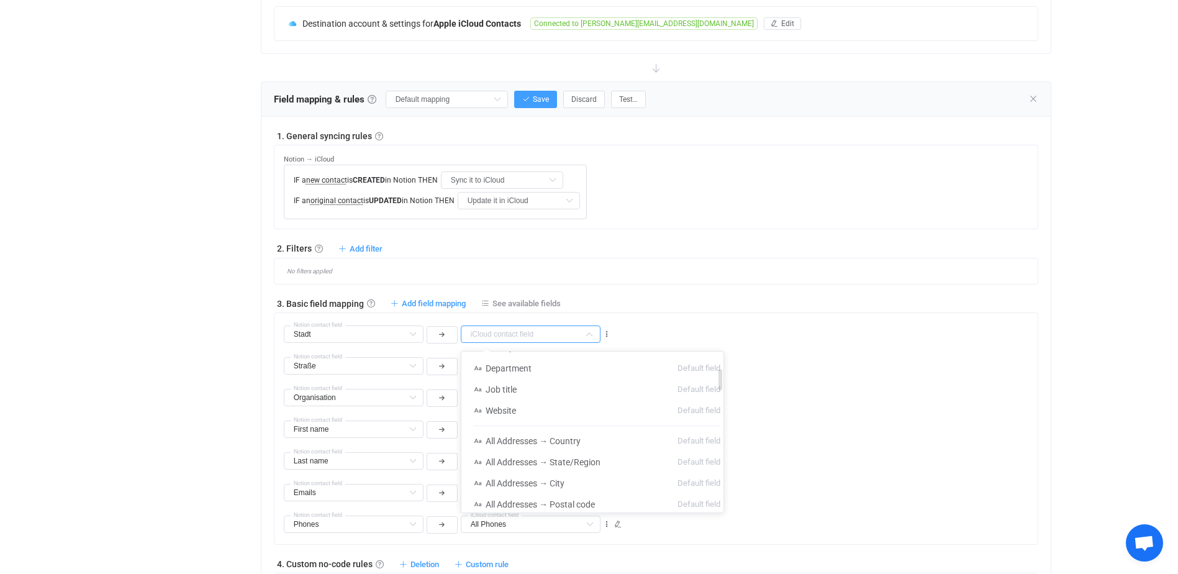
scroll to position [186, 0]
click at [590, 422] on li "All Addresses → City Default field" at bounding box center [596, 420] width 271 height 21
type input "All Addresses → City"
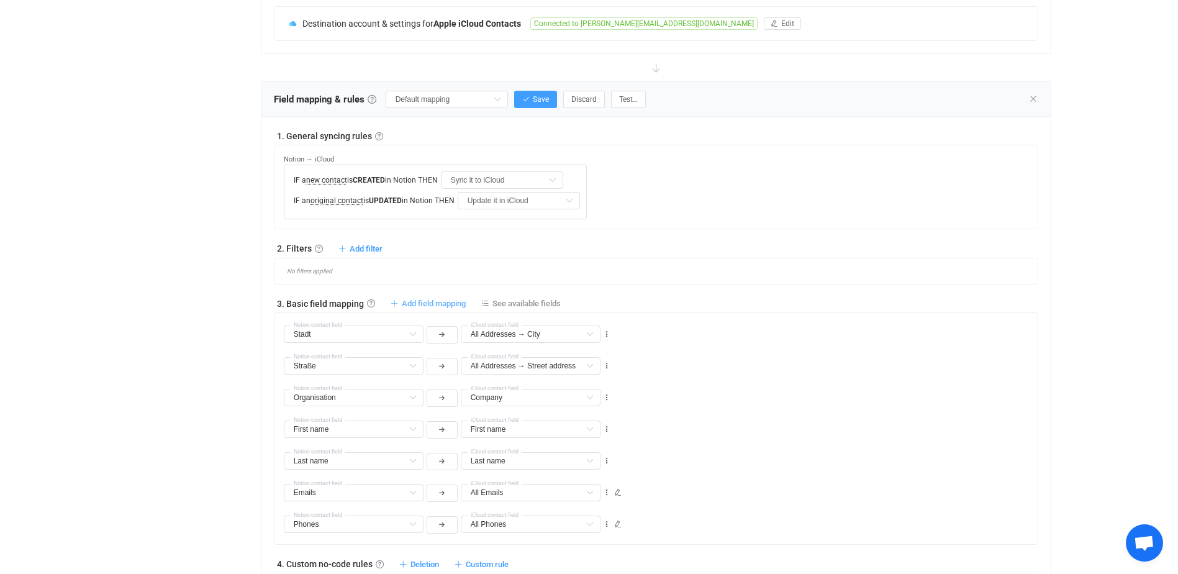
click at [423, 303] on span "Add field mapping" at bounding box center [434, 303] width 64 height 9
type input "Stadt"
type input "All Addresses → City"
type input "Straße"
type input "All Addresses → Street address"
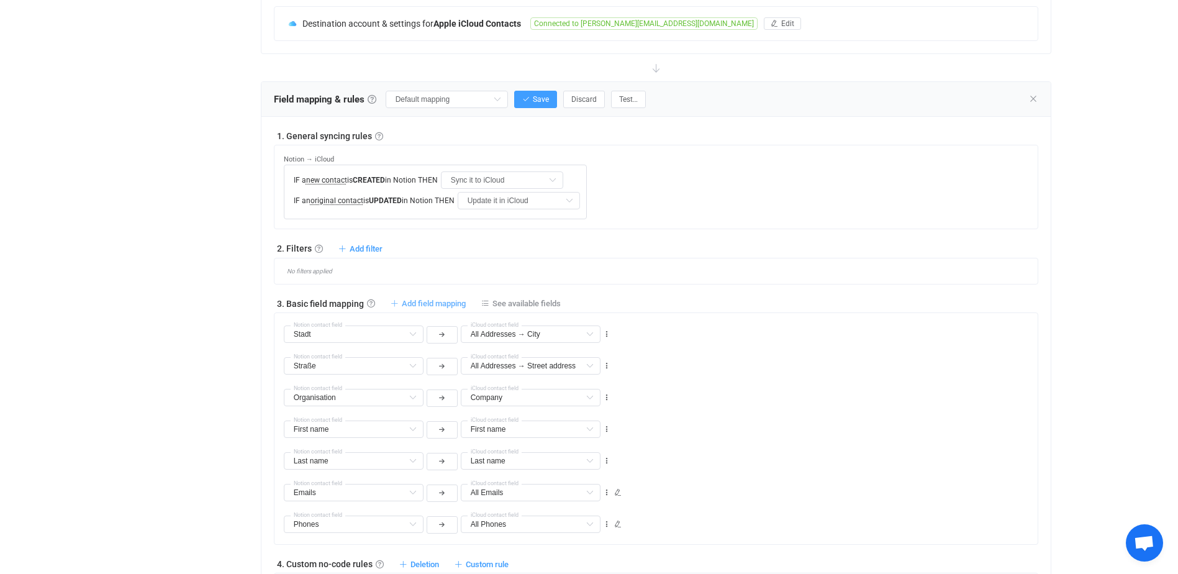
type input "Organisation"
type input "Company"
type input "First name"
type input "Last name"
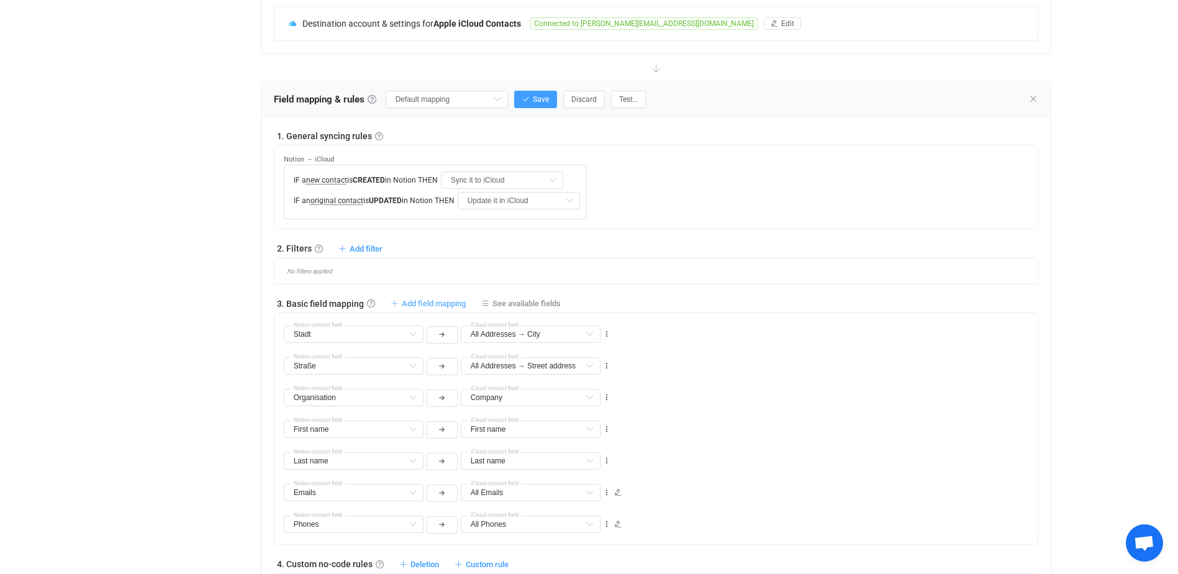
type input "Last name"
type input "Emails"
type input "All Emails"
click at [397, 336] on input "text" at bounding box center [354, 333] width 140 height 17
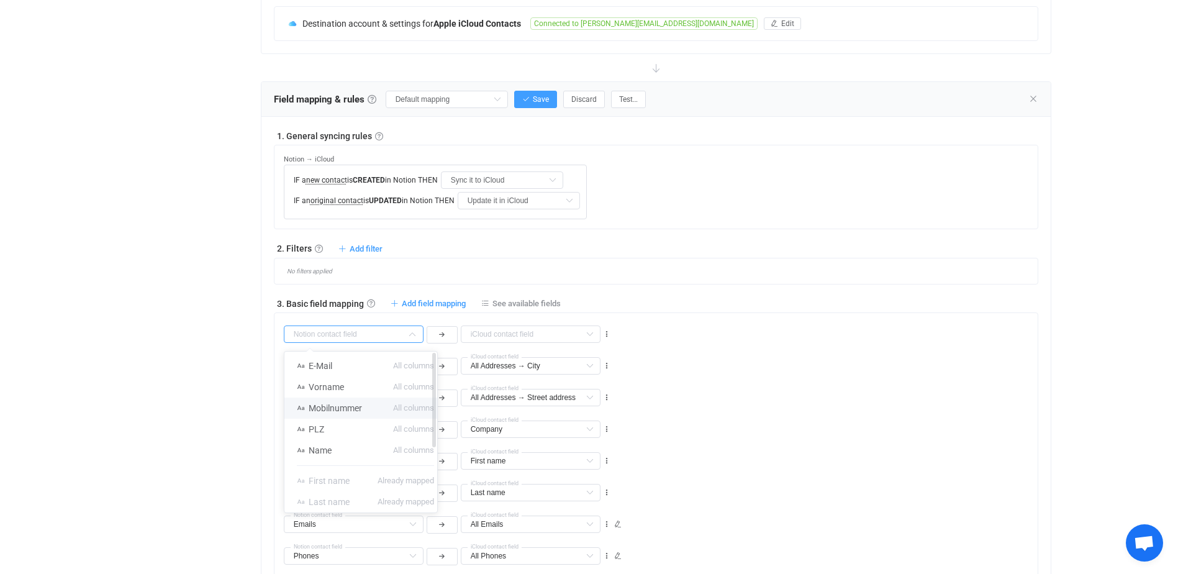
scroll to position [314, 0]
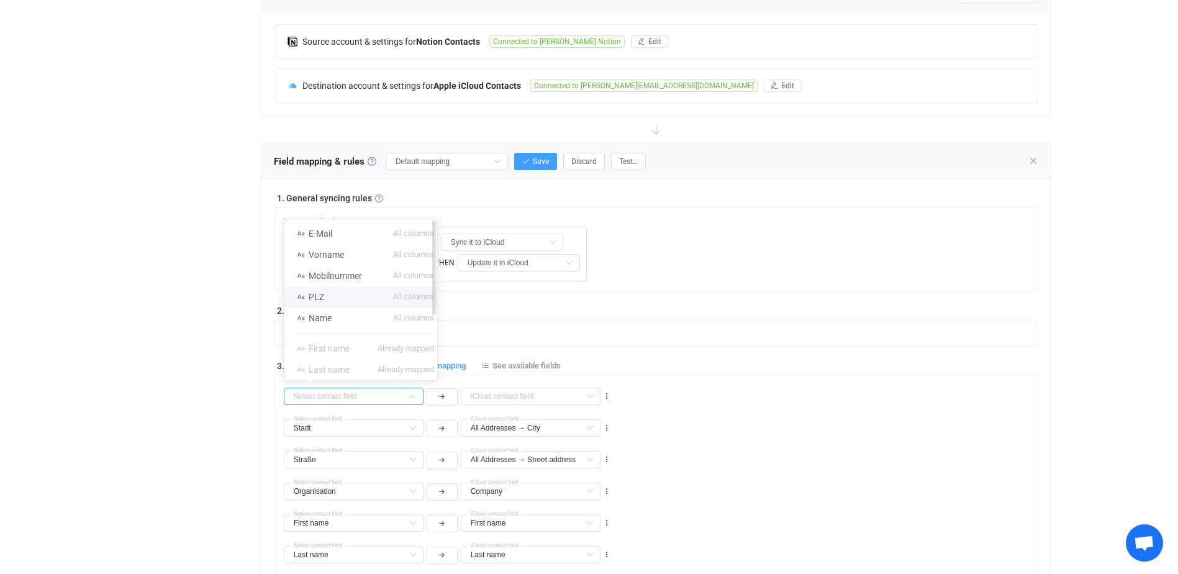
click at [340, 299] on li "PLZ All columns" at bounding box center [365, 296] width 162 height 21
type input "PLZ"
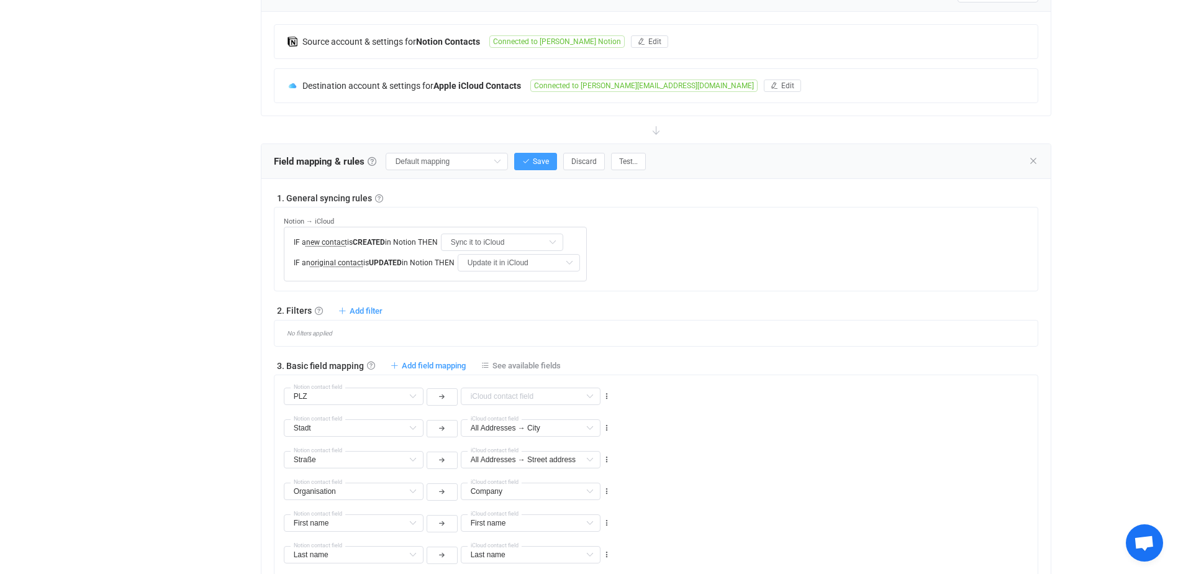
click at [493, 387] on div "PLZ Notion contact field Middle name Default field Display name Default field N…" at bounding box center [447, 395] width 330 height 22
click at [499, 396] on input "text" at bounding box center [531, 395] width 140 height 17
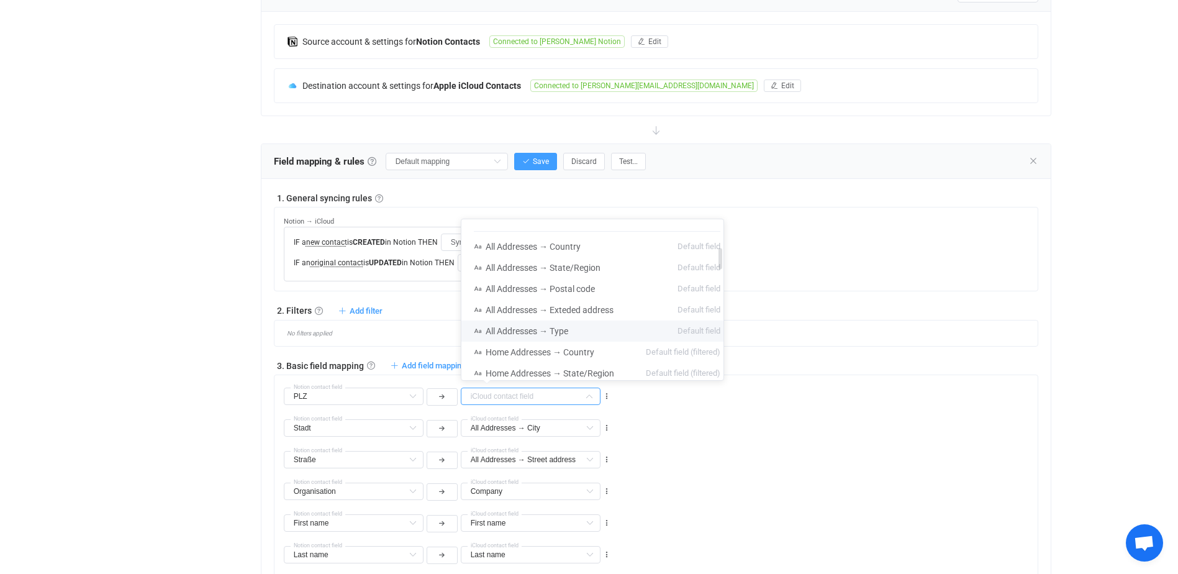
scroll to position [248, 0]
click at [616, 330] on li "Home Addresses → Postal code Default field (filtered)" at bounding box center [596, 332] width 271 height 21
type input "Home Addresses → Postal code"
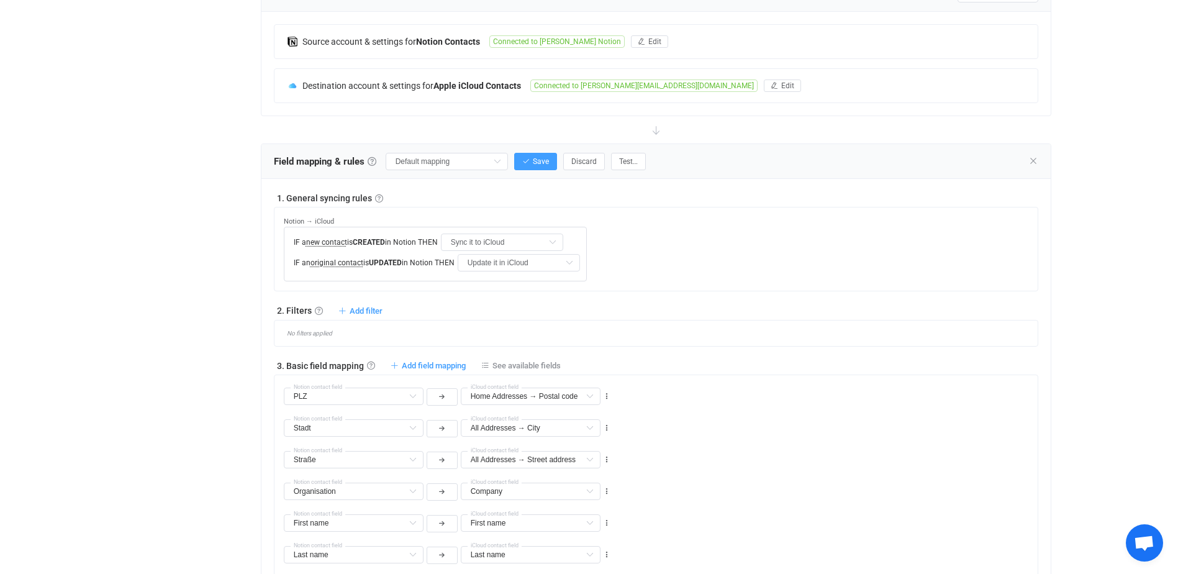
click at [679, 420] on div "Stadt E-Mail All columns Vorname All columns Mobilnummer All columns PLZ All co…" at bounding box center [661, 423] width 754 height 32
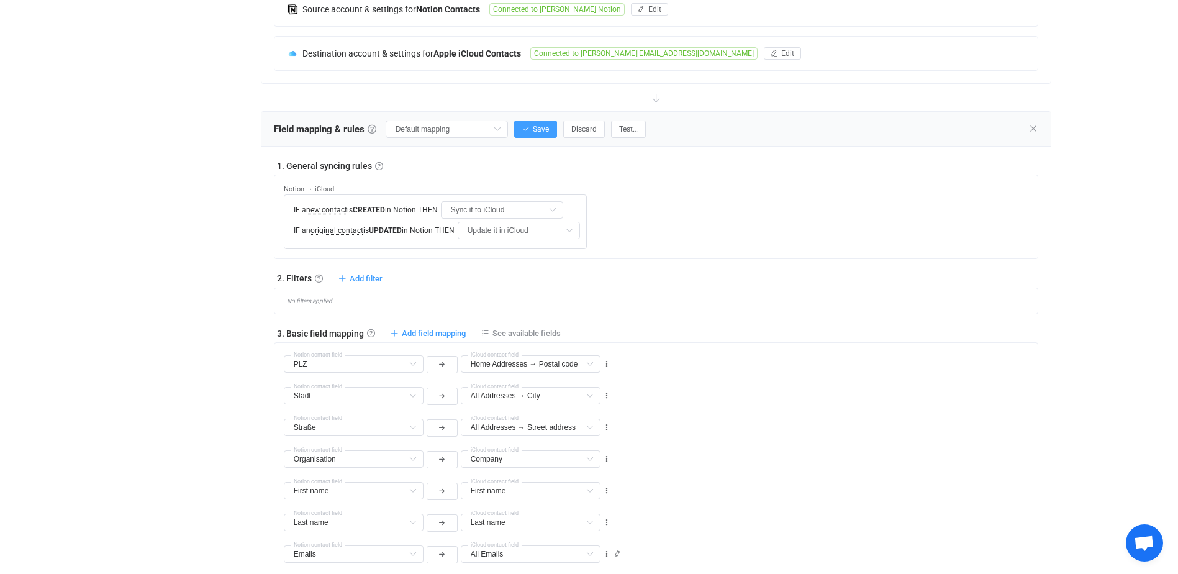
scroll to position [314, 0]
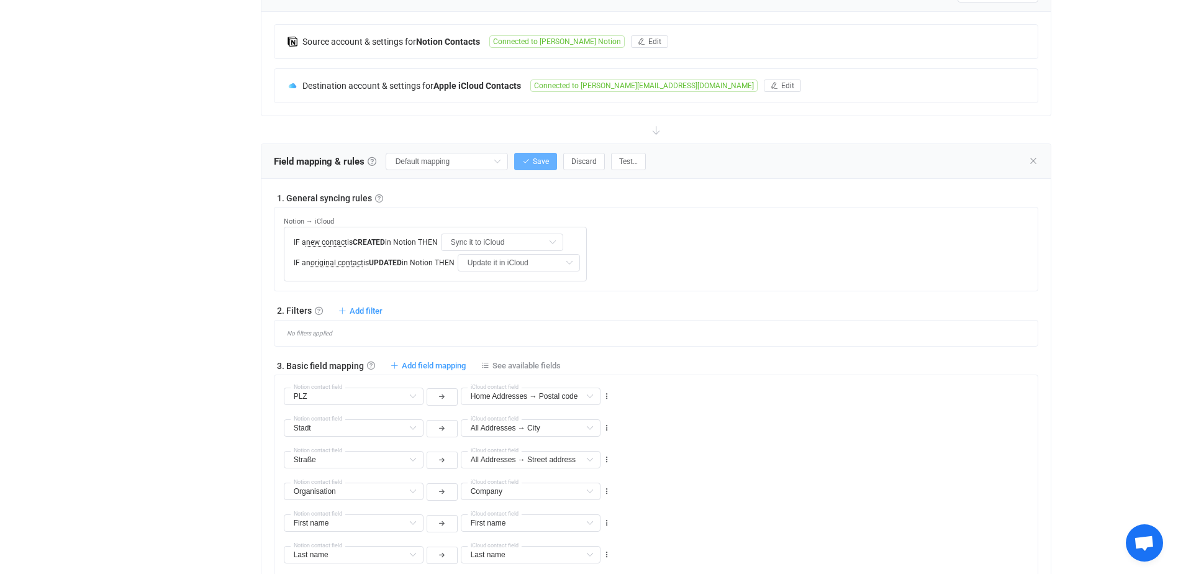
click at [533, 159] on span "Save" at bounding box center [541, 161] width 16 height 9
type input "My custom field mapping"
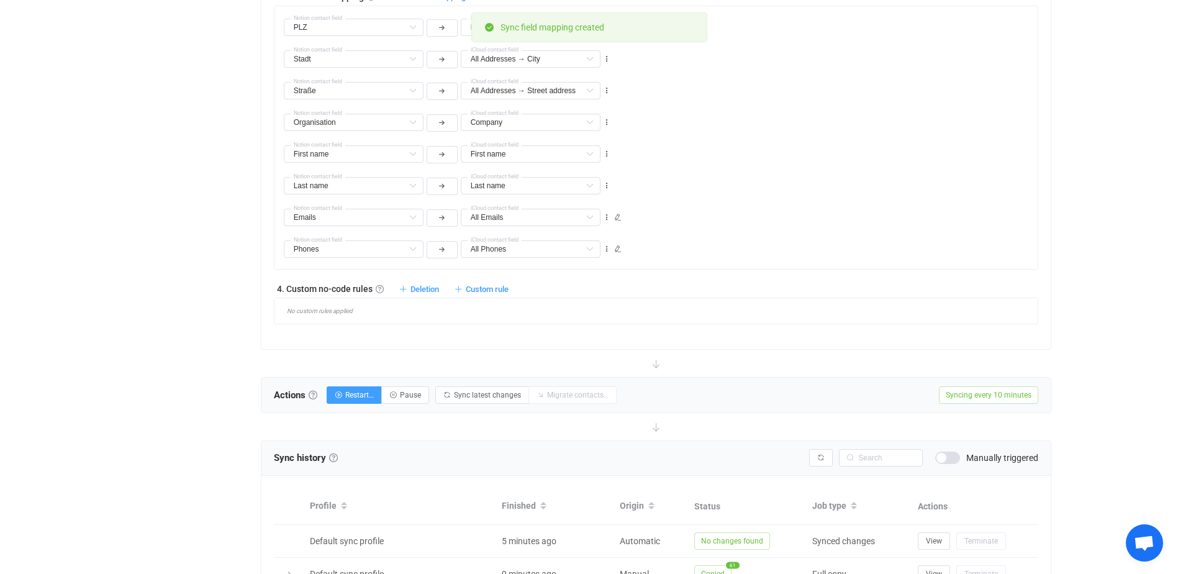
scroll to position [686, 0]
click at [356, 394] on span "Restart…" at bounding box center [359, 391] width 29 height 9
radio input "true"
radio input "false"
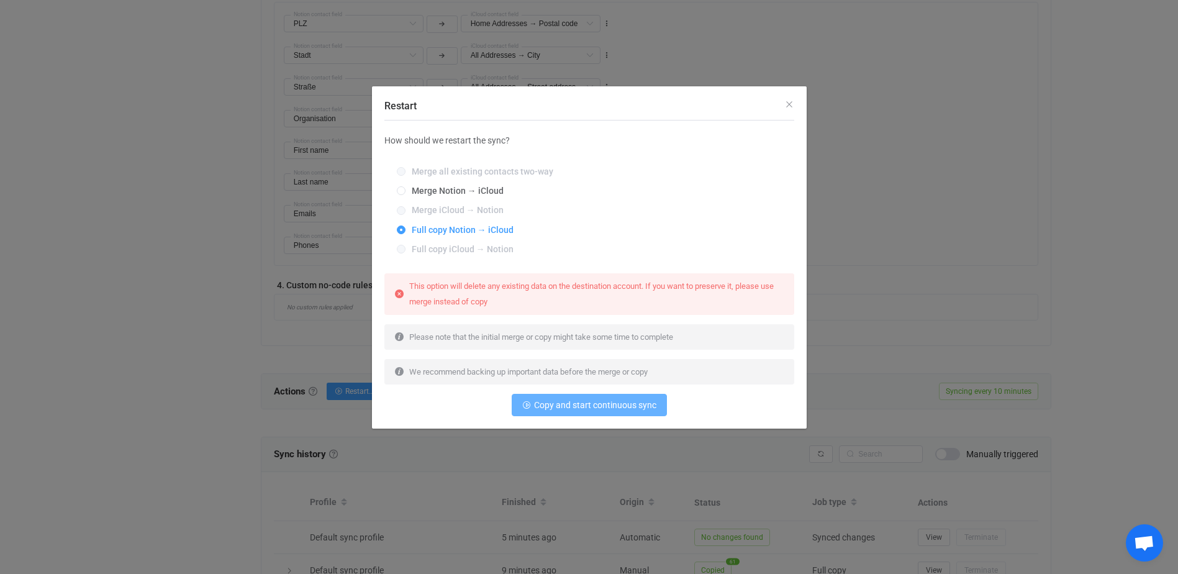
click at [585, 410] on span "Copy and start continuous sync" at bounding box center [595, 405] width 122 height 10
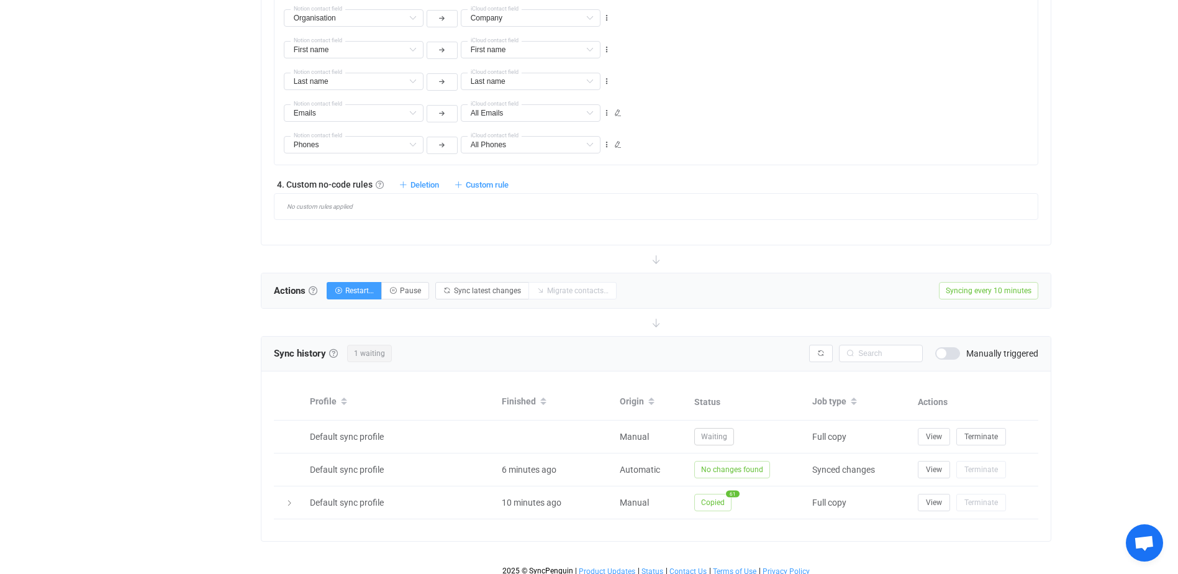
scroll to position [797, 0]
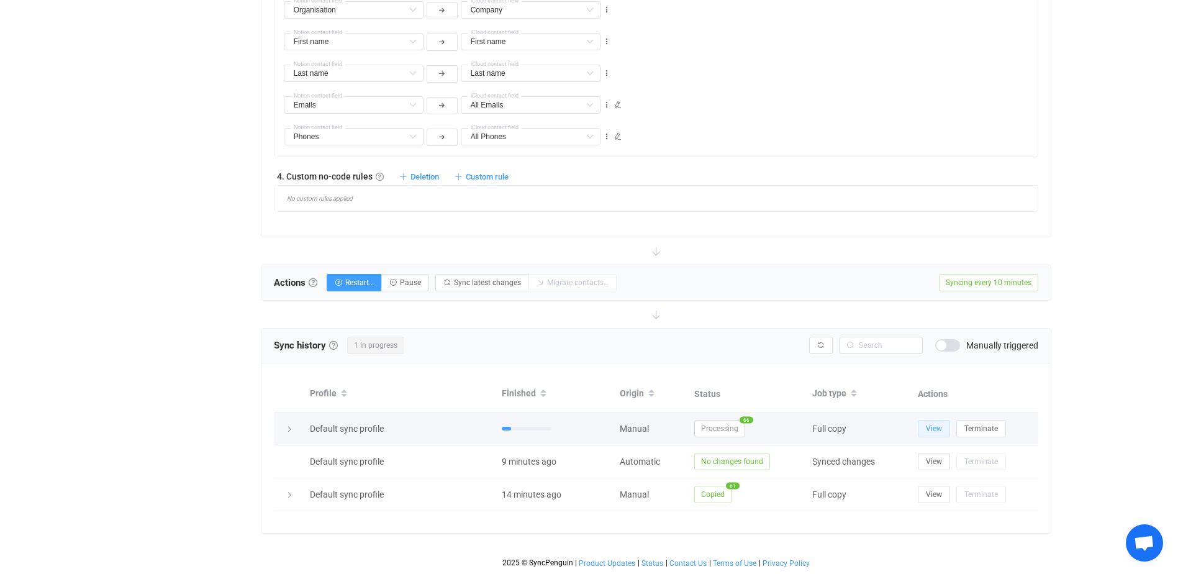
click at [930, 430] on span "View" at bounding box center [934, 428] width 16 height 9
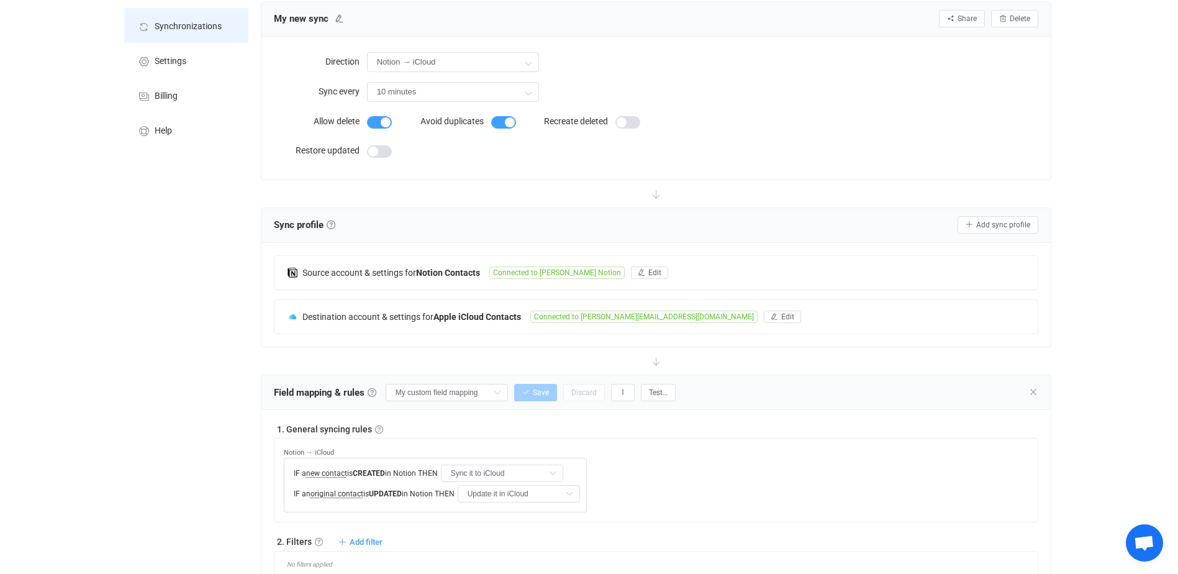
scroll to position [0, 0]
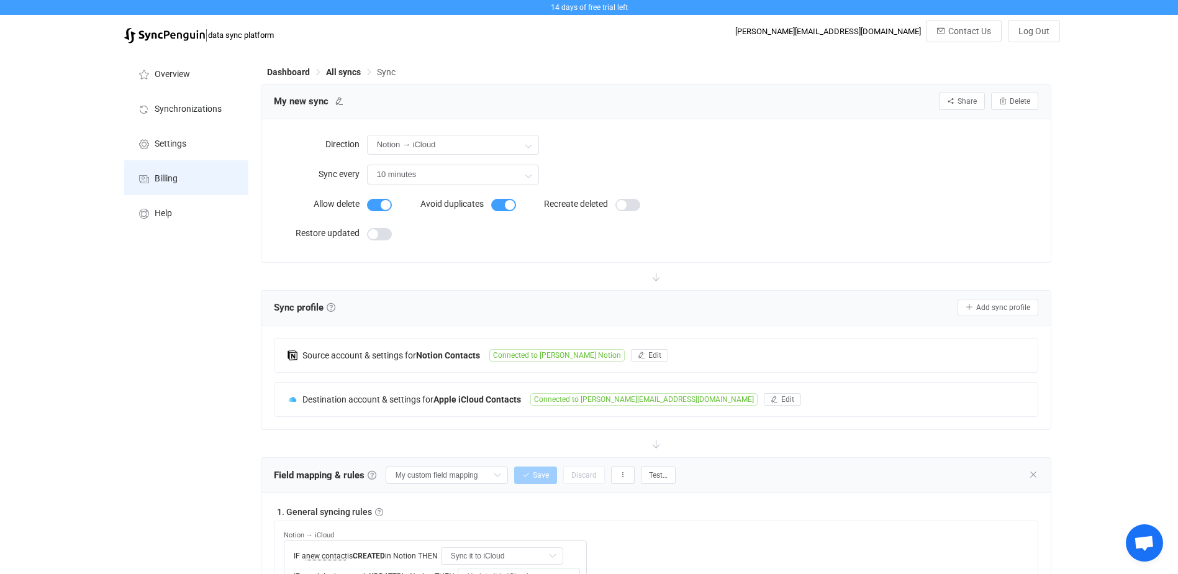
click at [192, 173] on li "Billing" at bounding box center [186, 177] width 124 height 35
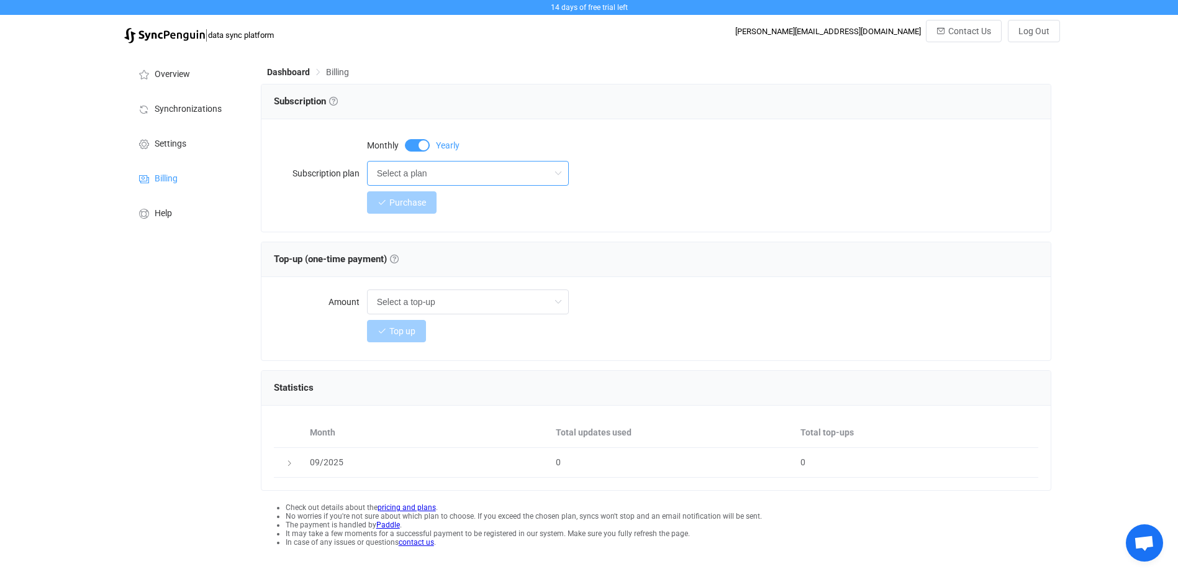
click at [529, 172] on input "Select a plan" at bounding box center [468, 173] width 202 height 25
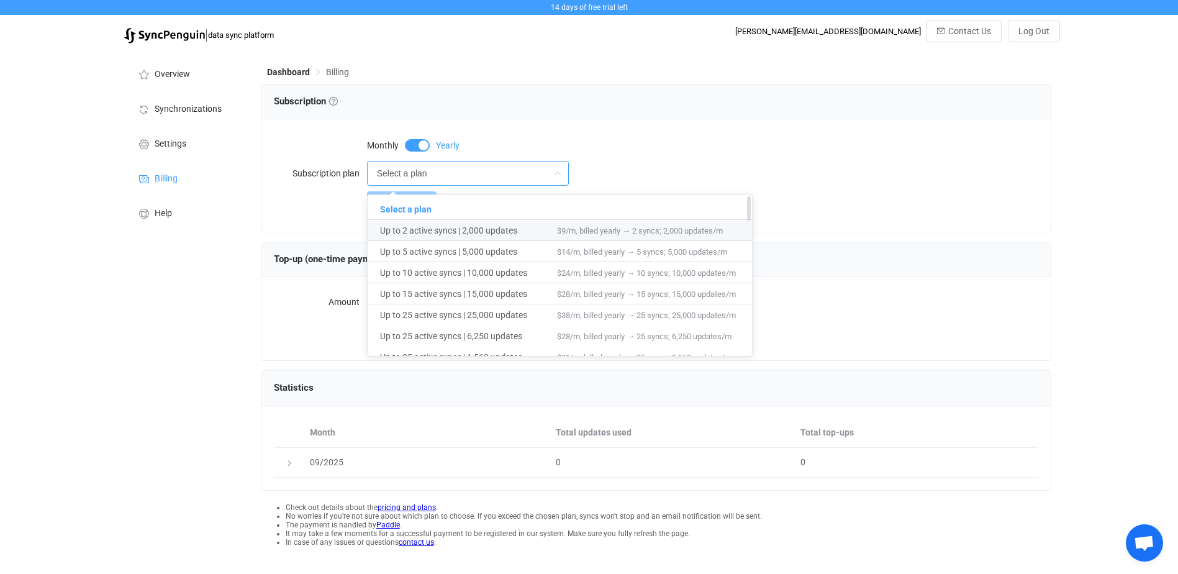
click at [508, 228] on span "Up to 2 active syncs | 2,000 updates" at bounding box center [468, 230] width 177 height 21
type input "Up to 2 active syncs | 2,000 updates"
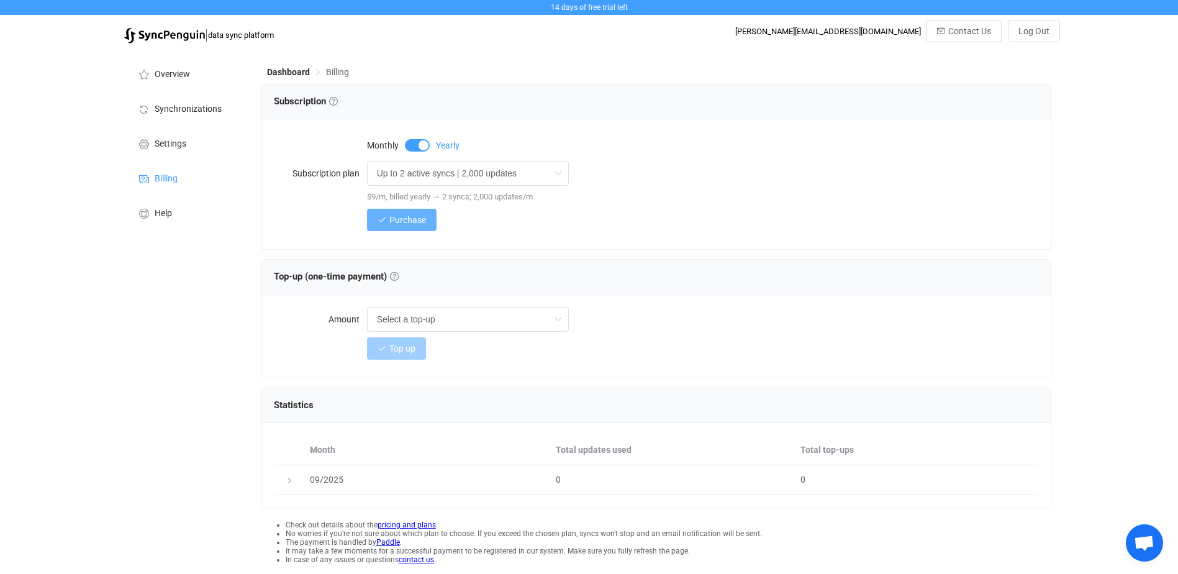
drag, startPoint x: 415, startPoint y: 221, endPoint x: 599, endPoint y: 244, distance: 185.2
click at [599, 244] on div "Monthly Yearly Subscription plan Up to 2 active syncs | 2,000 updates $9/m, bil…" at bounding box center [656, 184] width 790 height 130
click at [499, 319] on input "text" at bounding box center [468, 319] width 202 height 25
click at [498, 317] on input "text" at bounding box center [468, 319] width 202 height 25
type input "Select a top-up"
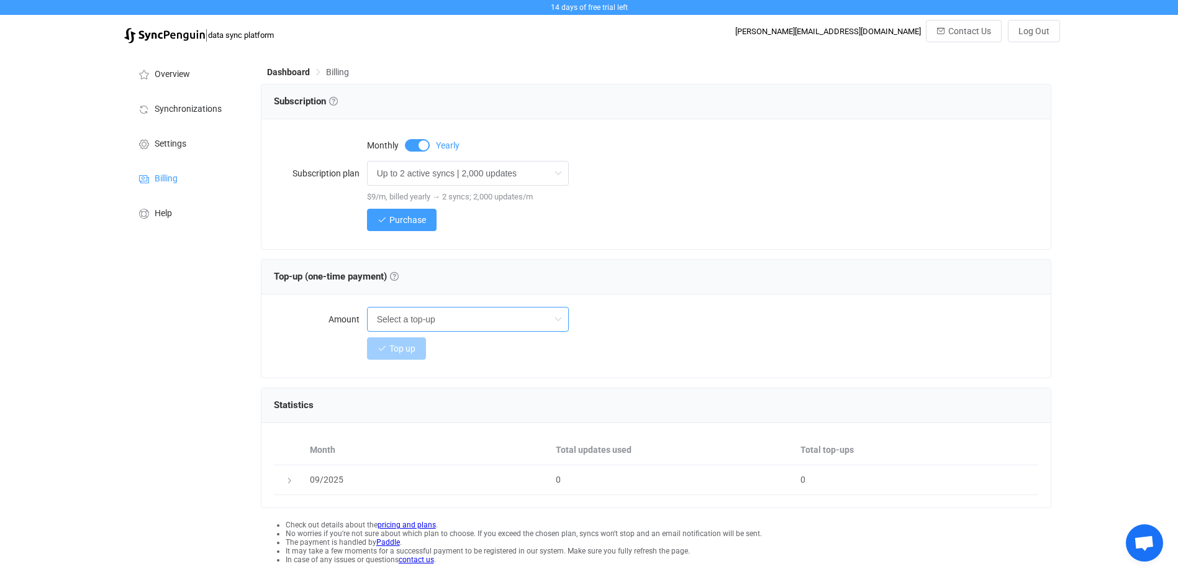
scroll to position [39, 0]
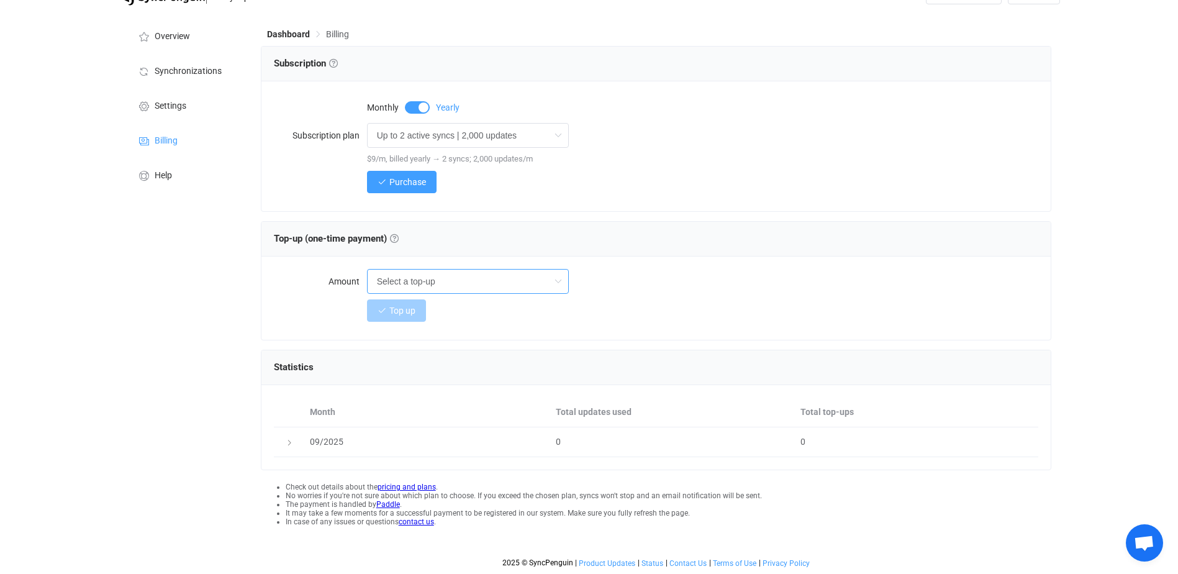
click at [535, 274] on input "Select a top-up" at bounding box center [468, 281] width 202 height 25
click at [535, 274] on input "text" at bounding box center [468, 281] width 202 height 25
type input "Select a top-up"
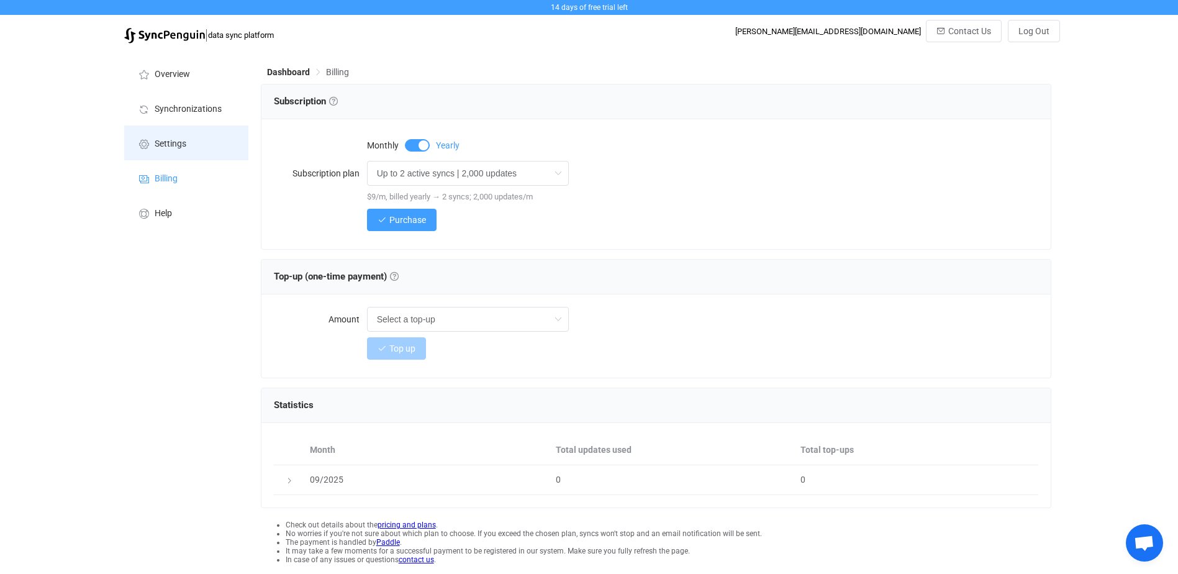
click at [188, 138] on li "Settings" at bounding box center [186, 142] width 124 height 35
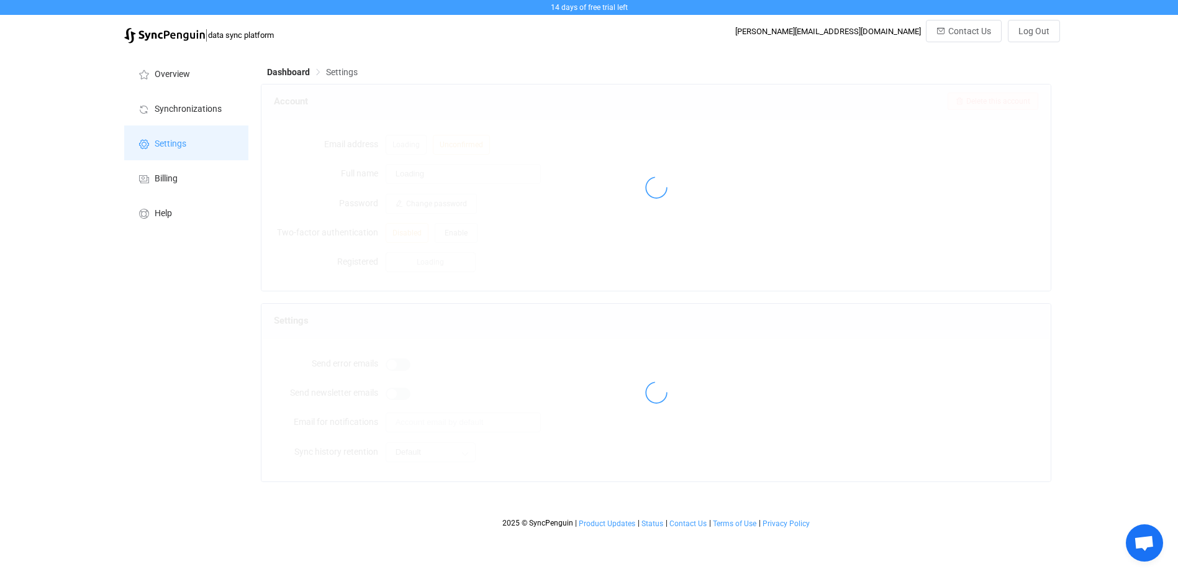
type input "Tobias"
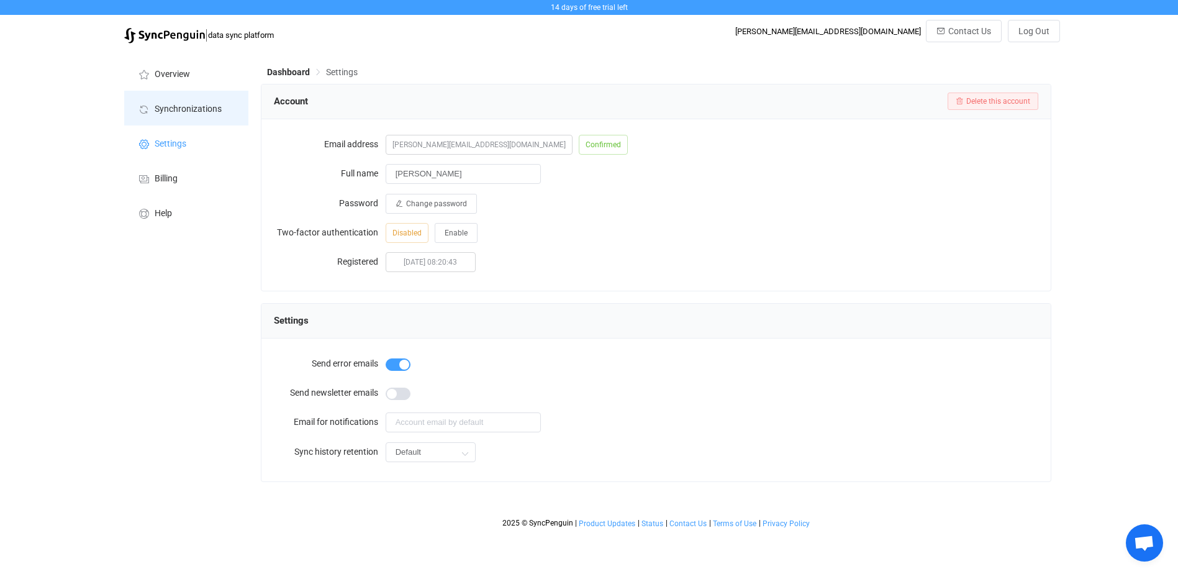
click at [198, 109] on span "Synchronizations" at bounding box center [188, 109] width 67 height 10
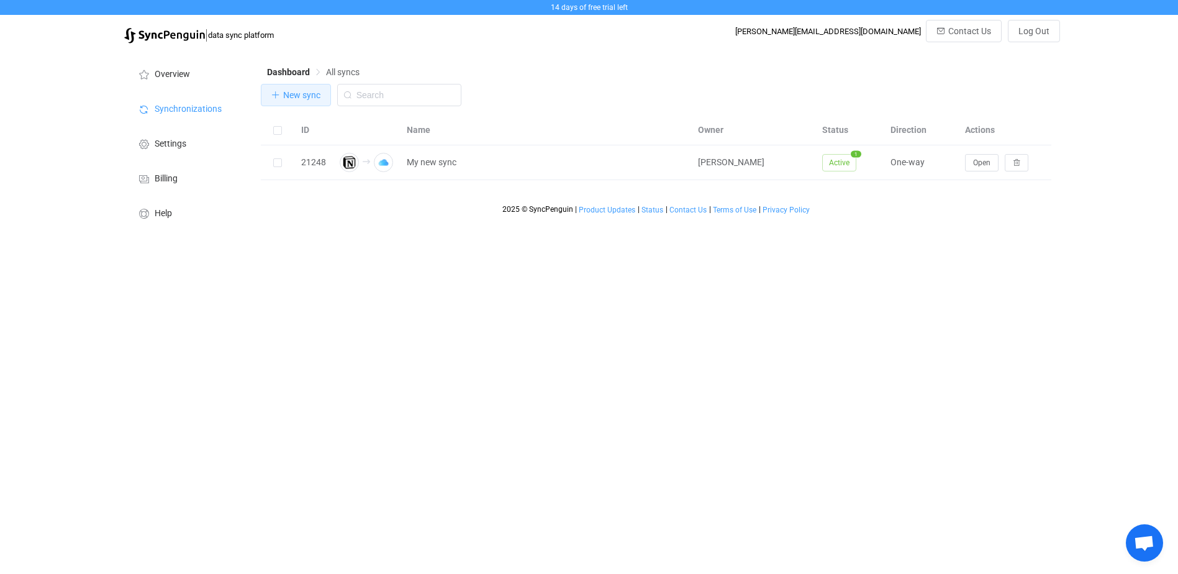
click at [300, 95] on span "New sync" at bounding box center [301, 95] width 37 height 10
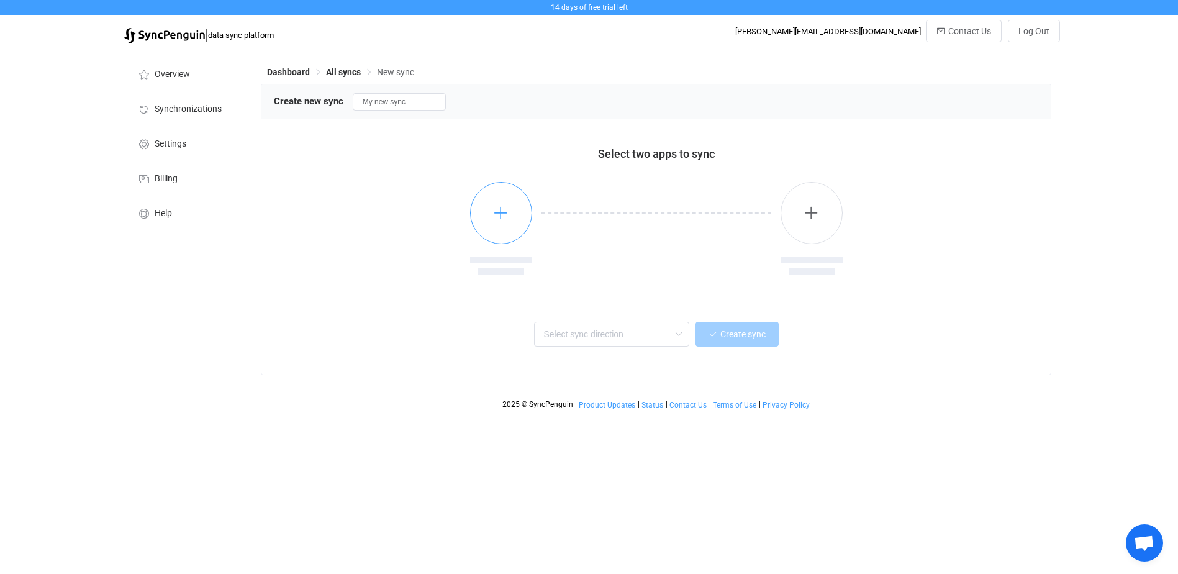
click at [513, 211] on button "button" at bounding box center [501, 213] width 62 height 62
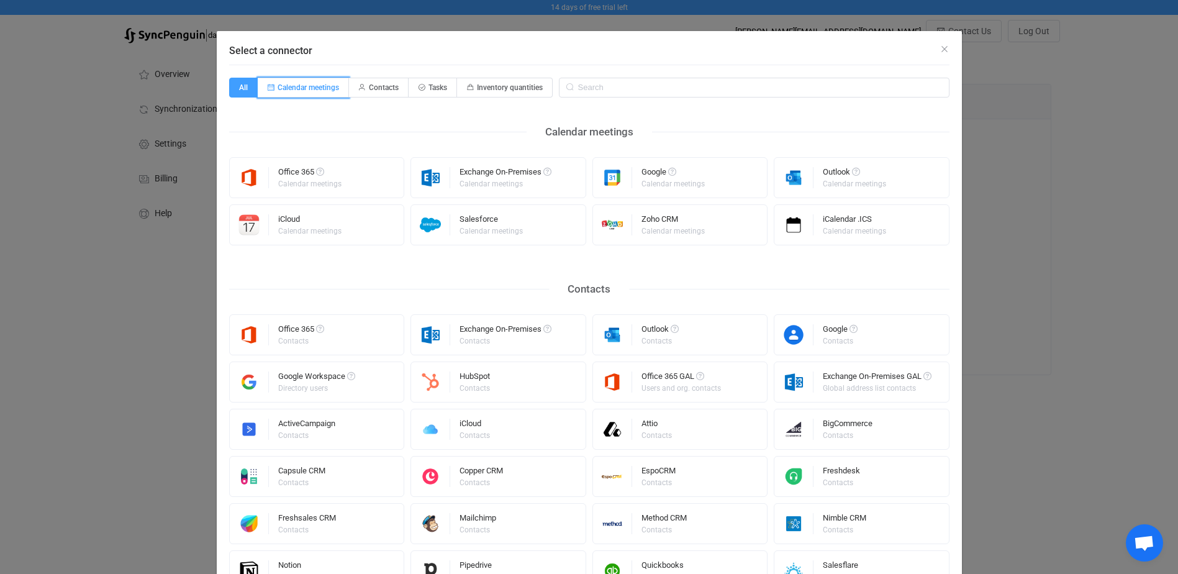
click at [314, 79] on span "Calendar meetings" at bounding box center [303, 88] width 91 height 20
click at [269, 79] on input "Calendar meetings" at bounding box center [265, 83] width 8 height 8
radio input "true"
radio input "false"
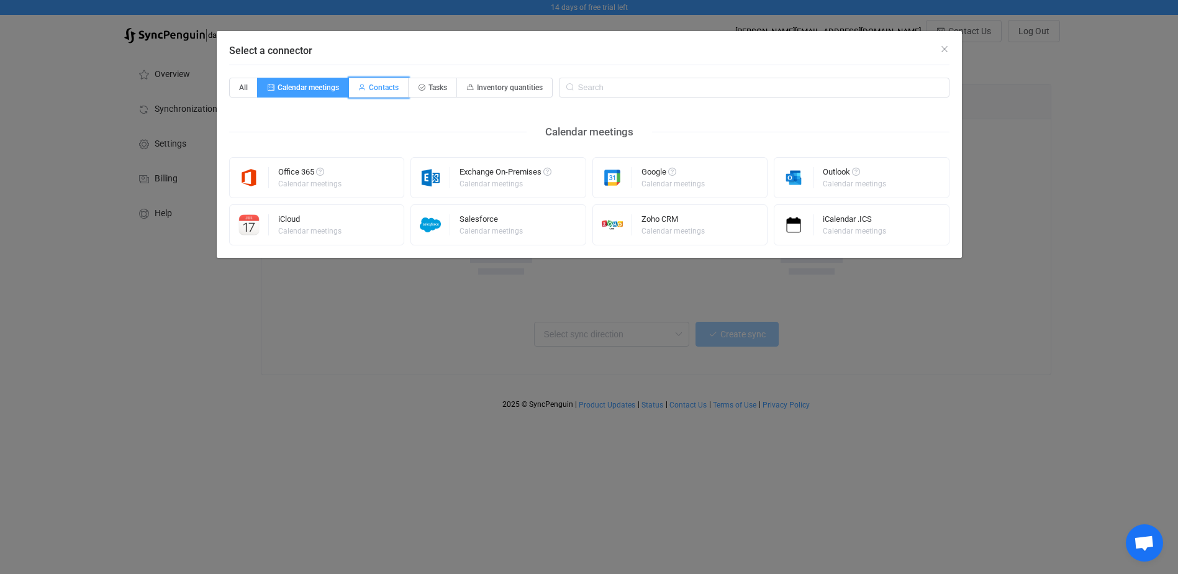
click at [391, 81] on span "Contacts" at bounding box center [379, 88] width 60 height 20
click at [360, 81] on input "Contacts" at bounding box center [356, 83] width 8 height 8
radio input "true"
radio input "false"
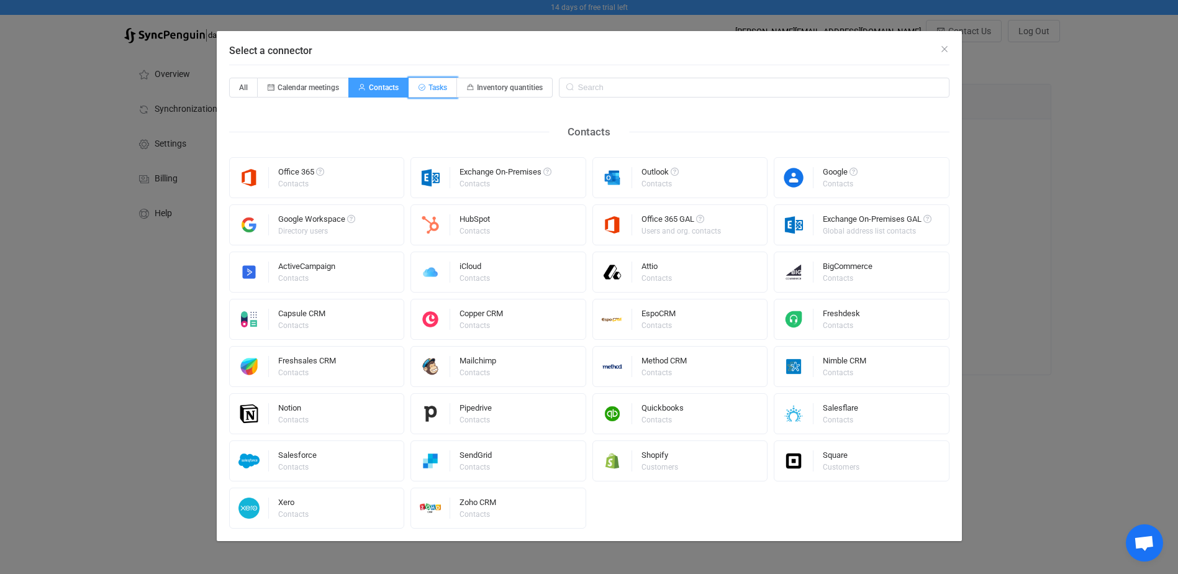
click at [445, 83] on span "Tasks" at bounding box center [437, 87] width 19 height 9
click at [420, 83] on input "Tasks" at bounding box center [416, 83] width 8 height 8
radio input "true"
radio input "false"
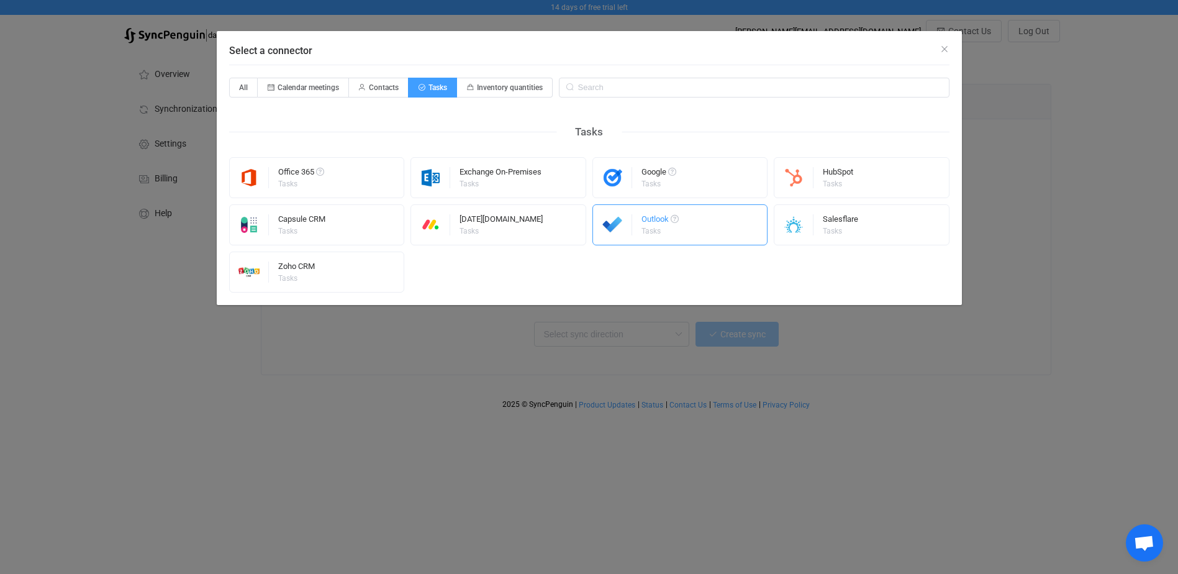
click at [663, 230] on div "Tasks" at bounding box center [658, 230] width 35 height 7
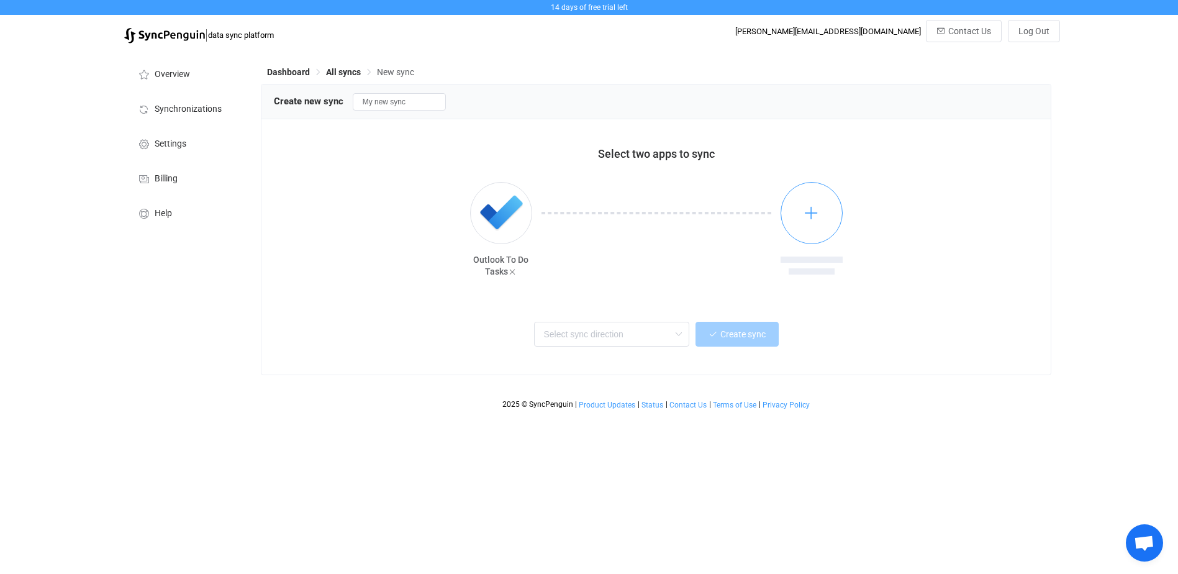
click at [838, 221] on button "button" at bounding box center [812, 213] width 62 height 62
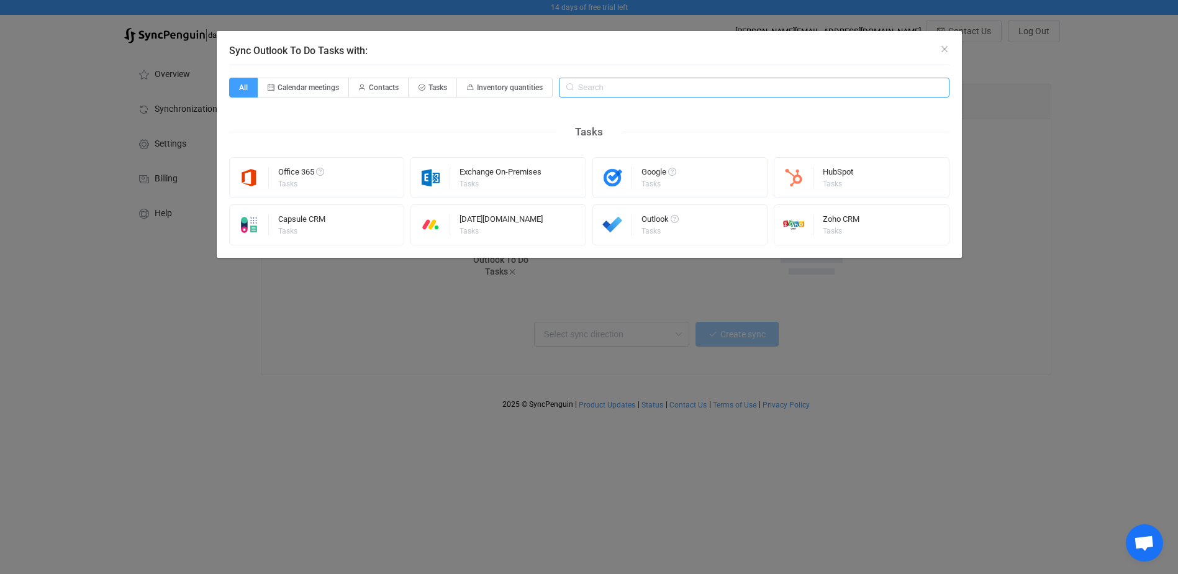
click at [594, 84] on input "Sync Outlook To Do Tasks with:" at bounding box center [754, 88] width 391 height 20
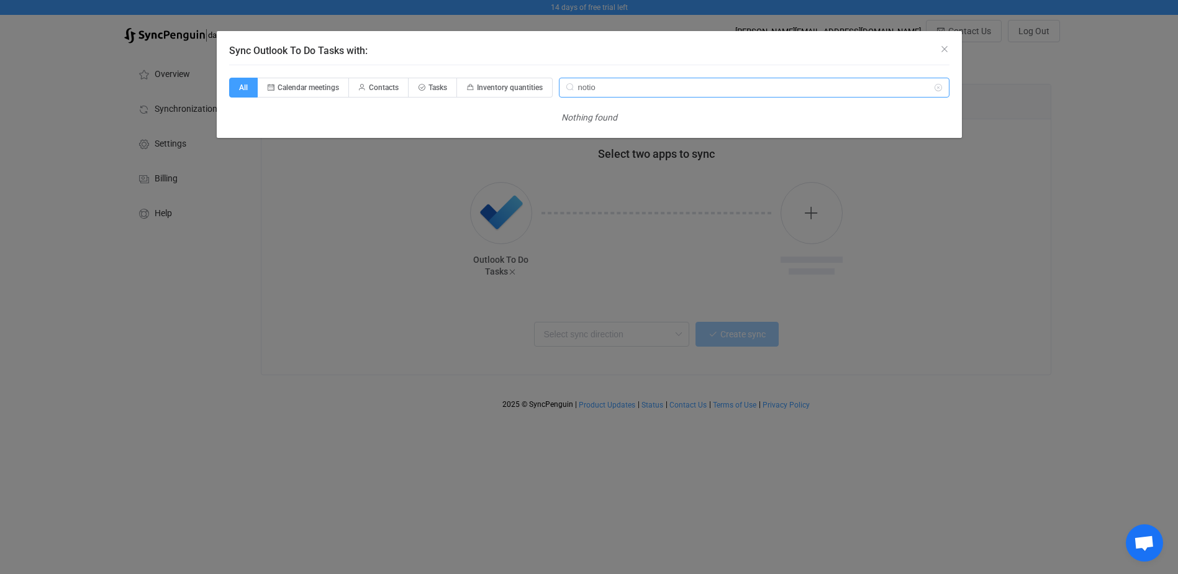
type input "notion"
drag, startPoint x: 604, startPoint y: 85, endPoint x: 502, endPoint y: 73, distance: 102.5
click at [503, 76] on div "All Calendar meetings Contacts Tasks Inventory quantities notion Nothing found" at bounding box center [589, 101] width 720 height 73
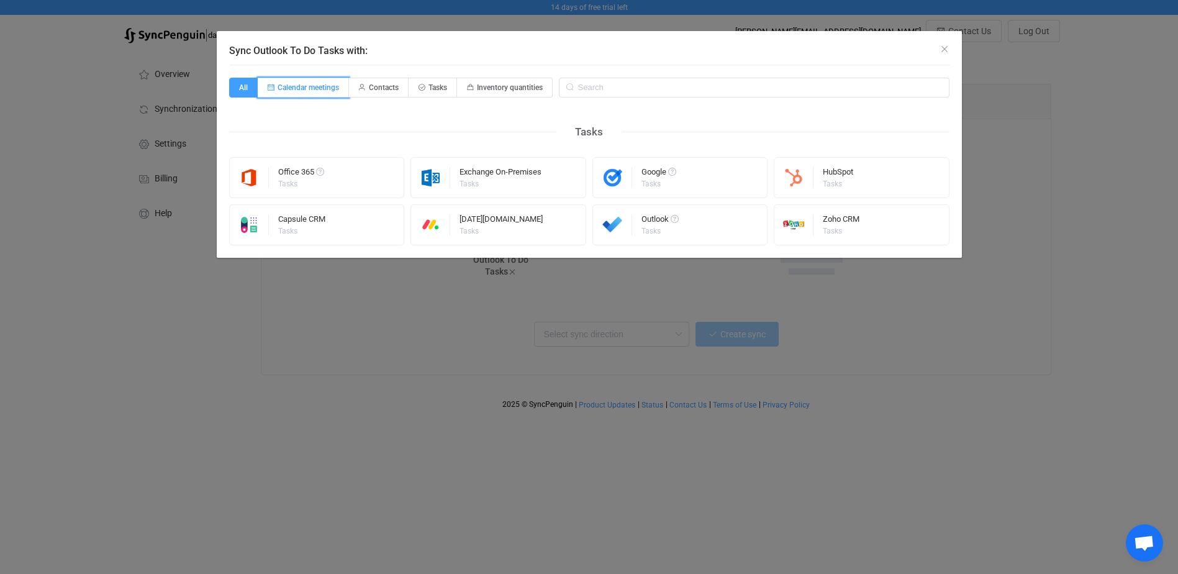
click at [314, 91] on span "Calendar meetings" at bounding box center [308, 87] width 61 height 9
click at [269, 88] on input "Calendar meetings" at bounding box center [265, 83] width 8 height 8
radio input "true"
radio input "false"
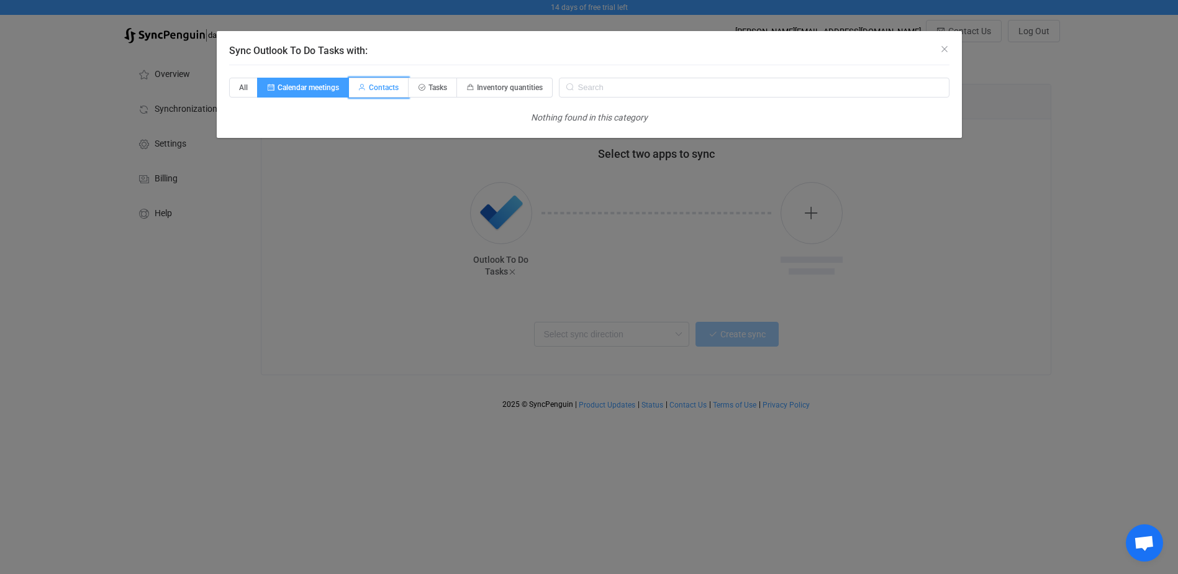
click at [362, 84] on icon "Sync Outlook To Do Tasks with:" at bounding box center [361, 87] width 7 height 7
click at [360, 84] on input "Contacts" at bounding box center [356, 83] width 8 height 8
radio input "true"
radio input "false"
click at [401, 84] on span "Contacts" at bounding box center [379, 88] width 60 height 20
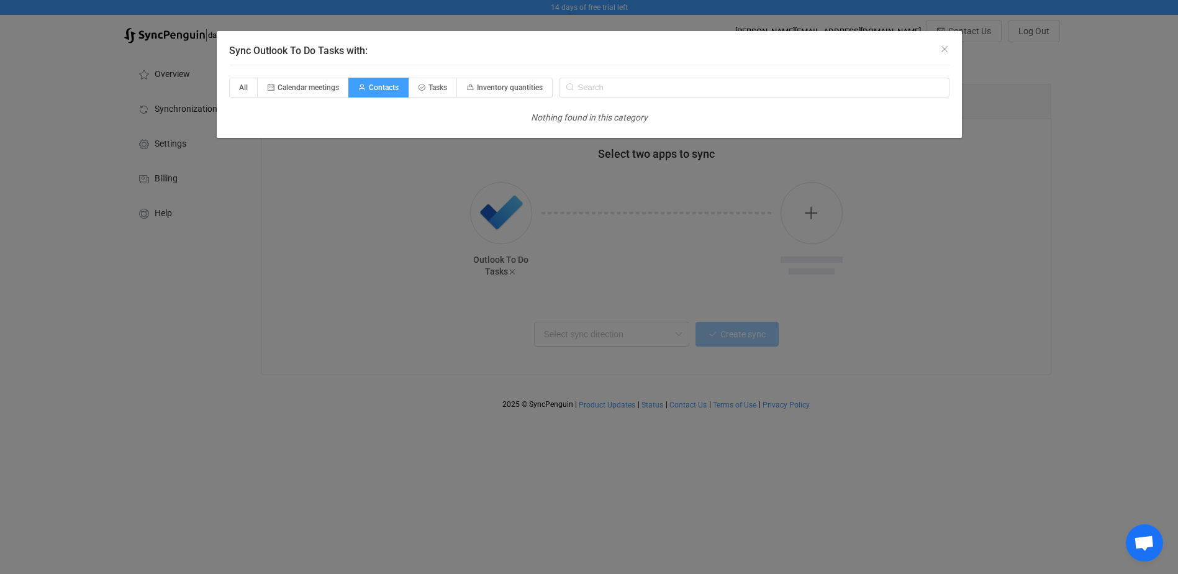
click at [360, 84] on input "Contacts" at bounding box center [356, 83] width 8 height 8
click at [394, 88] on span "Contacts" at bounding box center [384, 87] width 30 height 9
click at [360, 88] on input "Contacts" at bounding box center [356, 83] width 8 height 8
click at [447, 84] on span "Tasks" at bounding box center [437, 87] width 19 height 9
click at [420, 84] on input "Tasks" at bounding box center [416, 83] width 8 height 8
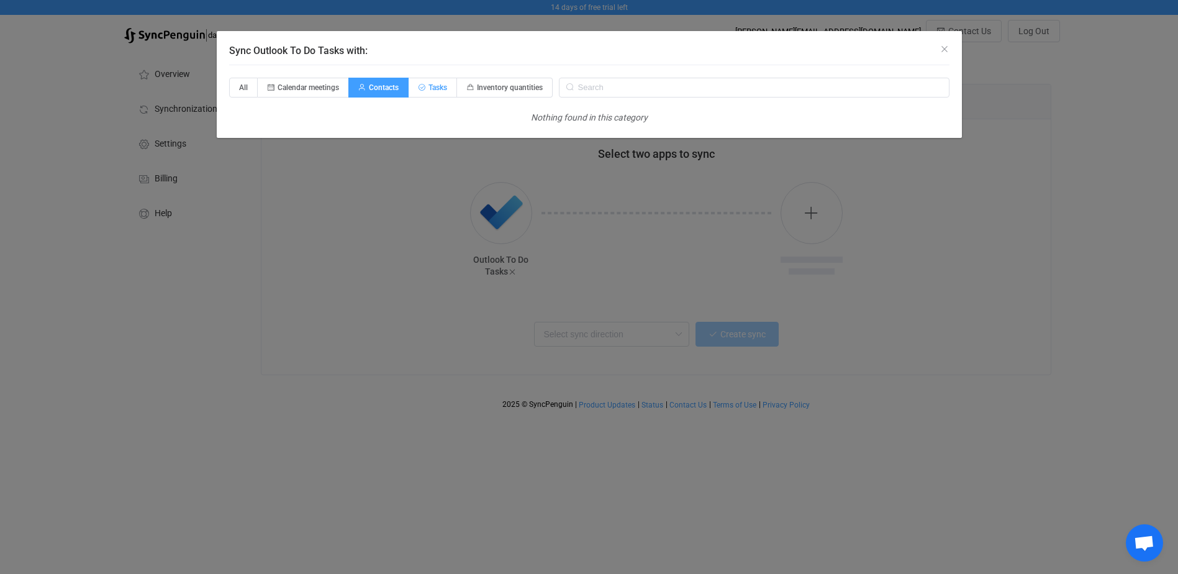
radio input "true"
radio input "false"
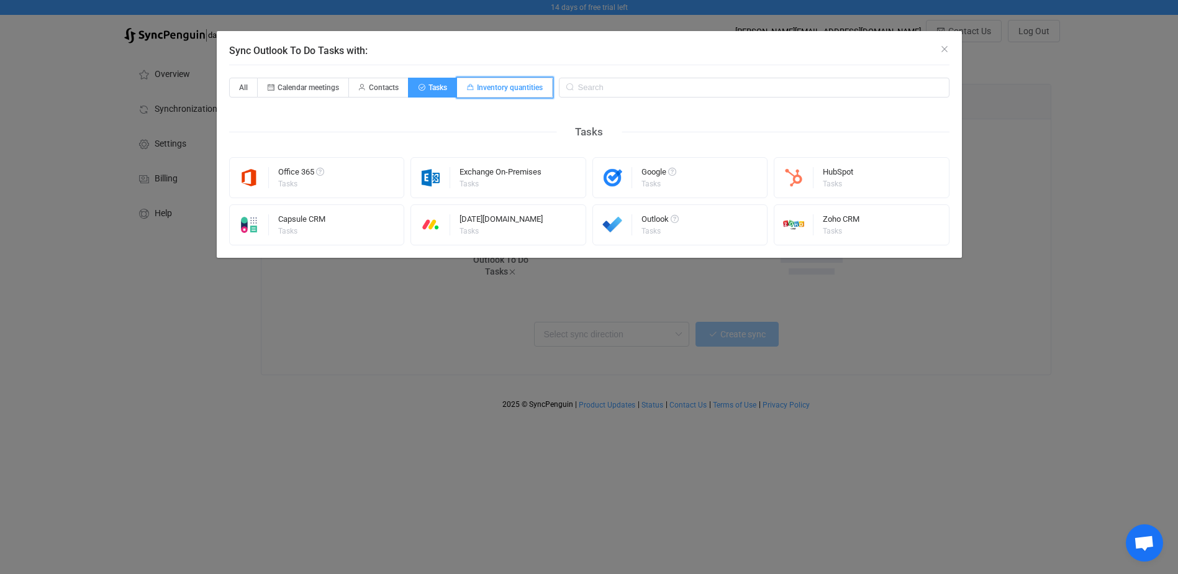
click at [500, 84] on span "Inventory quantities" at bounding box center [510, 87] width 66 height 9
click at [468, 84] on input "Inventory quantities" at bounding box center [464, 83] width 8 height 8
radio input "true"
radio input "false"
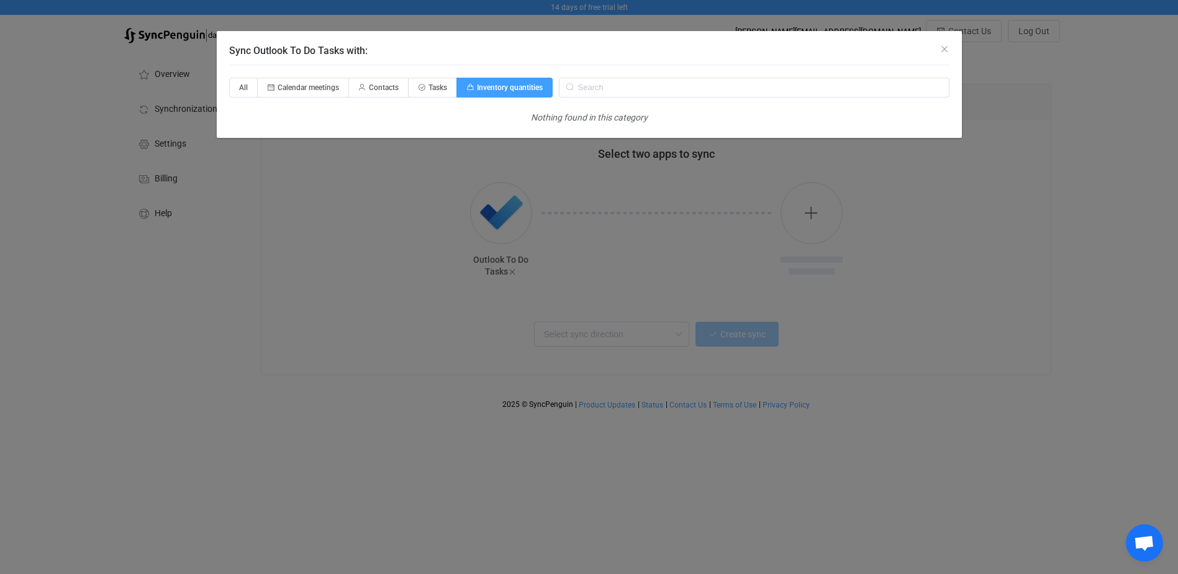
click at [940, 43] on div "Sync Outlook To Do Tasks with:" at bounding box center [589, 48] width 745 height 34
click at [941, 45] on icon "Close" at bounding box center [945, 49] width 10 height 10
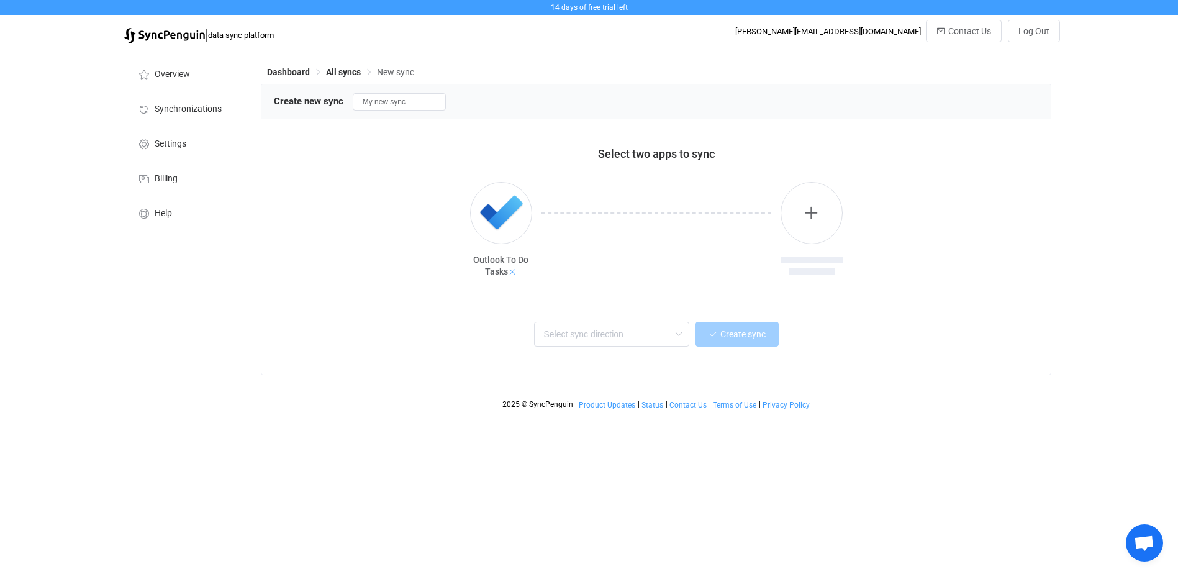
click at [513, 271] on icon at bounding box center [512, 272] width 9 height 9
click at [506, 219] on icon "button" at bounding box center [501, 213] width 16 height 16
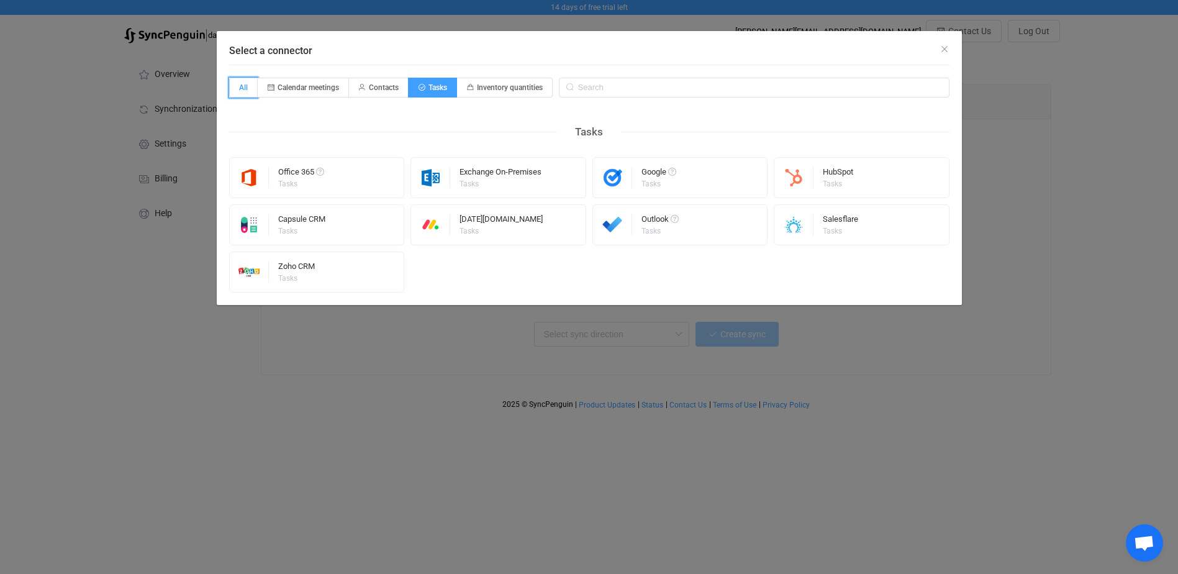
click at [240, 88] on span "All" at bounding box center [243, 88] width 29 height 20
click at [240, 88] on input "All" at bounding box center [236, 83] width 8 height 8
radio input "true"
radio input "false"
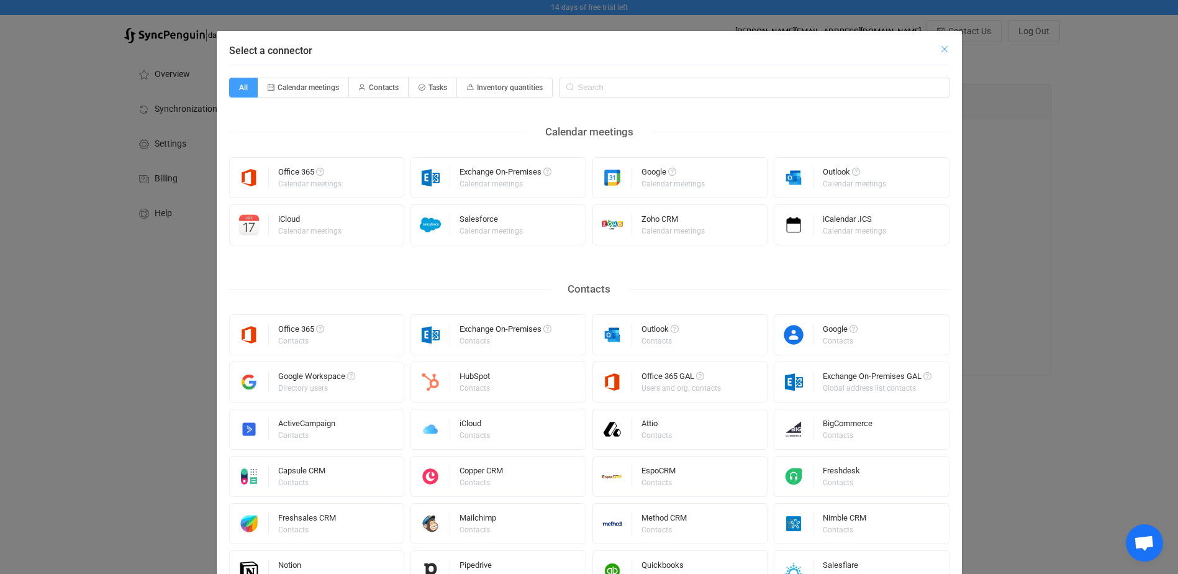
click at [940, 45] on icon "Close" at bounding box center [945, 49] width 10 height 10
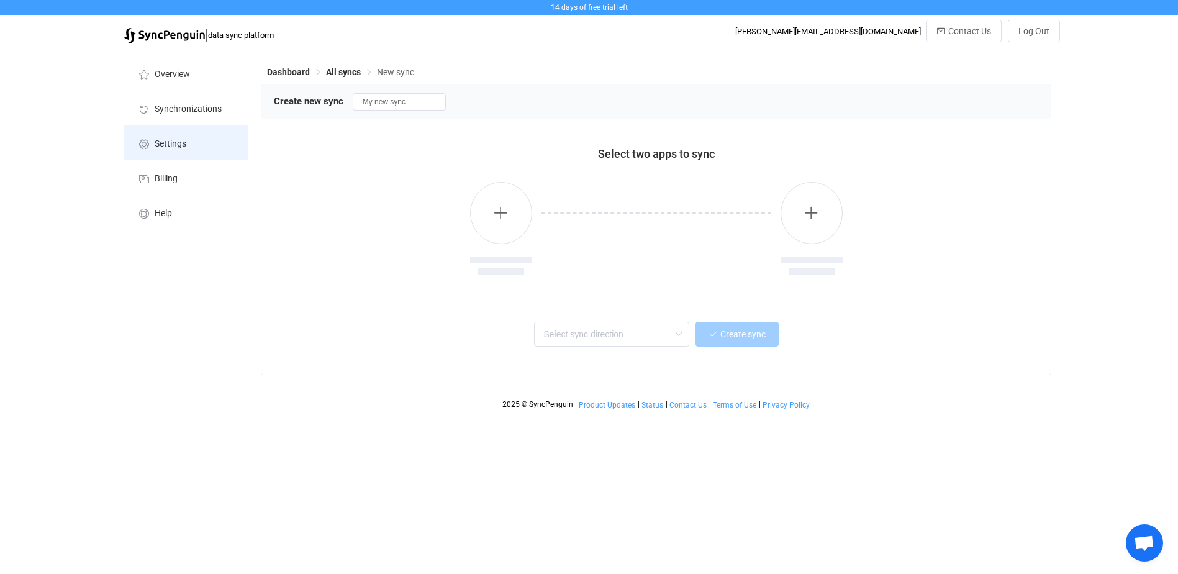
click at [207, 141] on li "Settings" at bounding box center [186, 142] width 124 height 35
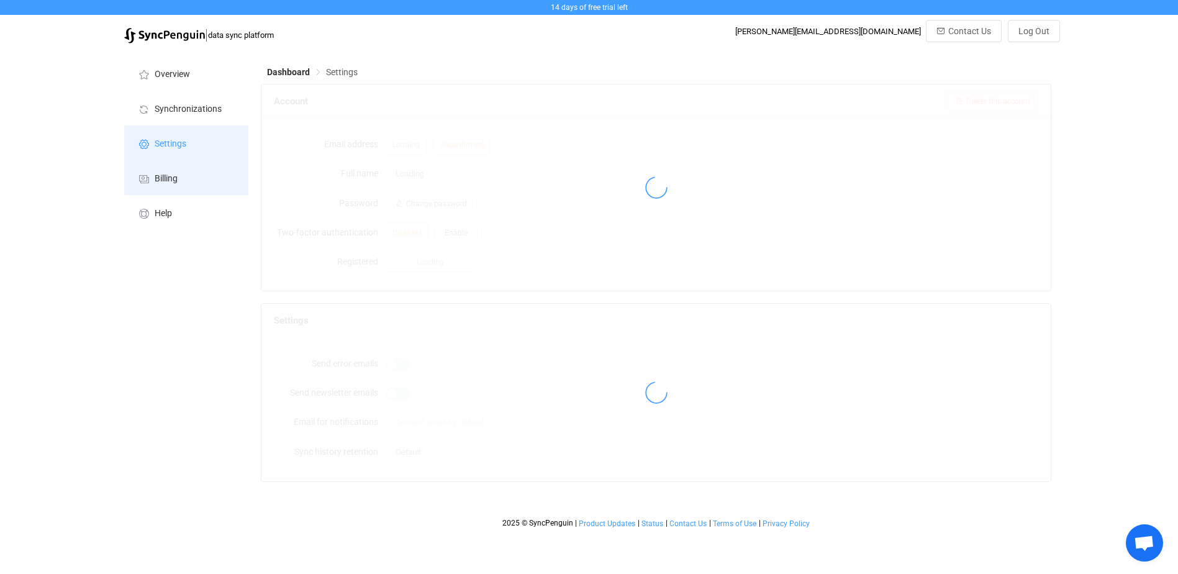
type input "Tobias"
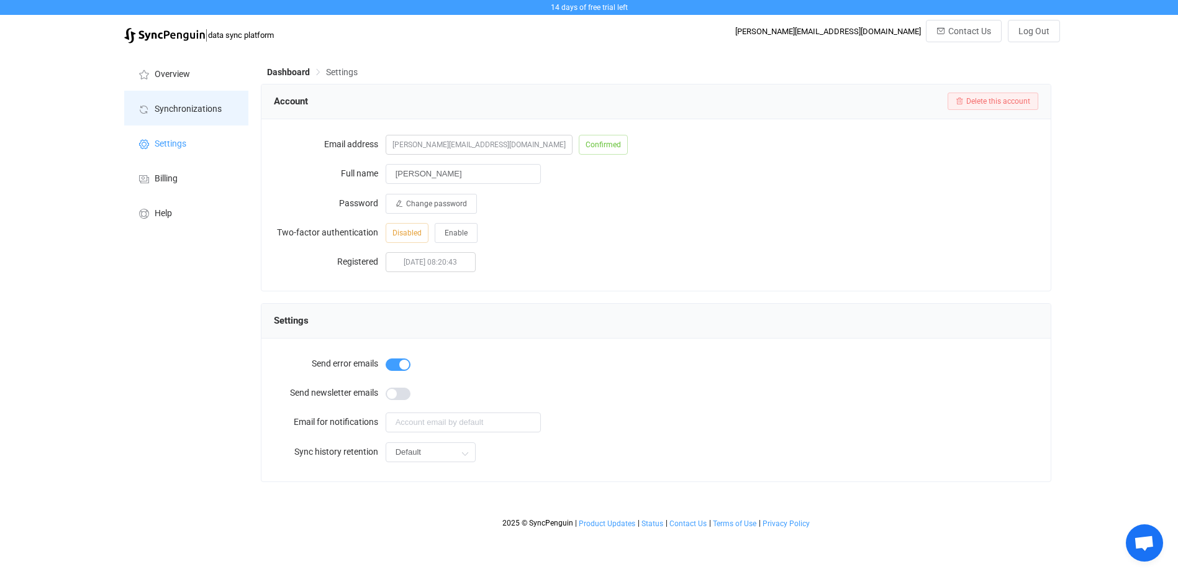
click at [190, 101] on li "Synchronizations" at bounding box center [186, 108] width 124 height 35
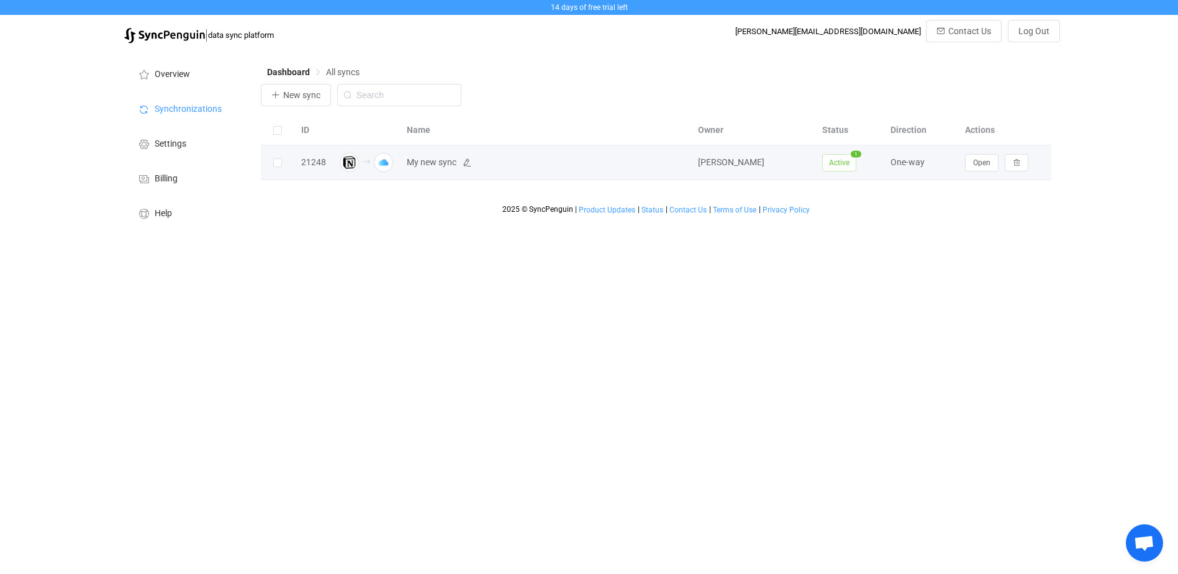
click at [543, 160] on span "My new sync" at bounding box center [546, 162] width 279 height 14
click at [547, 163] on span "My new sync" at bounding box center [546, 162] width 279 height 14
click at [984, 166] on span "Open" at bounding box center [981, 162] width 17 height 9
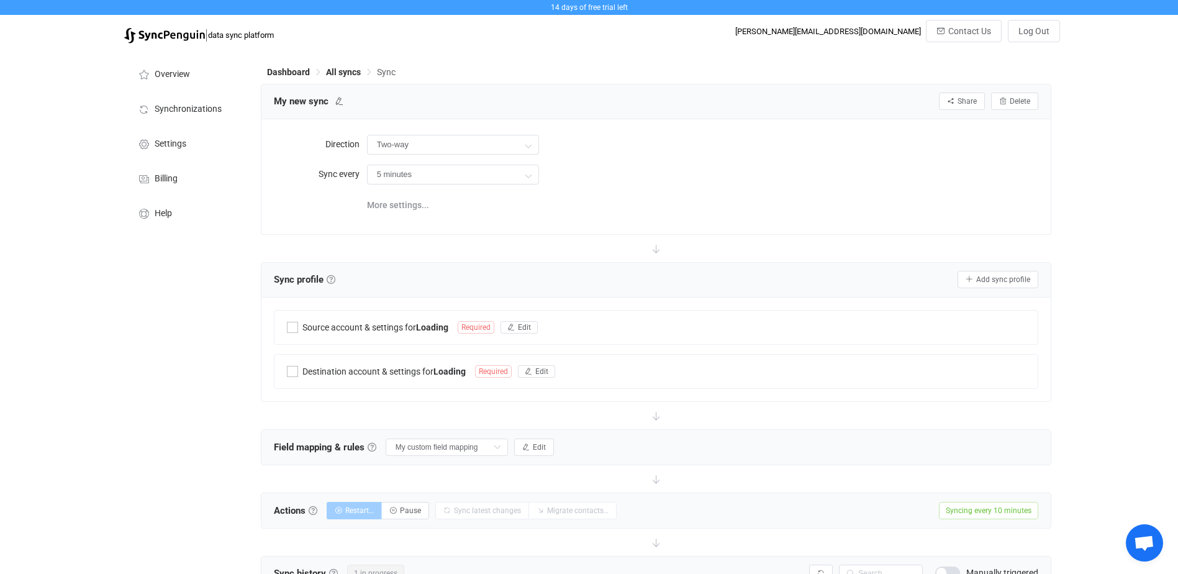
type input "Notion → iCloud"
type input "10 minutes"
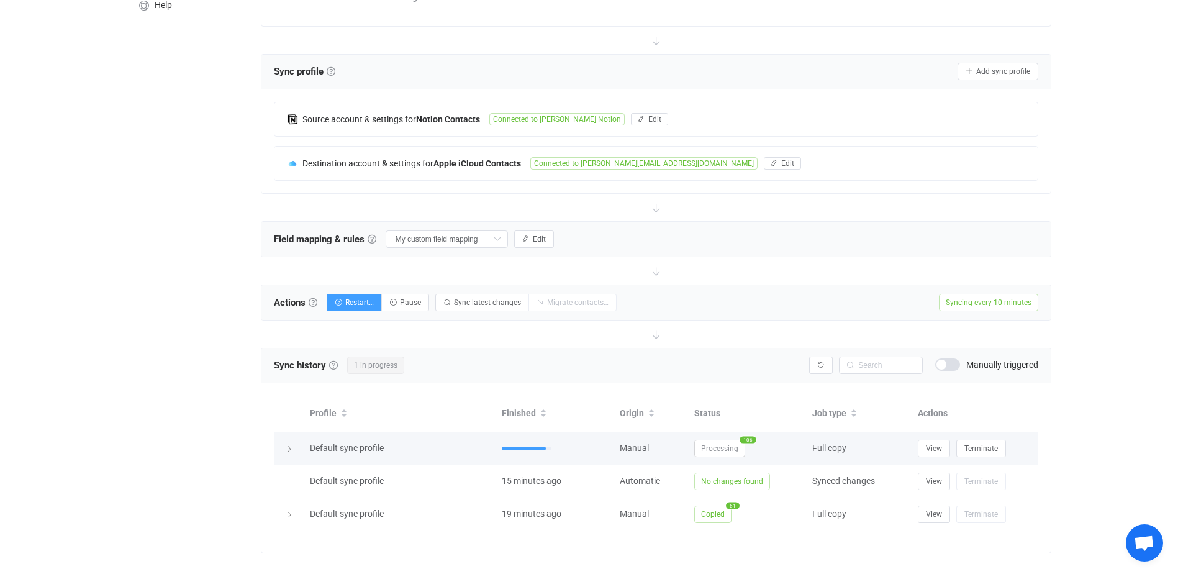
scroll to position [226, 0]
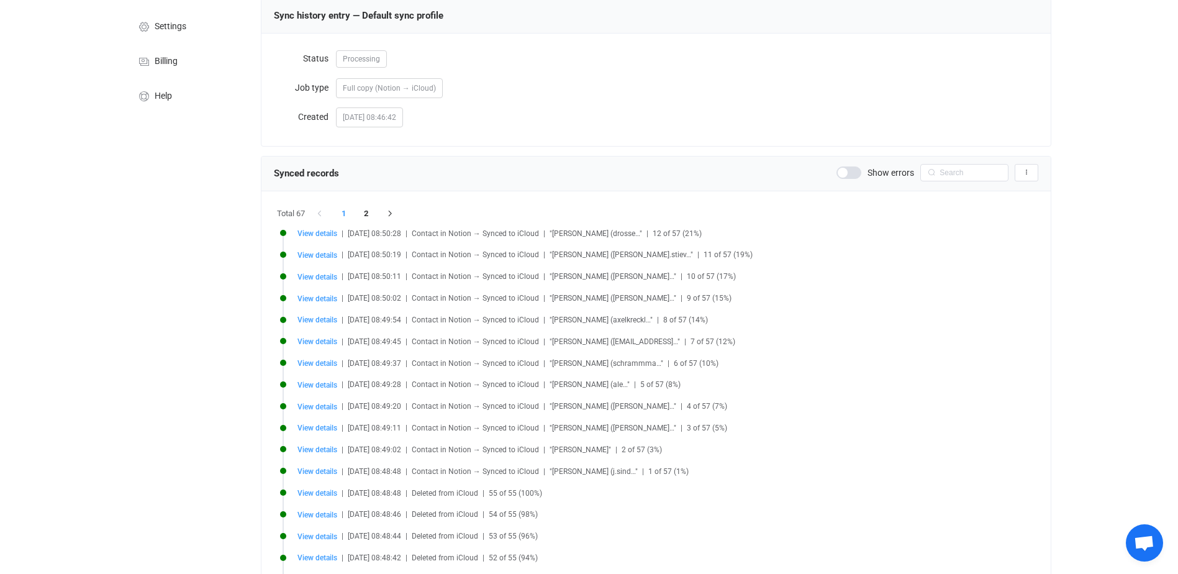
scroll to position [102, 0]
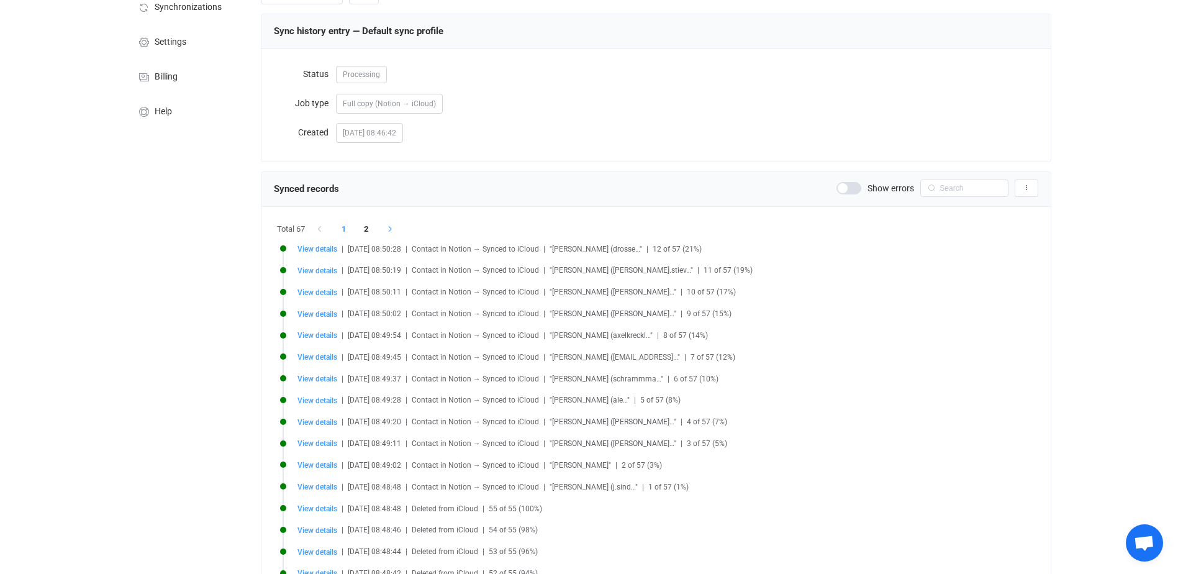
click at [389, 229] on icon "button" at bounding box center [389, 228] width 11 height 7
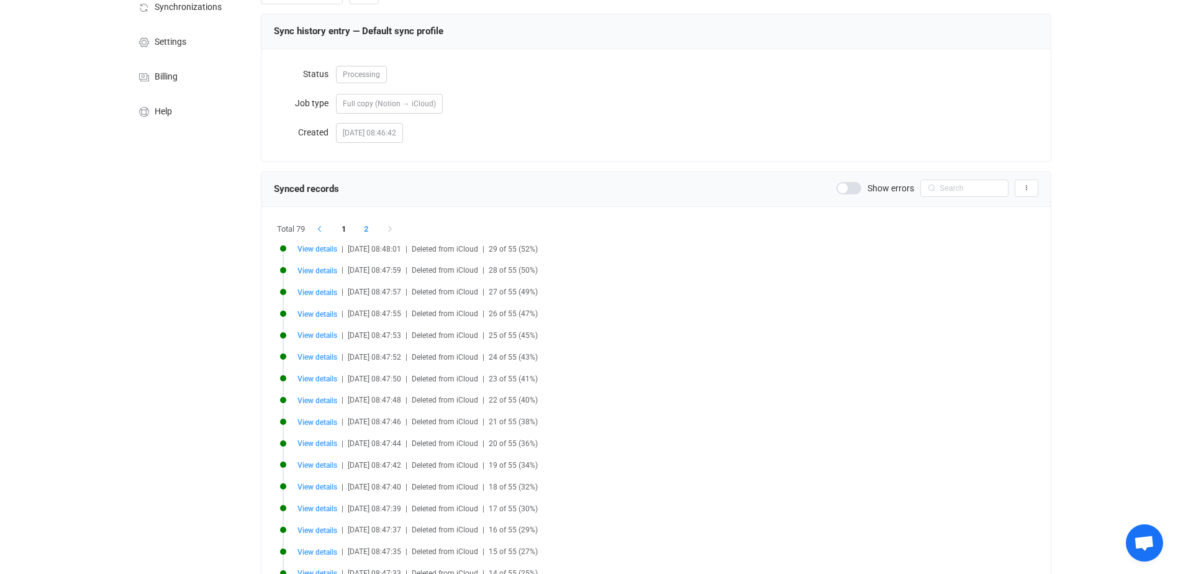
click at [322, 225] on button "button" at bounding box center [322, 228] width 22 height 17
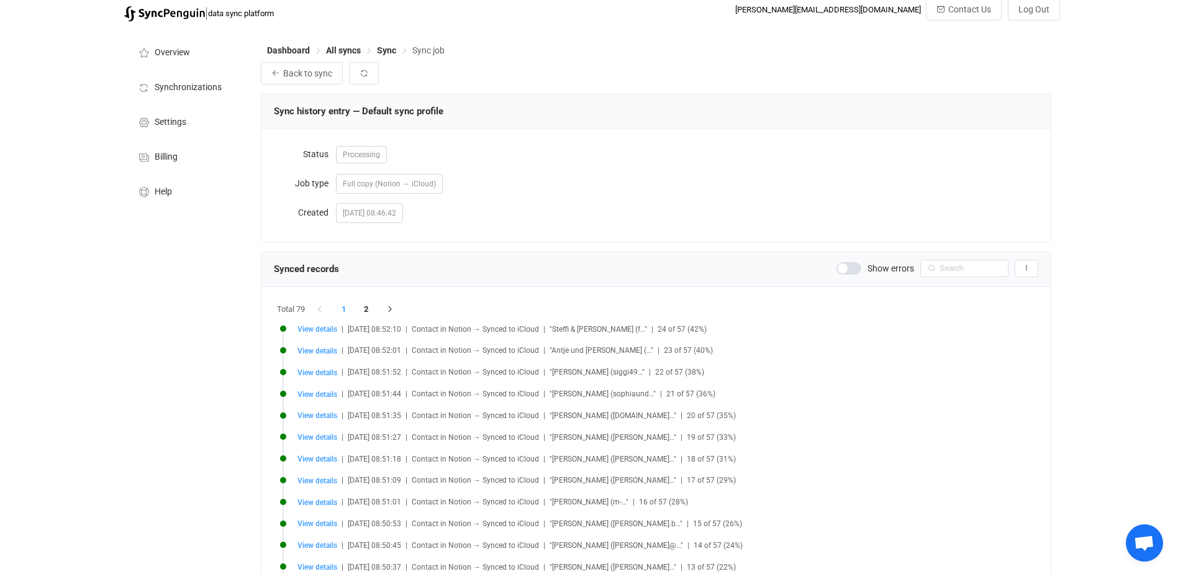
scroll to position [0, 0]
